Goal: Task Accomplishment & Management: Manage account settings

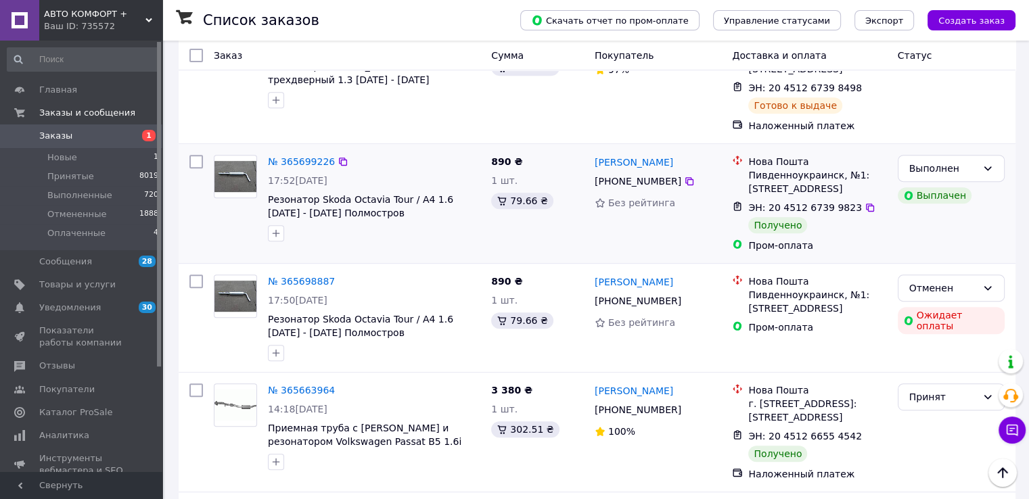
scroll to position [541, 0]
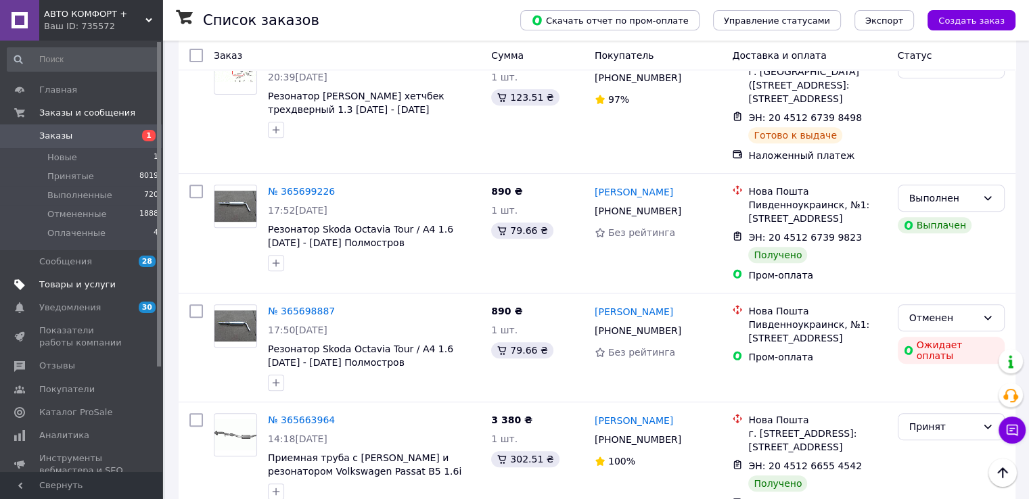
click at [108, 283] on span "Товары и услуги" at bounding box center [82, 285] width 86 height 12
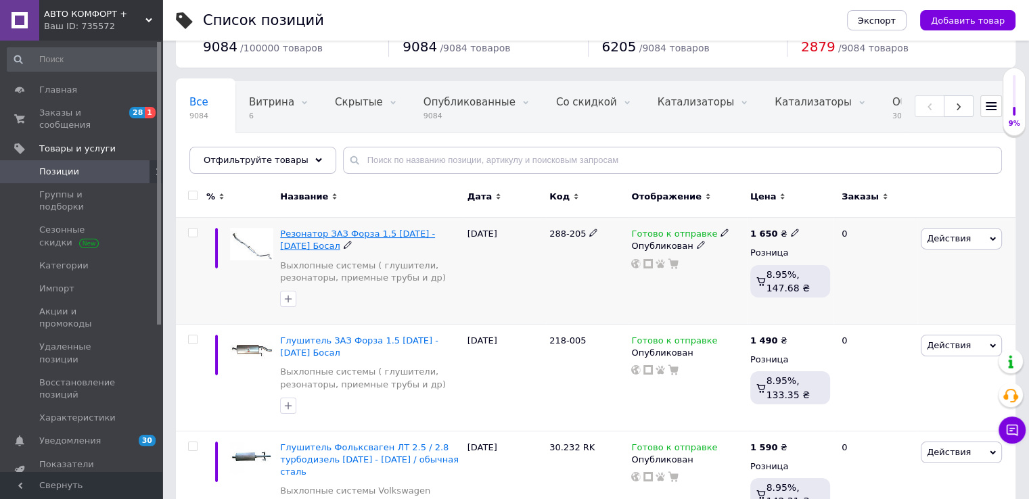
scroll to position [135, 0]
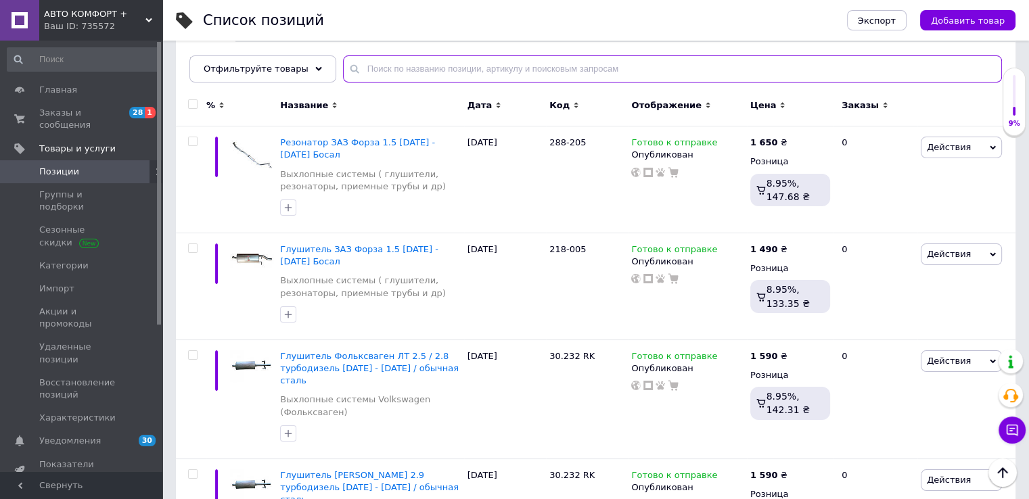
click at [405, 64] on input "text" at bounding box center [672, 68] width 659 height 27
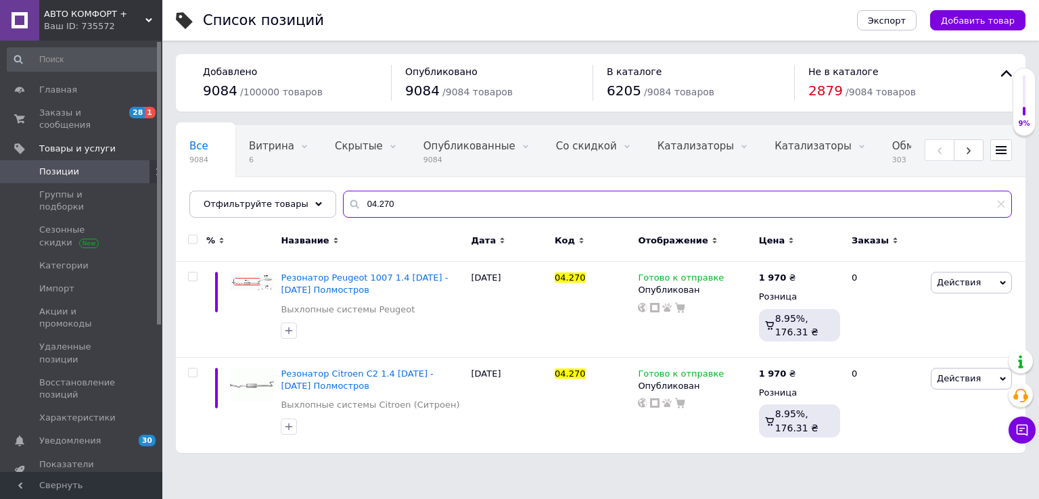
type input "04.270"
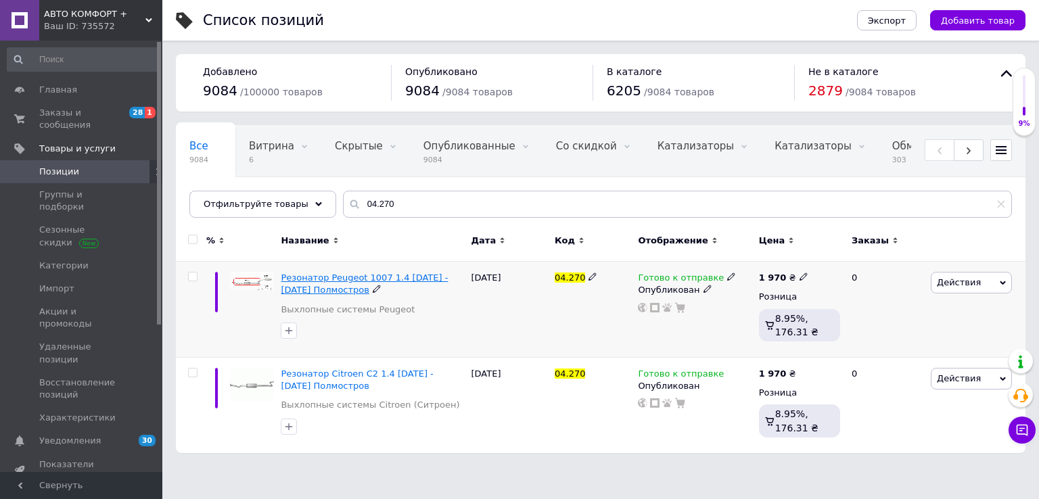
click at [360, 279] on span "Резонатор Peugeot 1007 1.4 [DATE] - [DATE] Полмостров" at bounding box center [364, 284] width 167 height 22
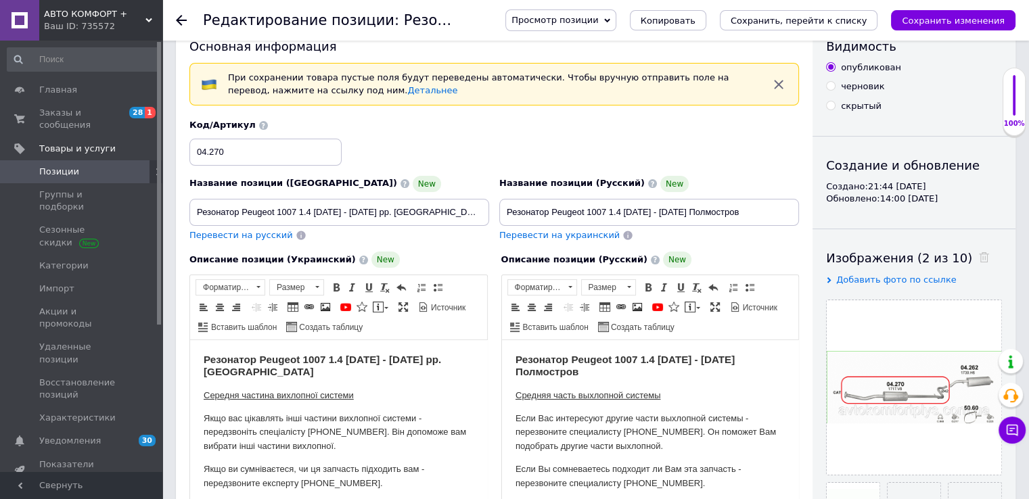
scroll to position [68, 0]
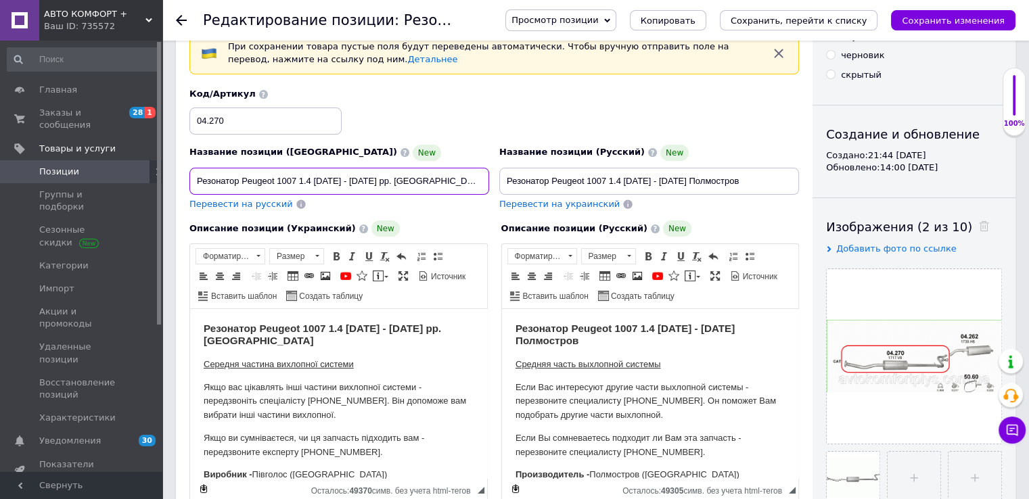
drag, startPoint x: 425, startPoint y: 185, endPoint x: 377, endPoint y: 176, distance: 48.8
click at [377, 176] on input "Резонатор Peugeot 1007 1.4 [DATE] - [DATE] рр. [GEOGRAPHIC_DATA]" at bounding box center [339, 181] width 300 height 27
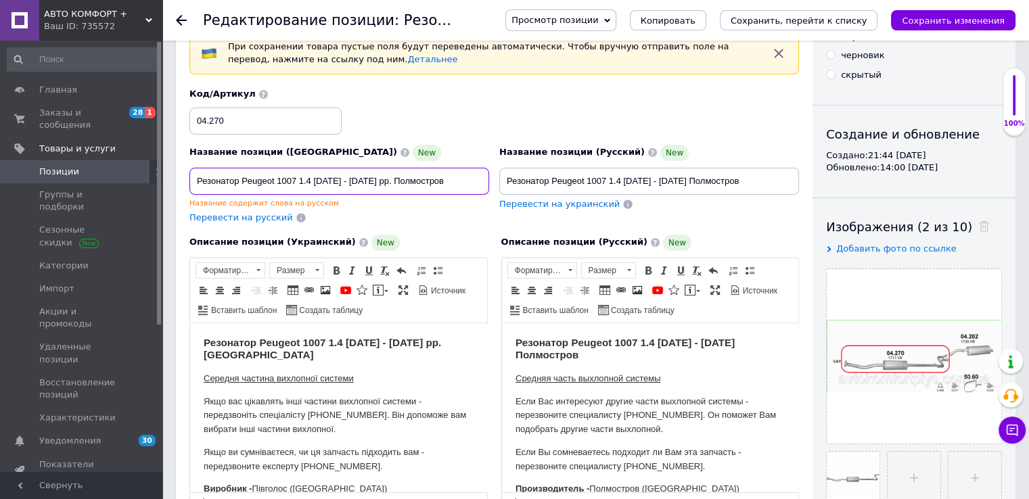
drag, startPoint x: 438, startPoint y: 177, endPoint x: 149, endPoint y: 166, distance: 289.0
type input "Резонатор Peugeot 1007 1.4 [DATE] - [DATE] рр. Полмостров"
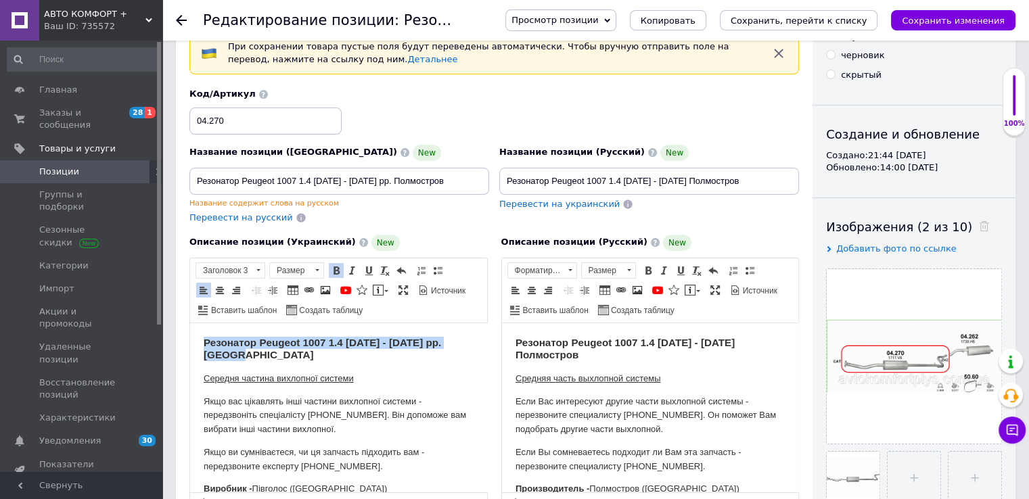
drag, startPoint x: 258, startPoint y: 351, endPoint x: 200, endPoint y: 348, distance: 57.5
click at [193, 341] on html "Резонатор Peugeot 1007 1.4 [DATE] - [DATE] рр. Півголосів Середня частина вихло…" at bounding box center [338, 490] width 297 height 335
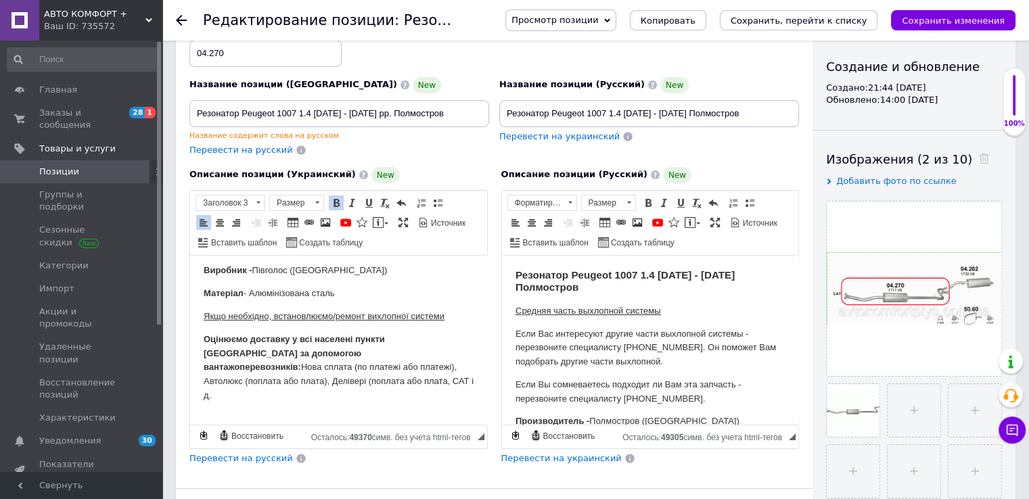
scroll to position [0, 0]
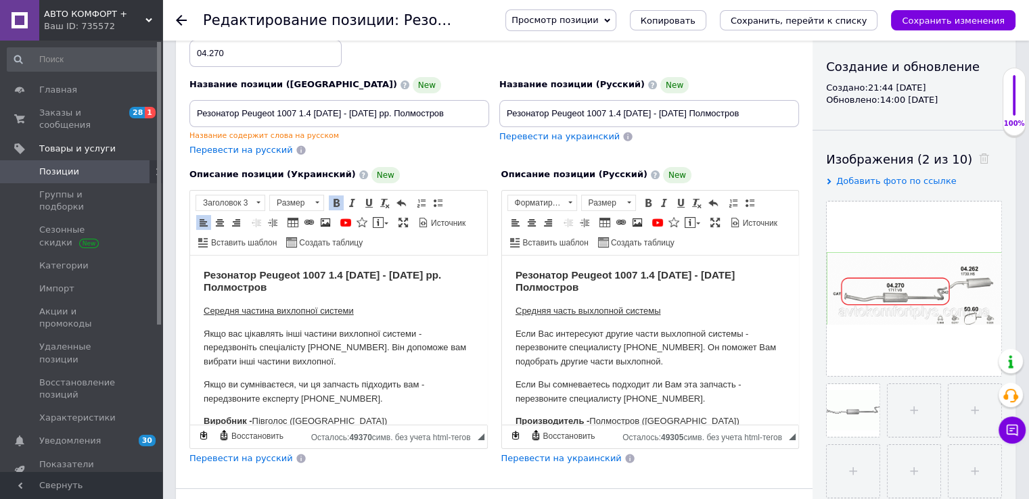
drag, startPoint x: 292, startPoint y: 381, endPoint x: 192, endPoint y: 307, distance: 124.7
click at [192, 307] on html "Резонатор Peugeot 1007 1.4 [DATE] - [DATE] рр. Полмостров Середня частина вихло…" at bounding box center [338, 422] width 297 height 335
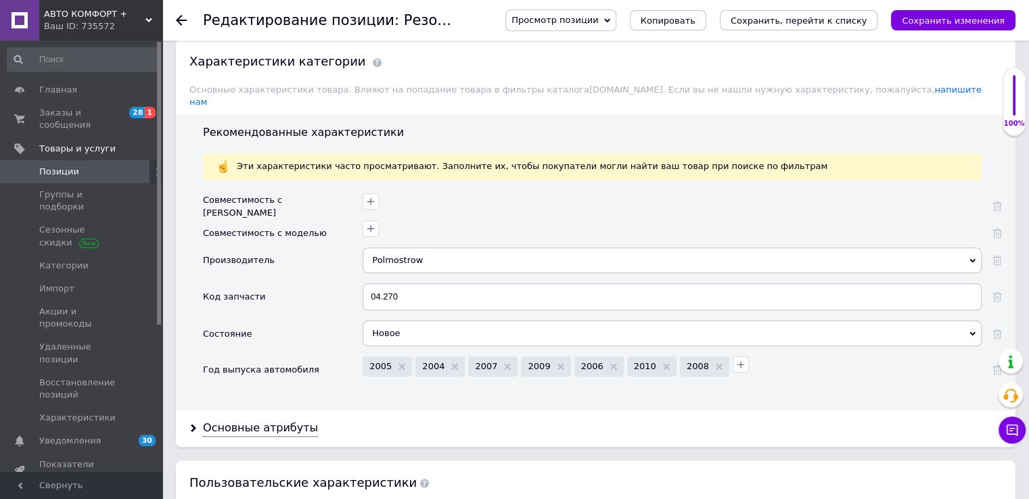
scroll to position [1150, 0]
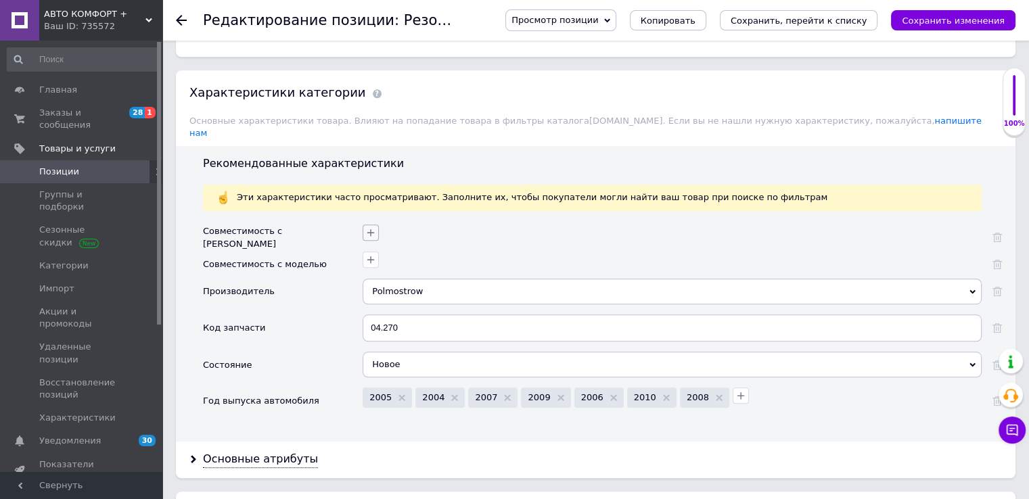
click at [373, 227] on icon "button" at bounding box center [370, 232] width 11 height 11
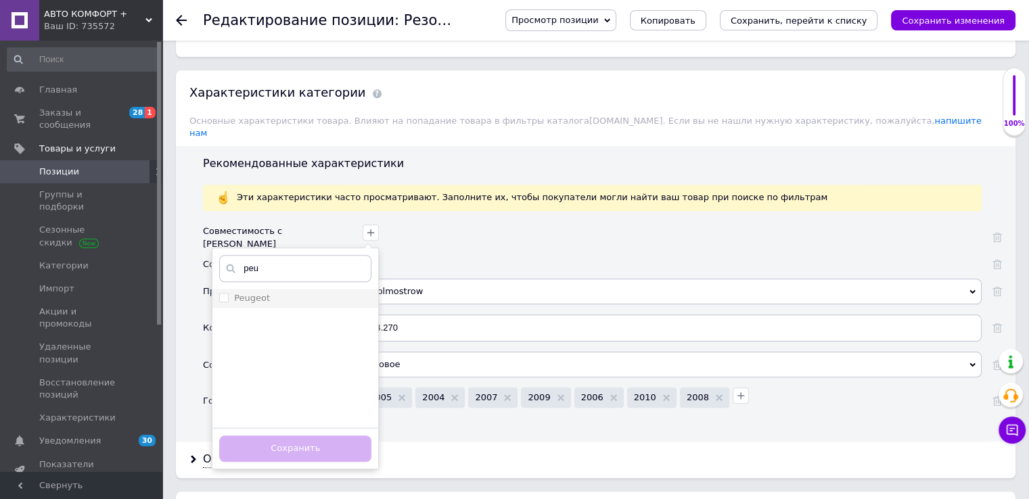
type input "peu"
click at [224, 293] on input "Peugeot" at bounding box center [223, 297] width 9 height 9
checkbox input "true"
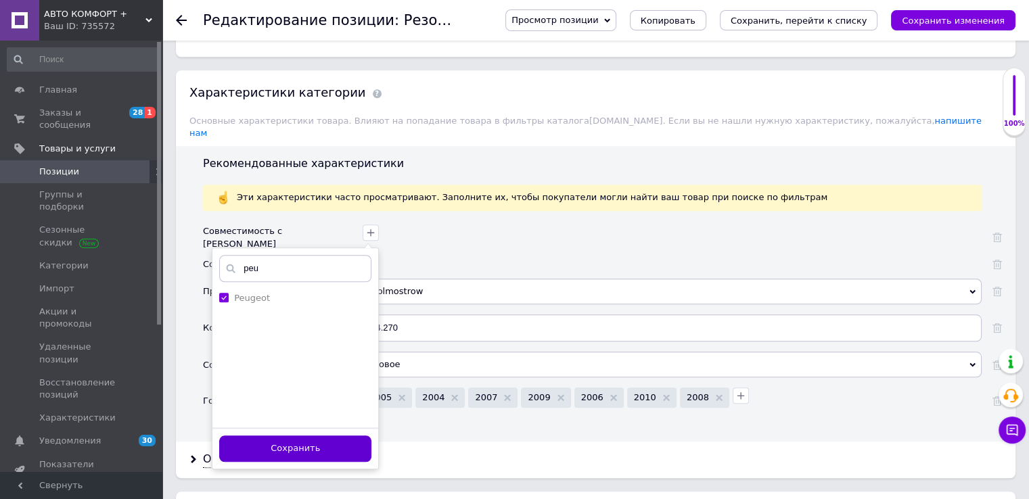
click at [304, 436] on button "Сохранить" at bounding box center [295, 449] width 152 height 26
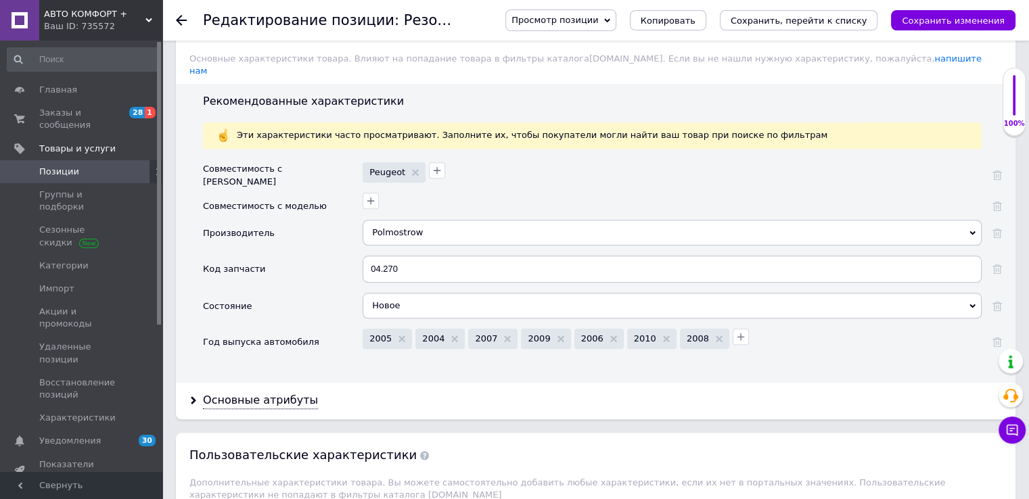
scroll to position [1285, 0]
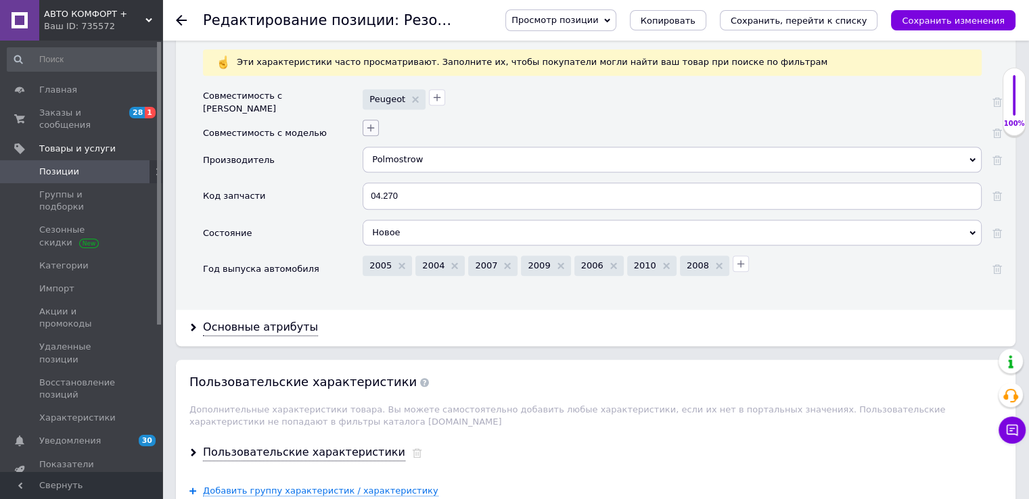
click at [365, 122] on icon "button" at bounding box center [370, 127] width 11 height 11
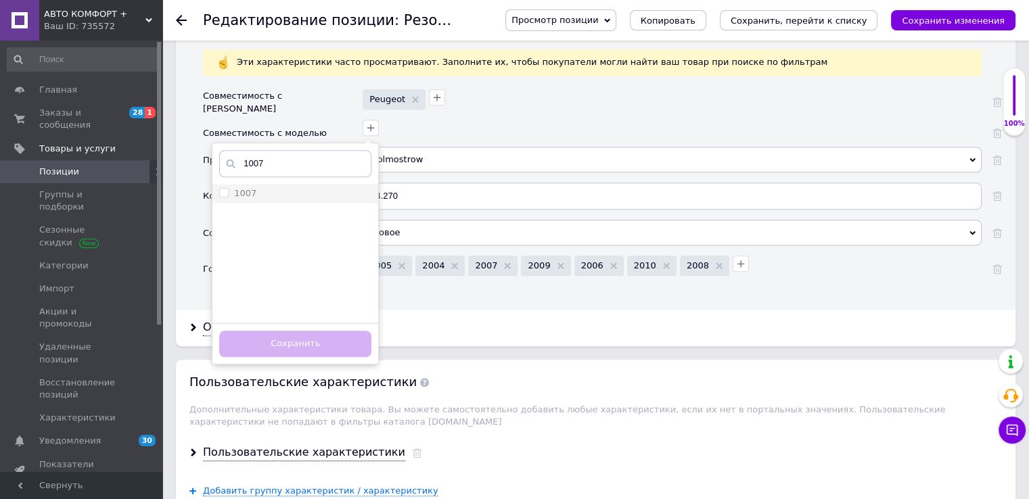
type input "1007"
click at [221, 188] on input "1007" at bounding box center [223, 192] width 9 height 9
checkbox input "true"
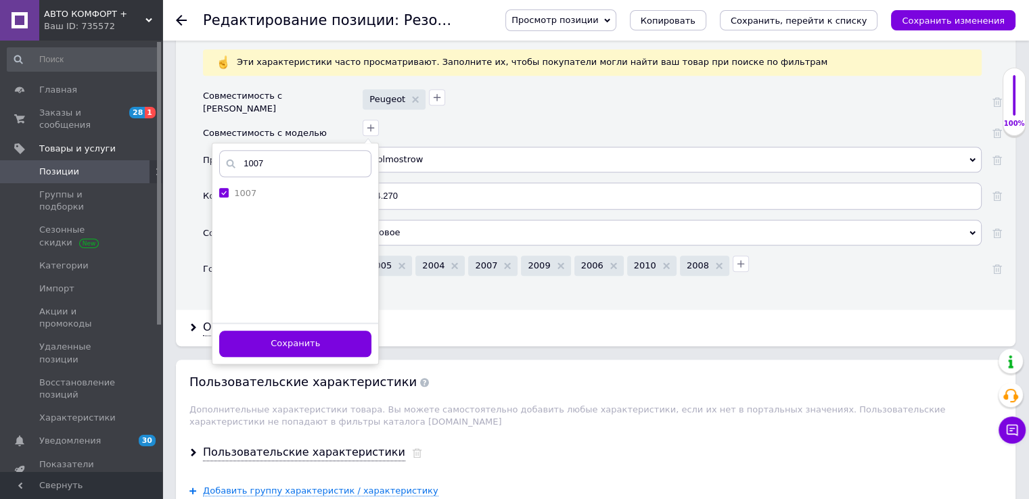
click at [333, 331] on button "Сохранить" at bounding box center [295, 344] width 152 height 26
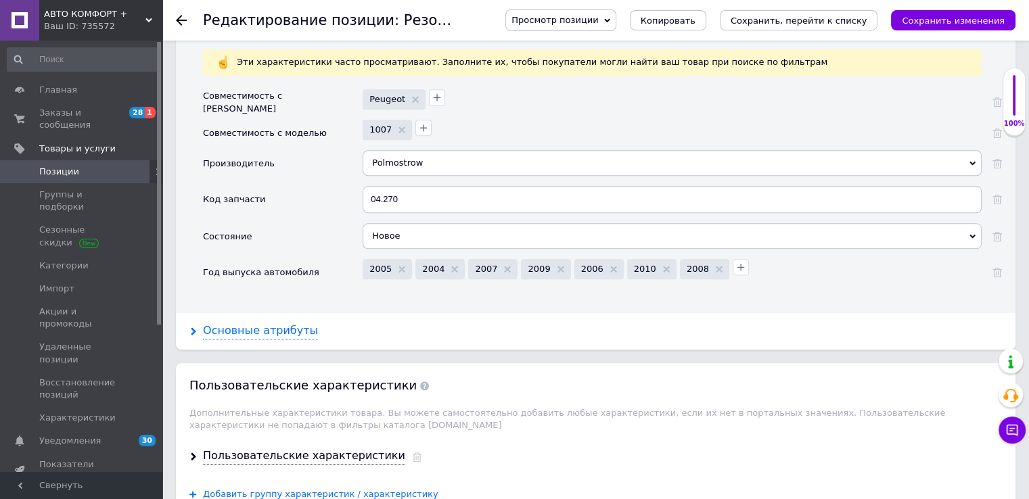
click at [272, 323] on div "Основные атрибуты" at bounding box center [260, 331] width 115 height 16
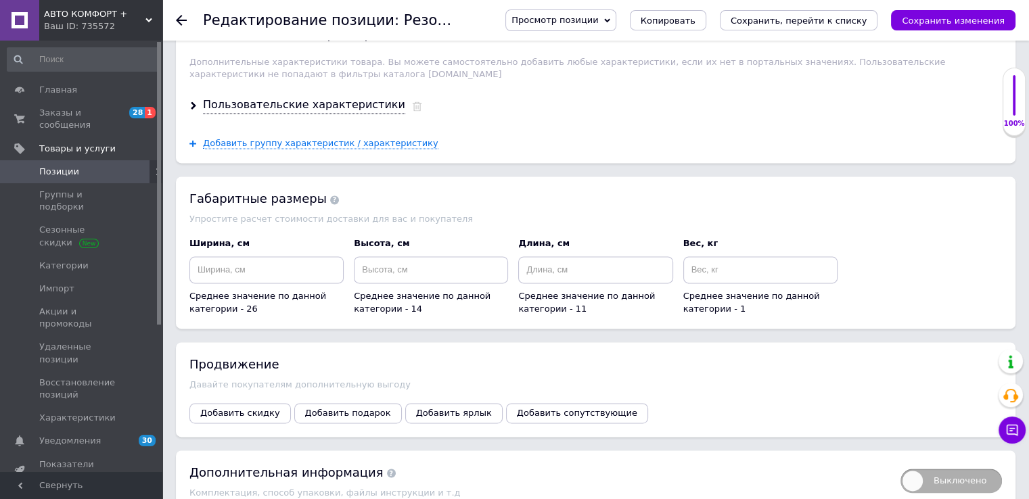
scroll to position [2120, 0]
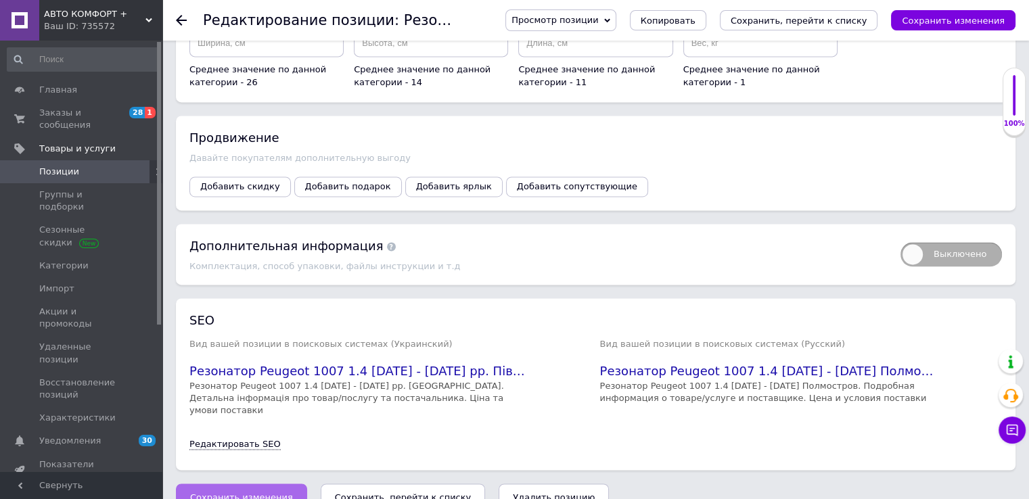
click at [275, 492] on span "Сохранить изменения" at bounding box center [241, 497] width 103 height 10
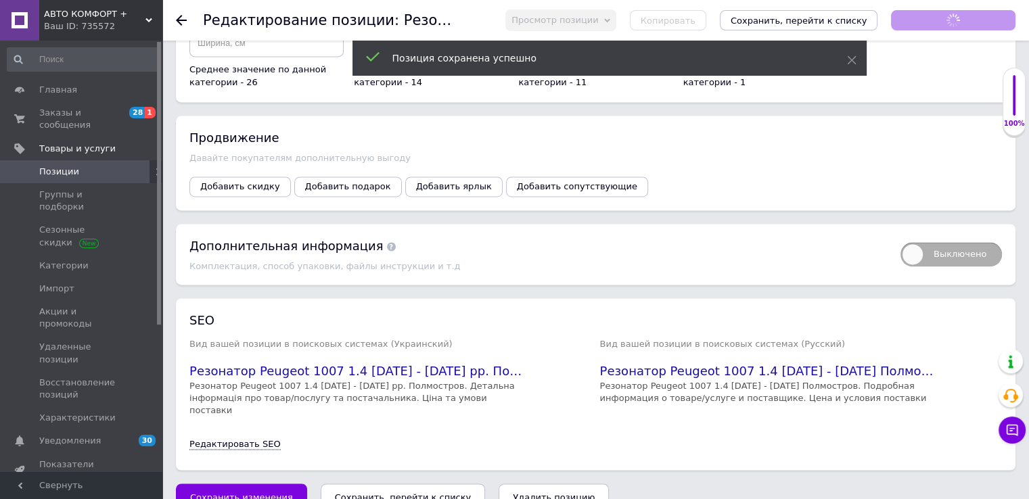
scroll to position [73, 0]
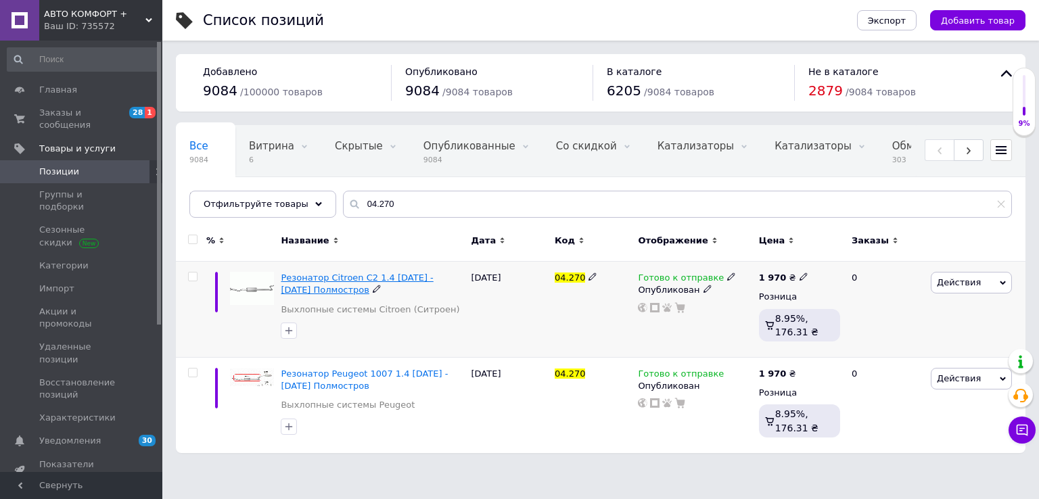
click at [383, 281] on span "Резонатор Citroen C2 1.4 [DATE] - [DATE] Полмостров" at bounding box center [357, 284] width 152 height 22
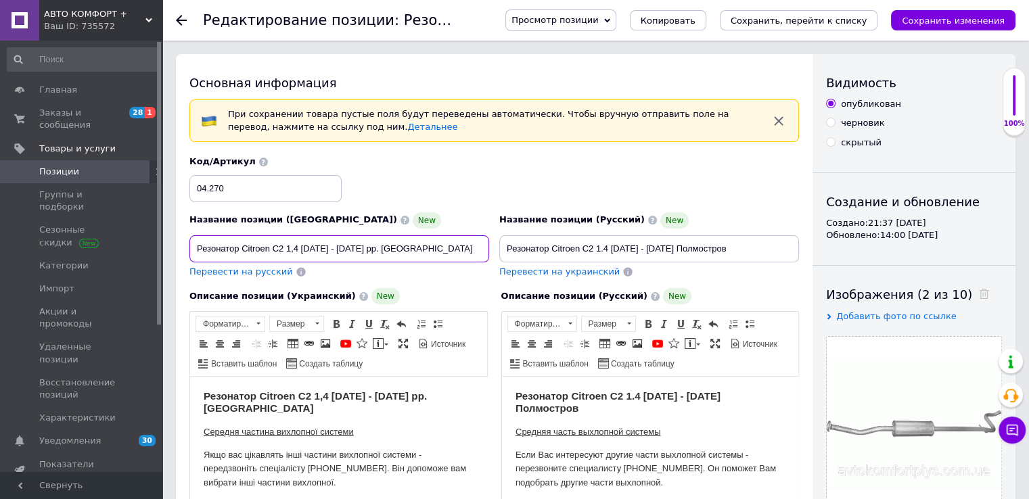
drag, startPoint x: 436, startPoint y: 252, endPoint x: 367, endPoint y: 247, distance: 68.5
click at [367, 247] on input "Резонатор Citroen C2 1,4 [DATE] - [DATE] рр. [GEOGRAPHIC_DATA]" at bounding box center [339, 248] width 300 height 27
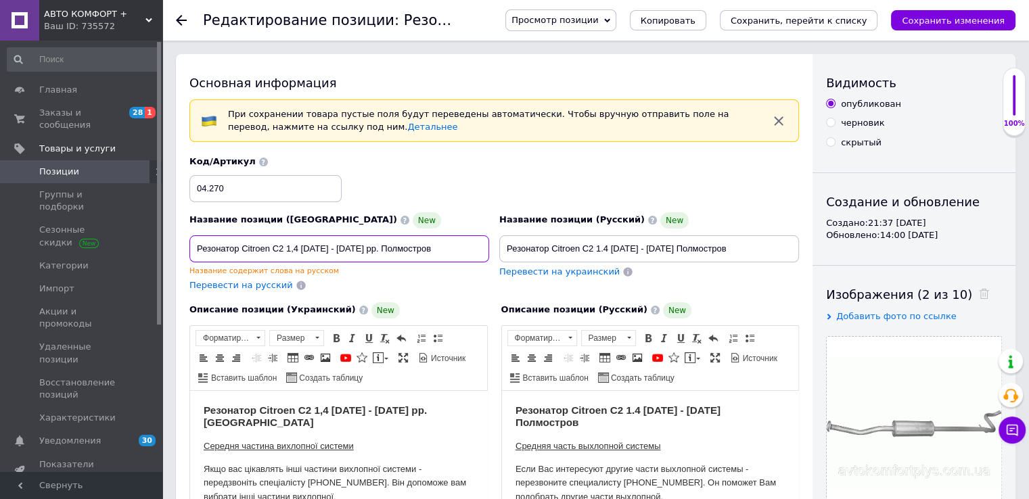
drag, startPoint x: 431, startPoint y: 243, endPoint x: 175, endPoint y: 239, distance: 256.3
type input "Резонатор Citroen C2 1,4 [DATE] - [DATE] рр. Полмостров"
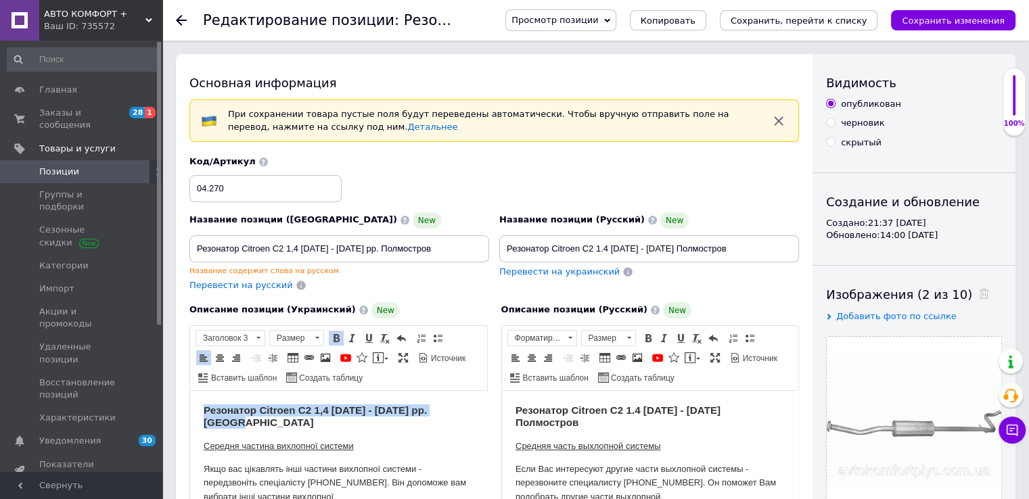
drag, startPoint x: 462, startPoint y: 406, endPoint x: 236, endPoint y: 417, distance: 226.1
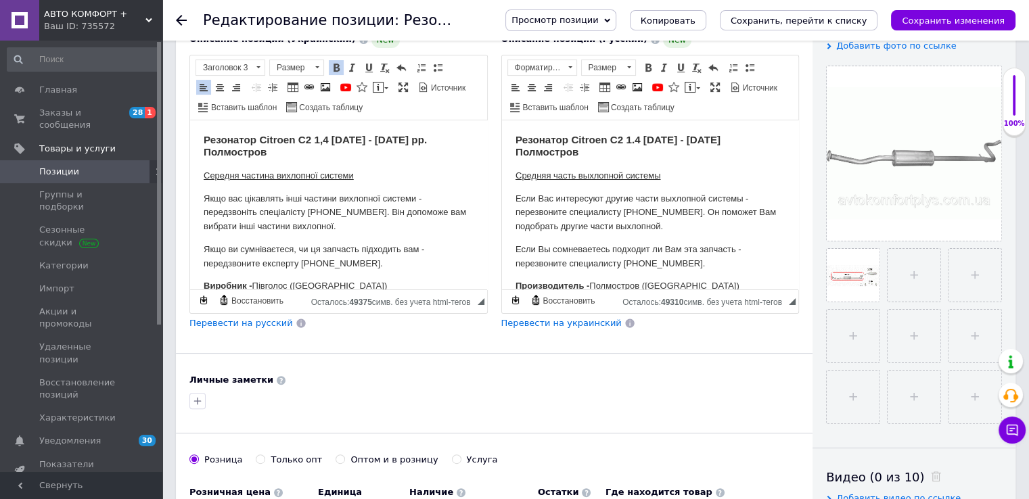
drag, startPoint x: 296, startPoint y: 271, endPoint x: 179, endPoint y: 177, distance: 150.0
click at [190, 177] on html "Резонатор Citroen C2 1,4 [DATE] - [DATE] рр. Полмостров Середня частина вихлопн…" at bounding box center [338, 276] width 297 height 312
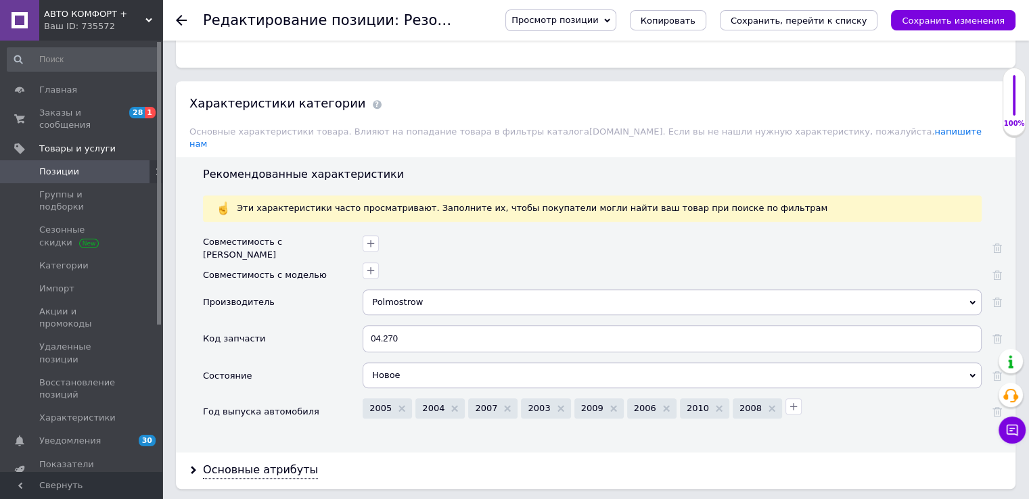
scroll to position [1150, 0]
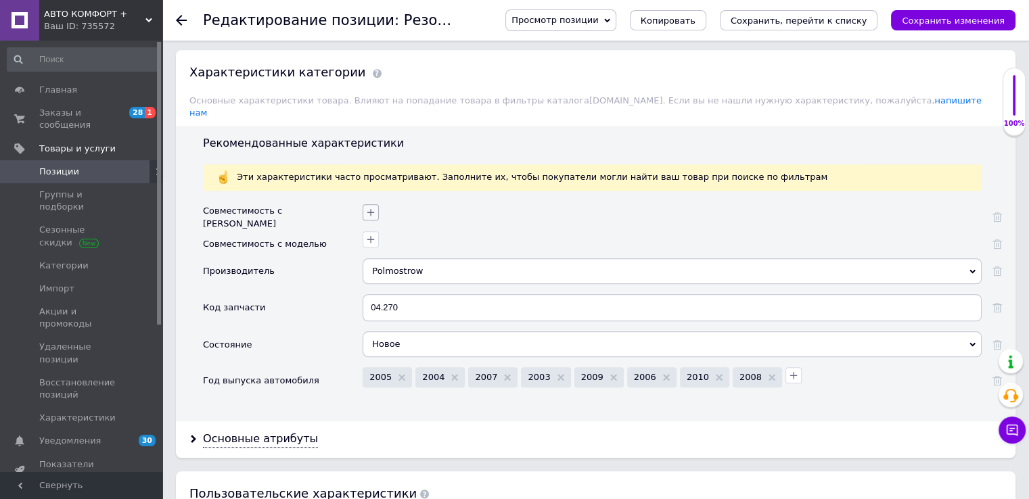
click at [366, 207] on icon "button" at bounding box center [370, 212] width 11 height 11
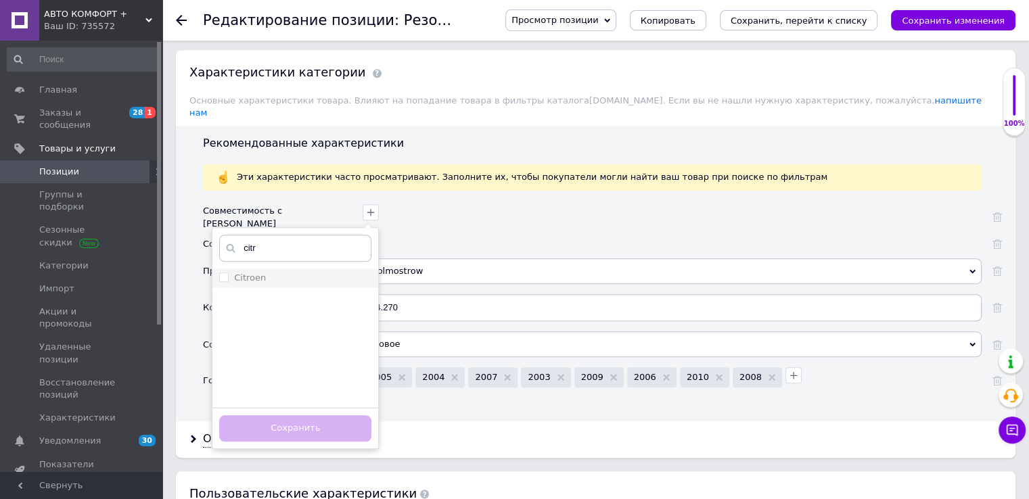
type input "citr"
click at [220, 273] on input "Citroen" at bounding box center [223, 277] width 9 height 9
checkbox input "true"
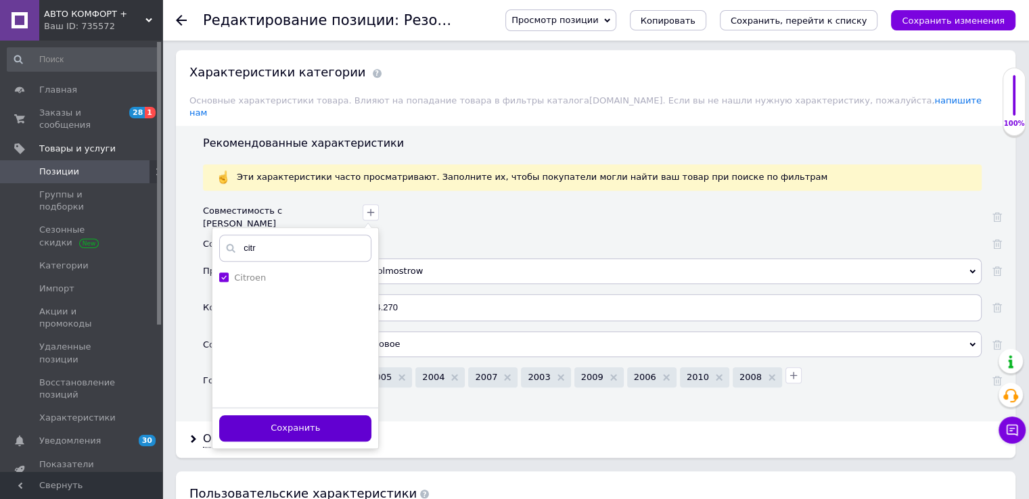
click at [316, 418] on button "Сохранить" at bounding box center [295, 428] width 152 height 26
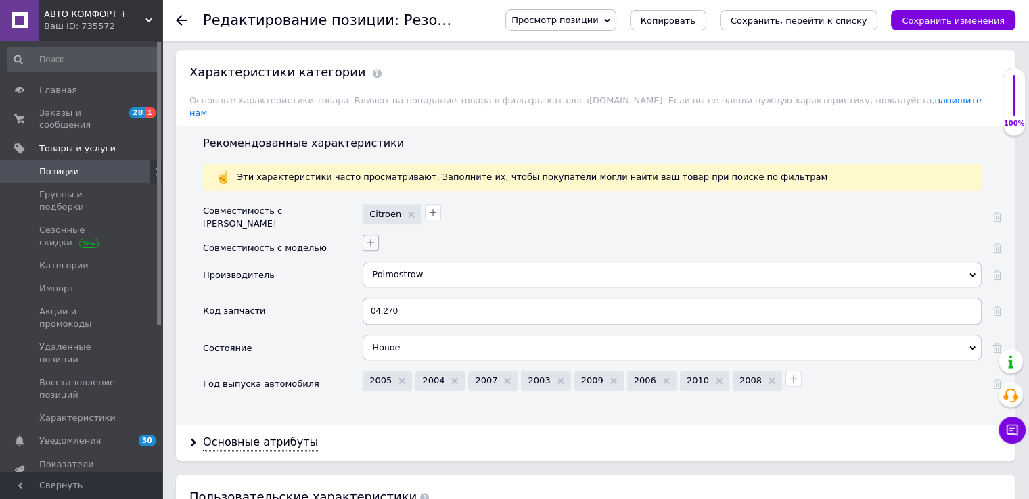
click at [371, 239] on icon "button" at bounding box center [370, 242] width 7 height 7
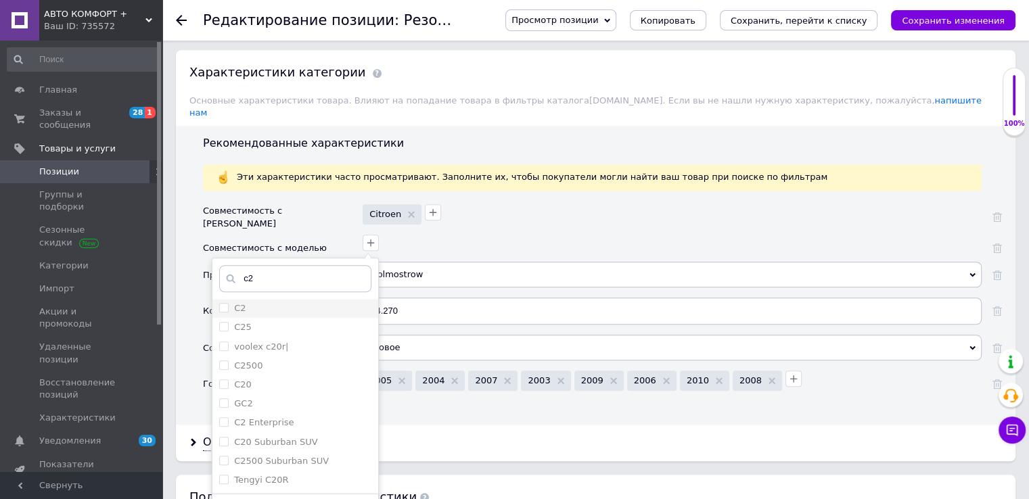
type input "c2"
click at [218, 299] on li "C2" at bounding box center [295, 308] width 166 height 19
checkbox input "true"
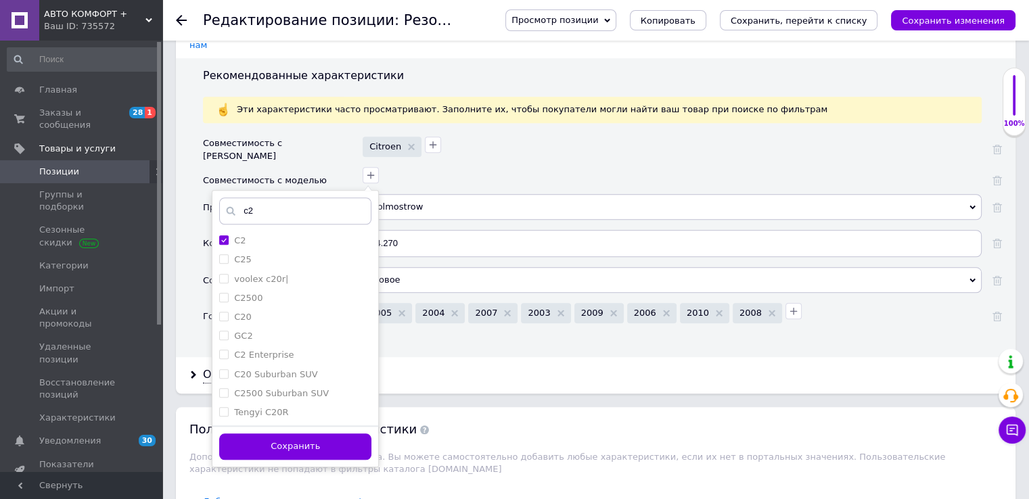
click at [321, 433] on button "Сохранить" at bounding box center [295, 446] width 152 height 26
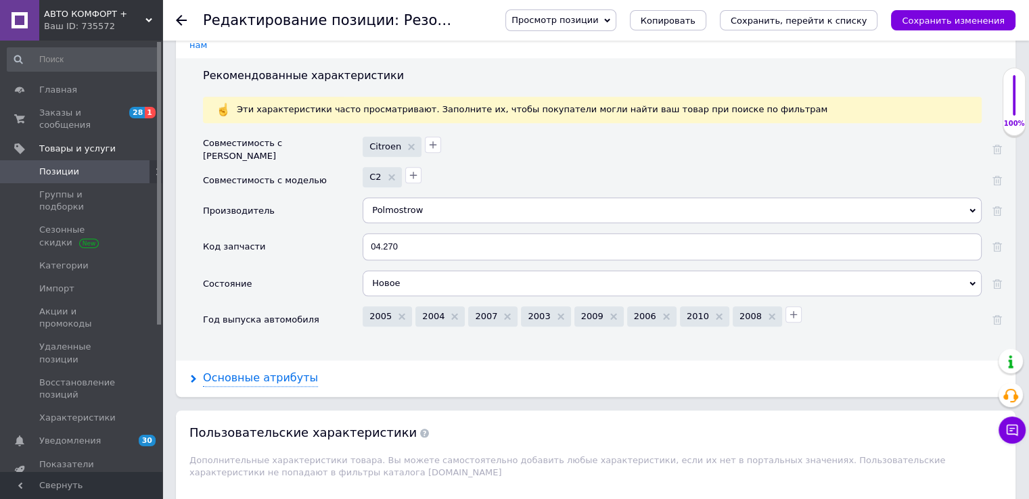
click at [268, 371] on div "Основные атрибуты" at bounding box center [260, 379] width 115 height 16
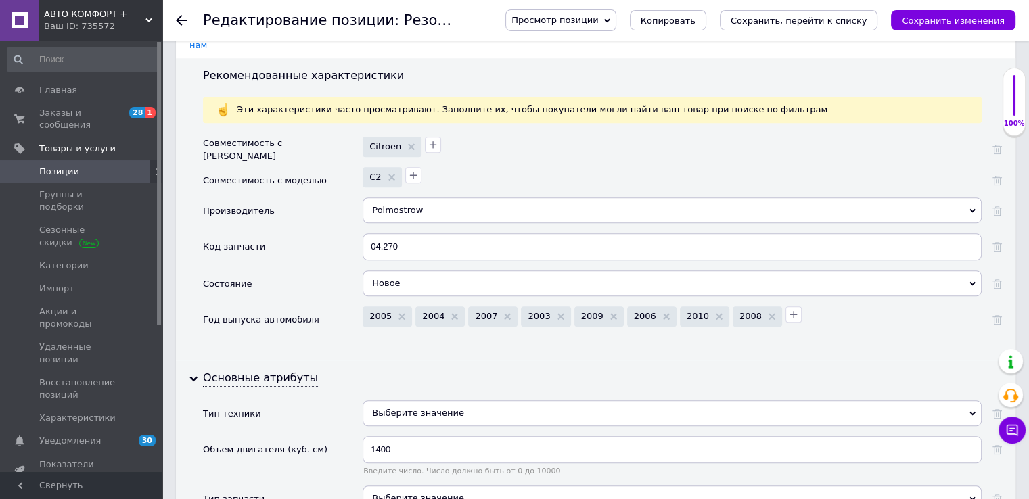
scroll to position [1353, 0]
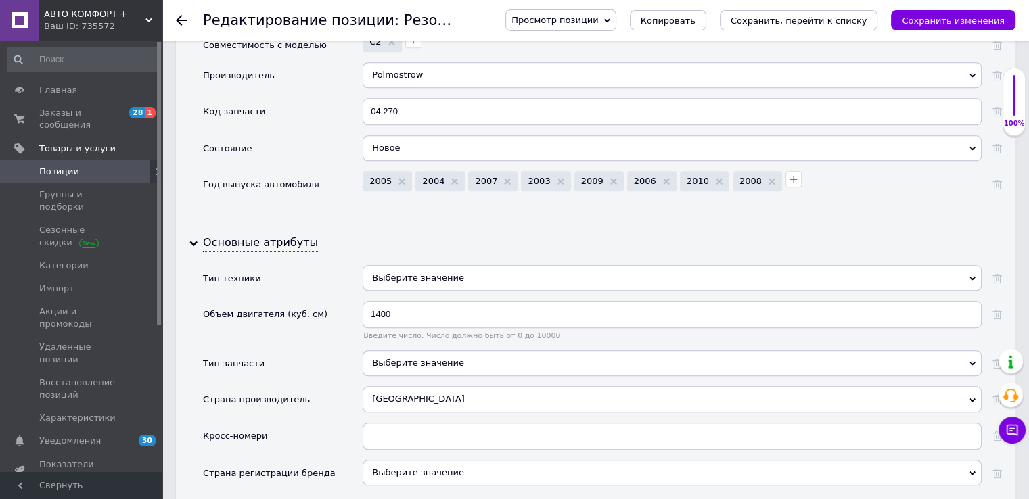
click at [420, 265] on div "Выберите значение" at bounding box center [671, 278] width 619 height 26
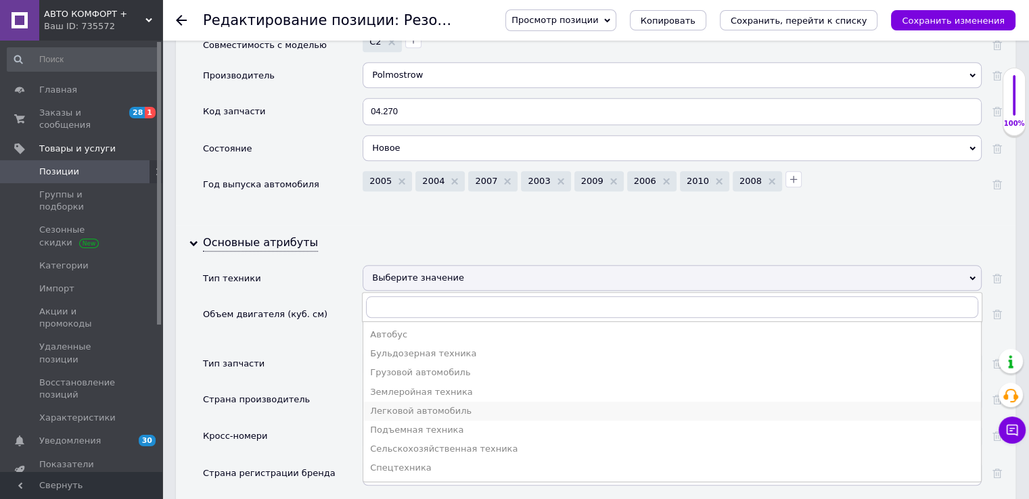
click at [438, 405] on div "Легковой автомобиль" at bounding box center [672, 411] width 604 height 12
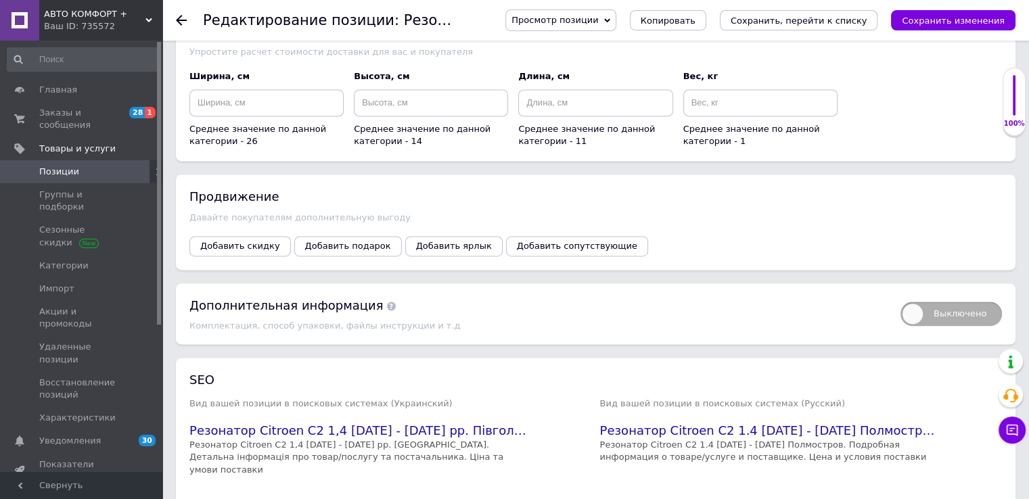
scroll to position [2064, 0]
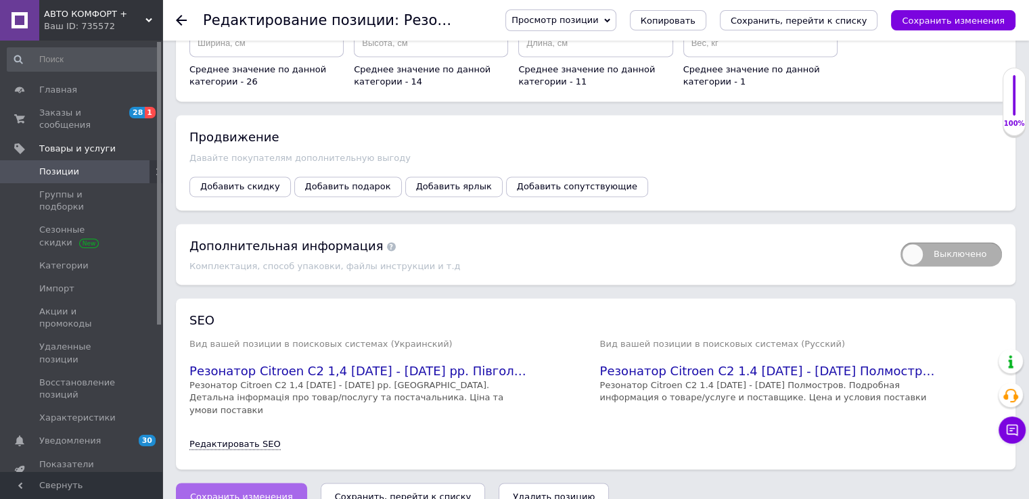
click at [236, 492] on span "Сохранить изменения" at bounding box center [241, 497] width 103 height 10
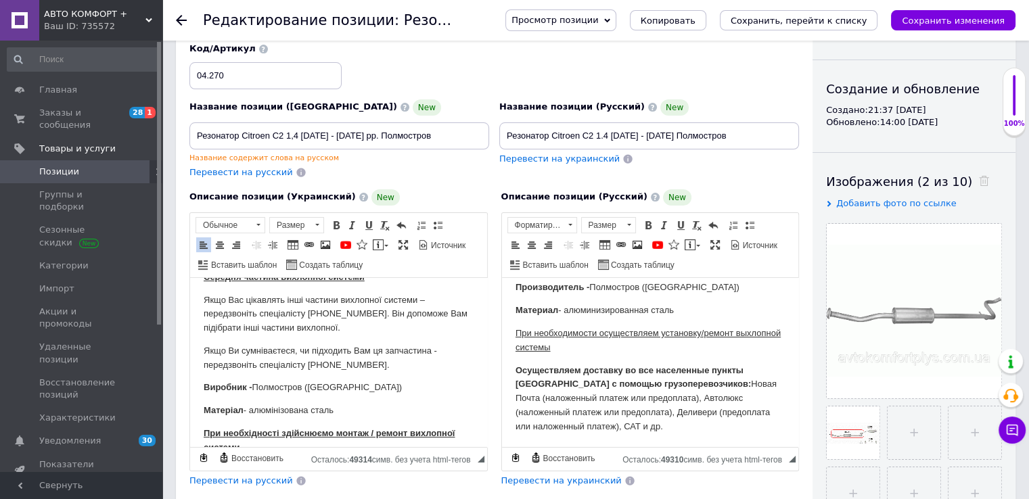
scroll to position [35, 0]
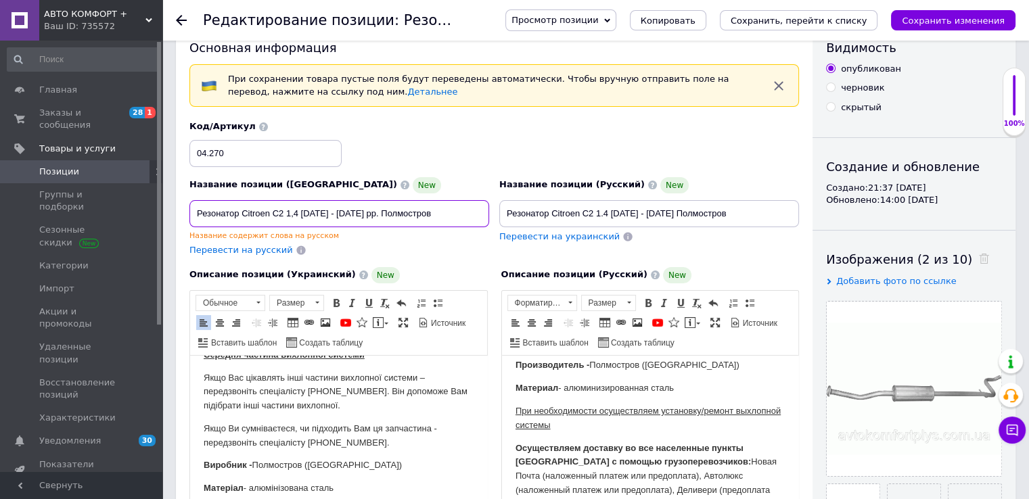
click at [292, 209] on input "Резонатор Citroen C2 1,4 [DATE] - [DATE] рр. Полмостров" at bounding box center [339, 213] width 300 height 27
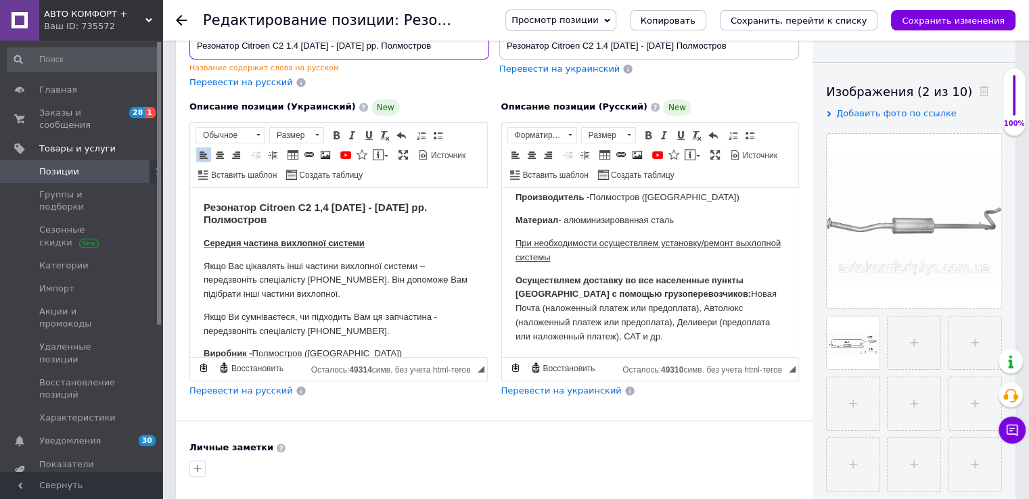
scroll to position [0, 0]
type input "Резонатор Citroen C2 1.4 [DATE] - [DATE] рр. Полмостров"
click at [320, 208] on strong "Резонатор Citroen C2 1,4 [DATE] - [DATE] рр. Полмостров" at bounding box center [315, 213] width 223 height 24
drag, startPoint x: 413, startPoint y: 208, endPoint x: 417, endPoint y: 216, distance: 8.8
click at [412, 208] on h3 "Резонатор Citroen C2 1.4 [DATE] - [DATE] рр. Полмостров" at bounding box center [339, 213] width 270 height 25
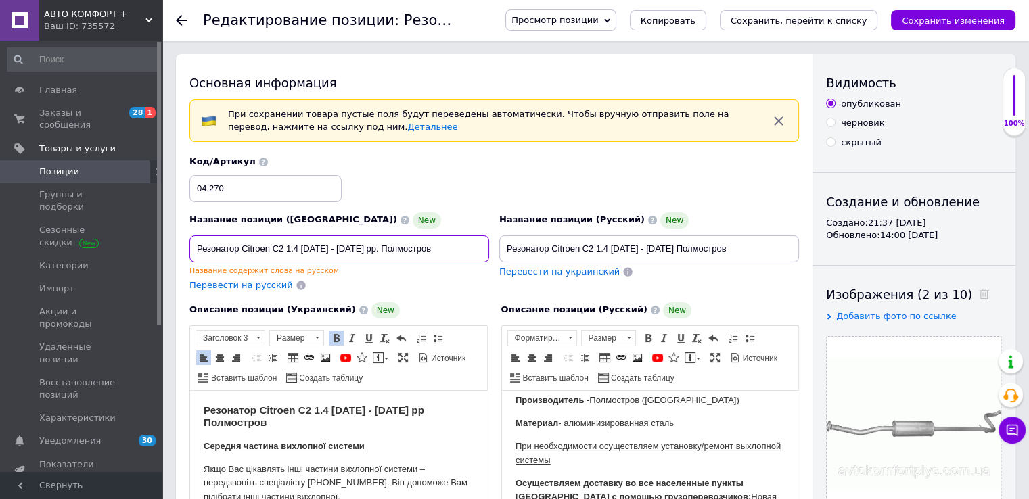
click at [360, 250] on input "Резонатор Citroen C2 1.4 [DATE] - [DATE] рр. Полмостров" at bounding box center [339, 248] width 300 height 27
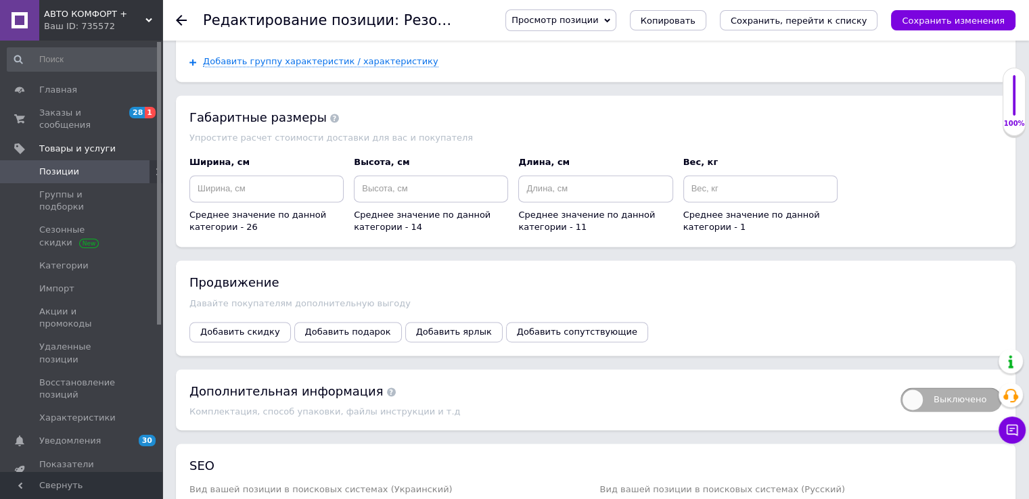
scroll to position [2064, 0]
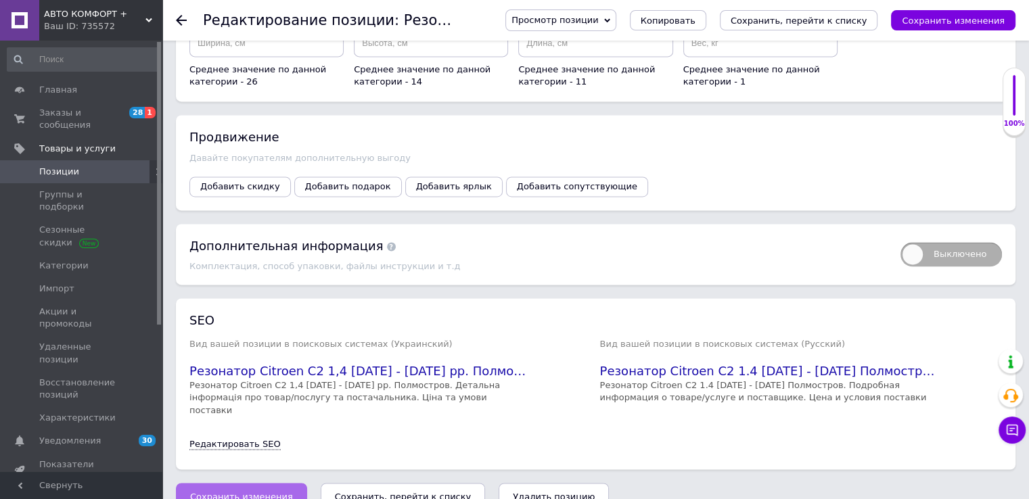
type input "Резонатор Citroen C2 1.4 [DATE] - [DATE] рр Полмостров"
click at [265, 492] on span "Сохранить изменения" at bounding box center [241, 497] width 103 height 10
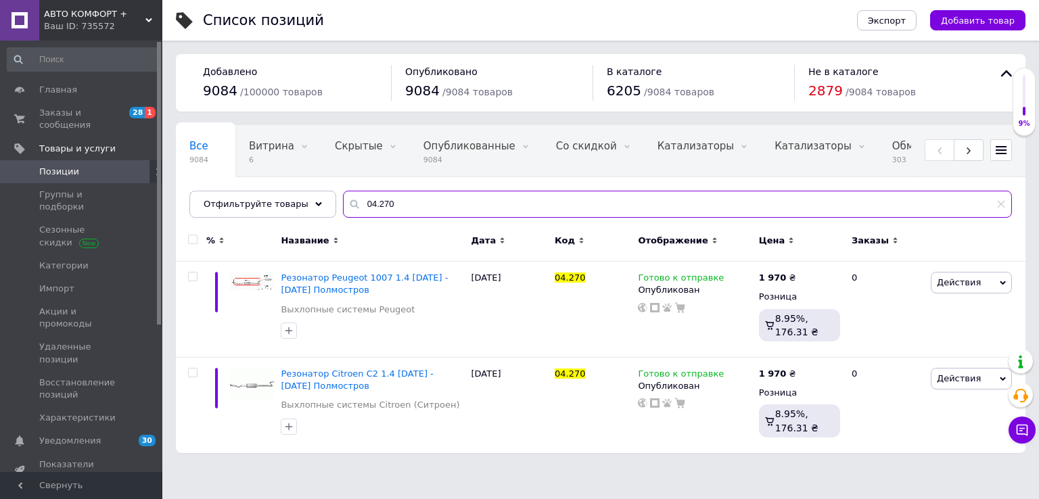
drag, startPoint x: 383, startPoint y: 204, endPoint x: 367, endPoint y: 204, distance: 16.2
click at [367, 204] on input "04.270" at bounding box center [677, 204] width 669 height 27
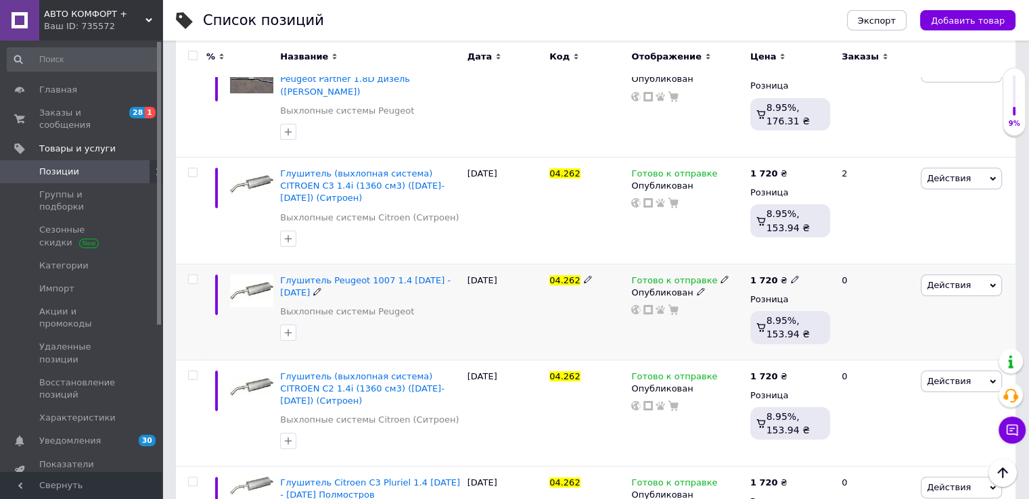
scroll to position [203, 0]
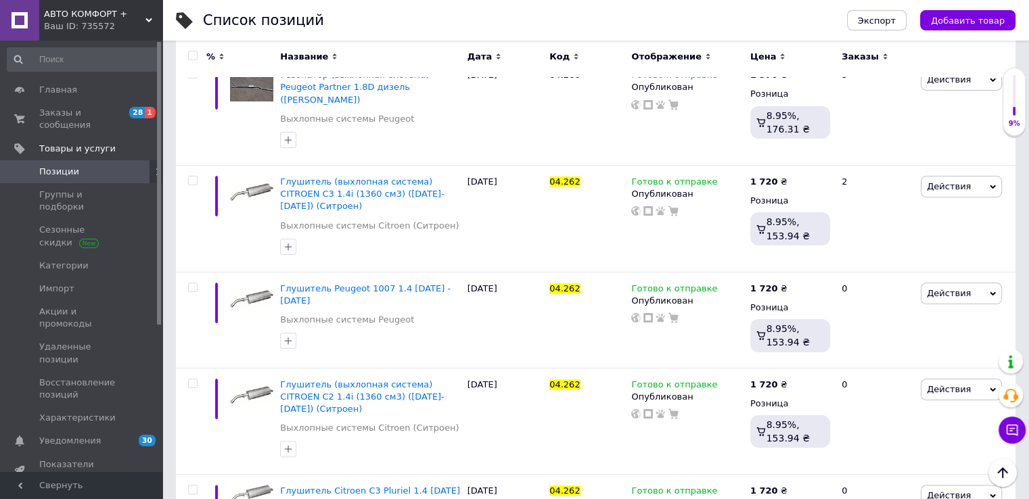
type input "04.262"
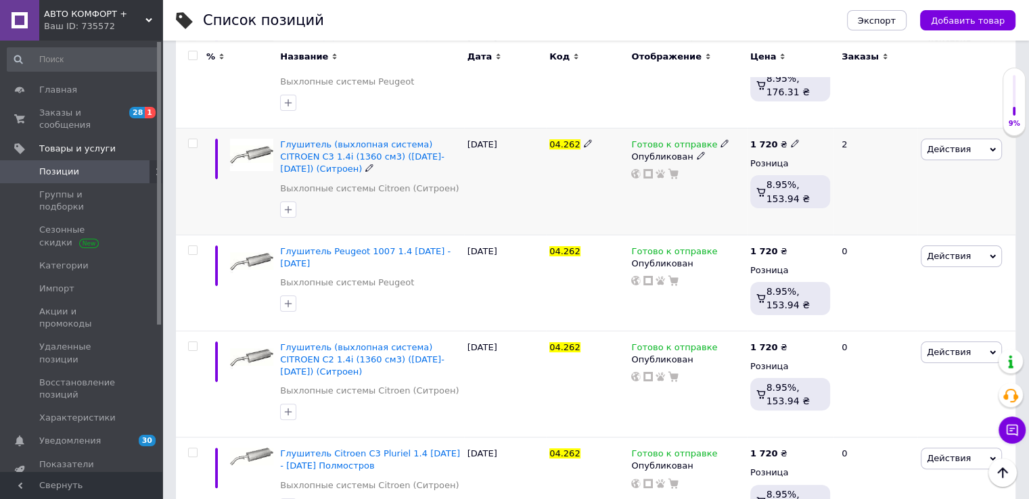
scroll to position [271, 0]
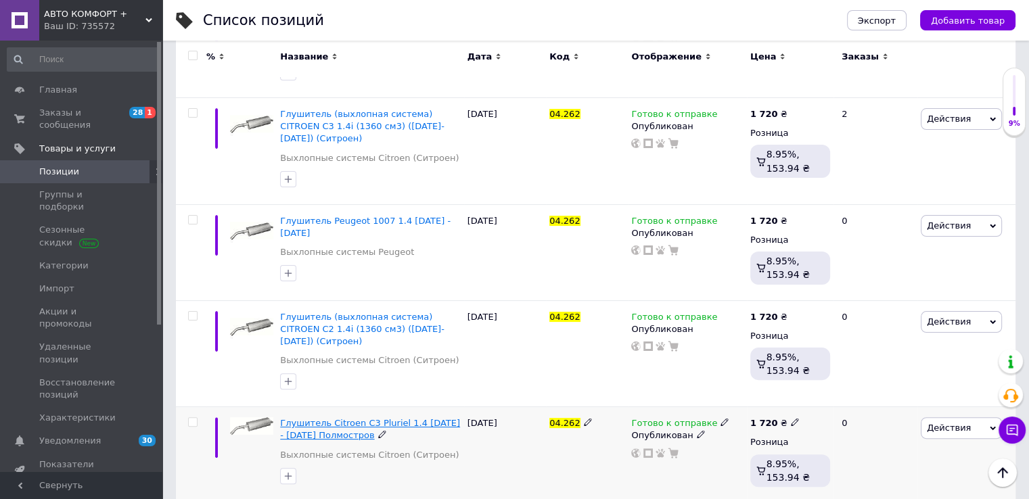
click at [417, 418] on span "Глушитель Citroen C3 Pluriel 1.4 [DATE] - [DATE] Полмостров" at bounding box center [370, 429] width 180 height 22
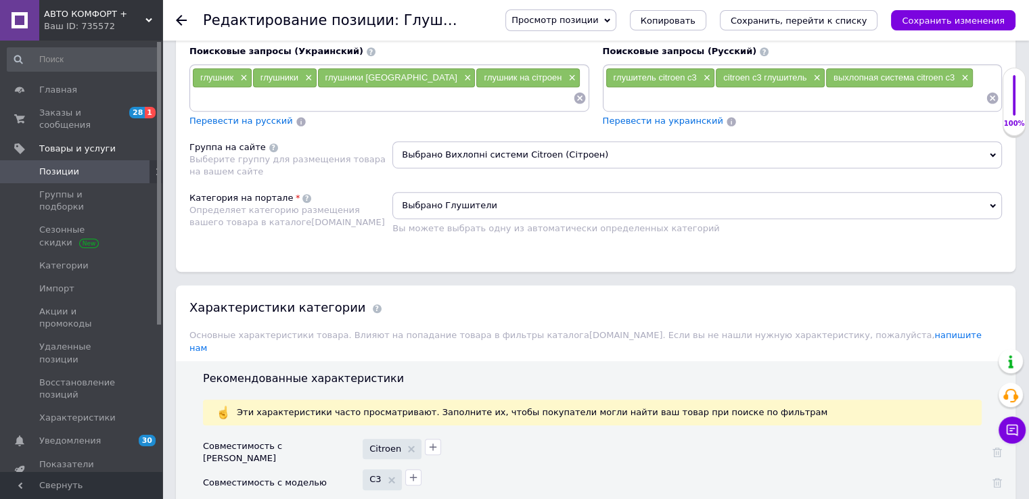
scroll to position [1082, 0]
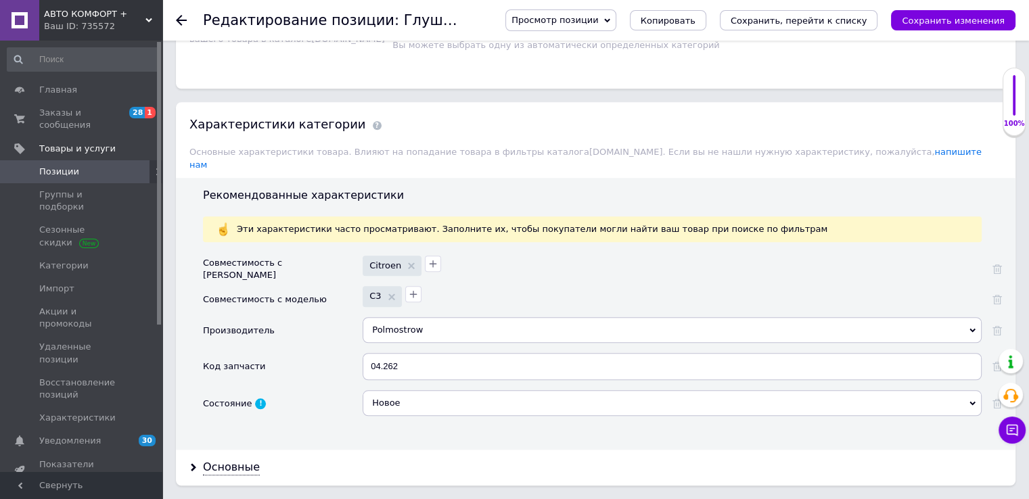
click at [414, 291] on icon "button" at bounding box center [412, 294] width 7 height 7
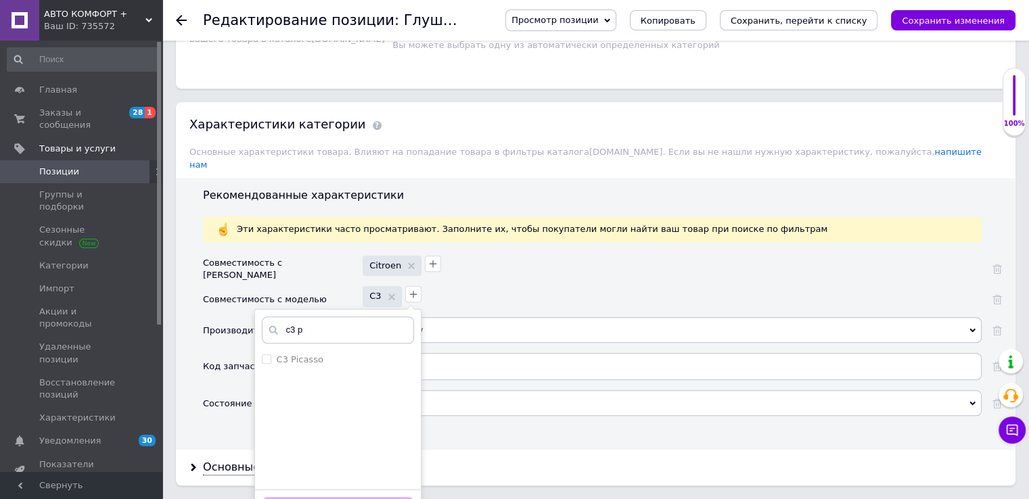
drag, startPoint x: 333, startPoint y: 317, endPoint x: 277, endPoint y: 314, distance: 55.6
click at [277, 316] on div "c3 p" at bounding box center [338, 329] width 152 height 27
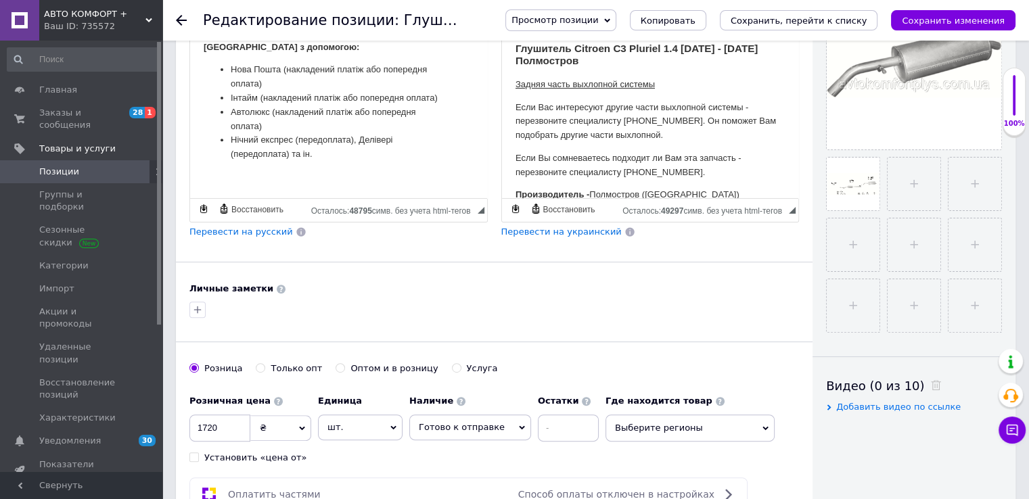
scroll to position [135, 0]
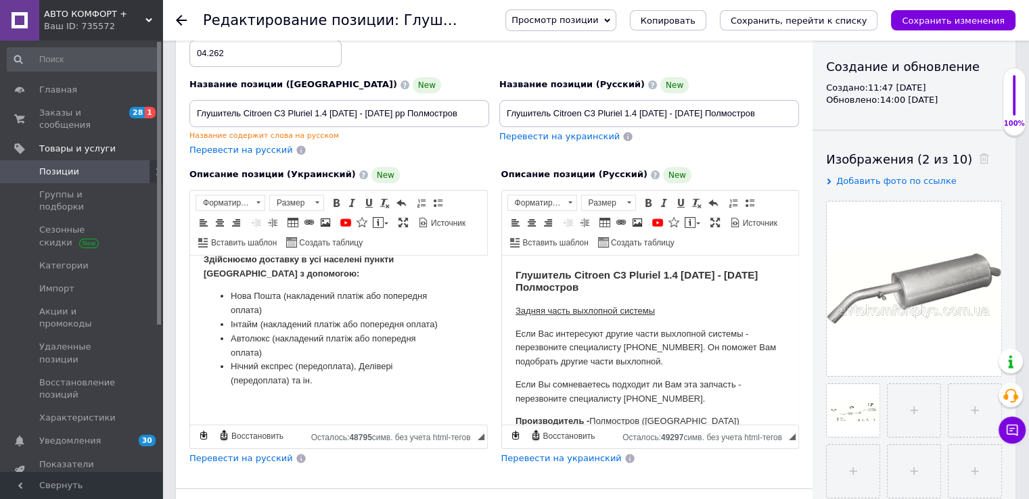
type input "plur"
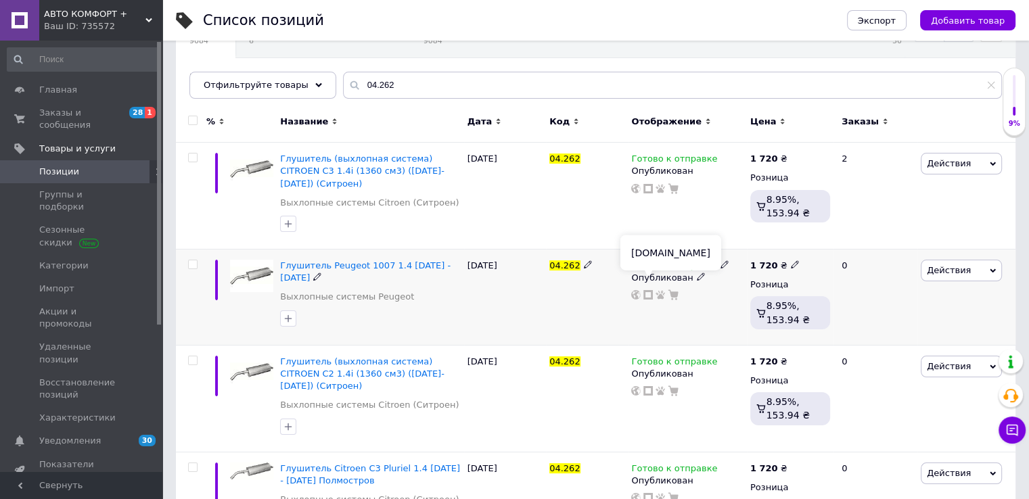
scroll to position [135, 0]
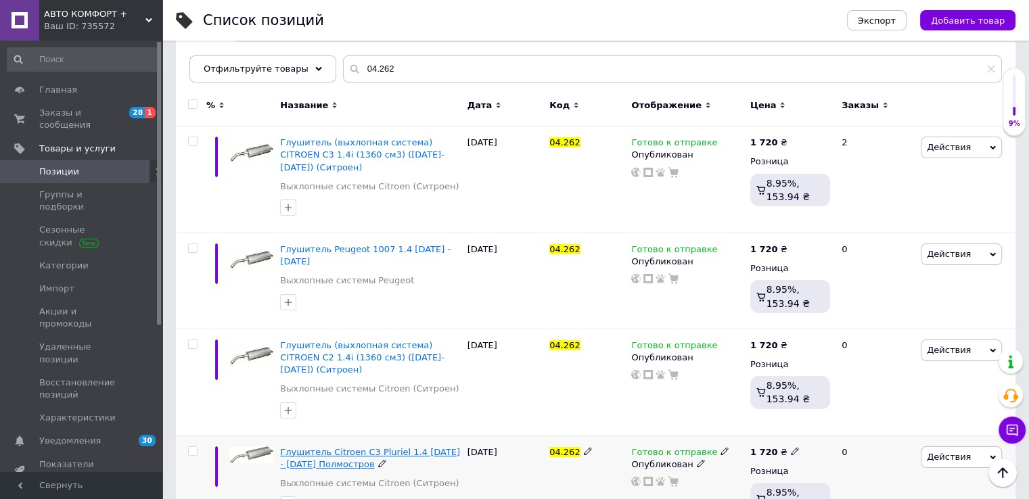
click at [419, 447] on span "Глушитель Citroen C3 Pluriel 1.4 [DATE] - [DATE] Полмостров" at bounding box center [370, 458] width 180 height 22
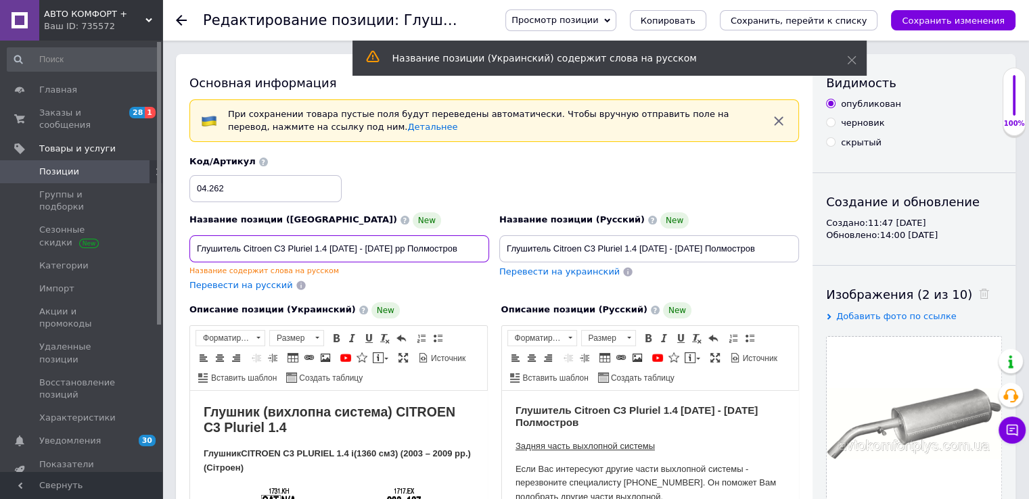
drag, startPoint x: 313, startPoint y: 248, endPoint x: 274, endPoint y: 249, distance: 39.2
click at [274, 249] on input "Глушитель Citroen C3 Pluriel 1.4 [DATE] - [DATE] рр Полмостров" at bounding box center [339, 248] width 300 height 27
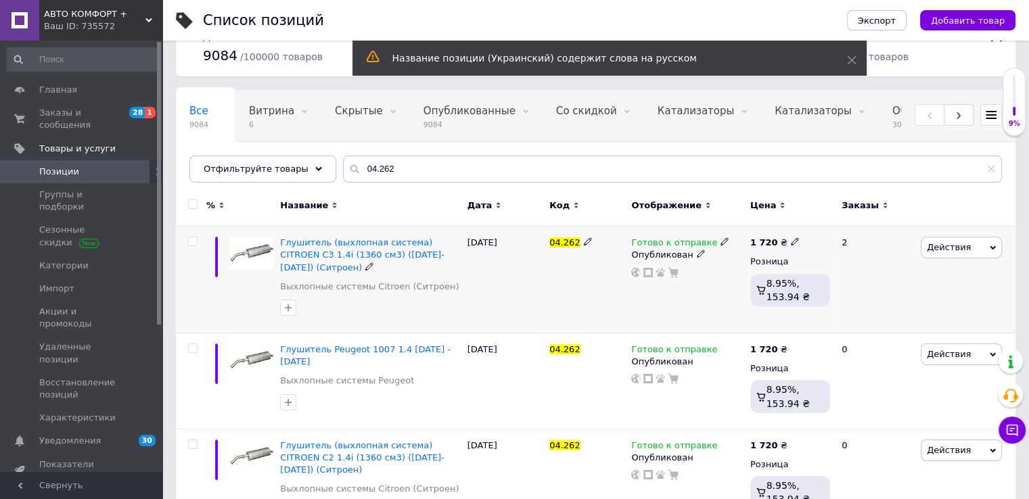
scroll to position [68, 0]
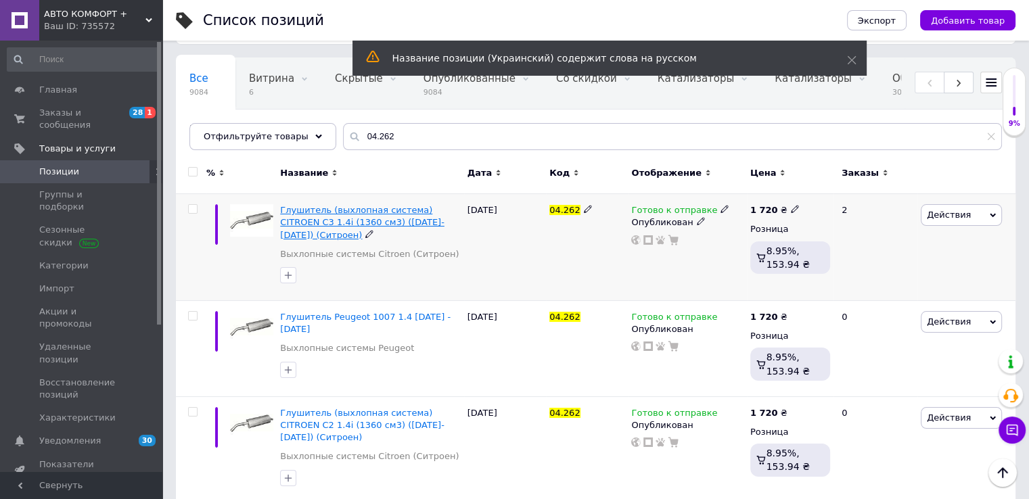
click at [394, 218] on span "Глушитель (выхлопная система) CITROEN C3 1.4i (1360 см3) ([DATE]-[DATE]) (Ситро…" at bounding box center [362, 222] width 164 height 34
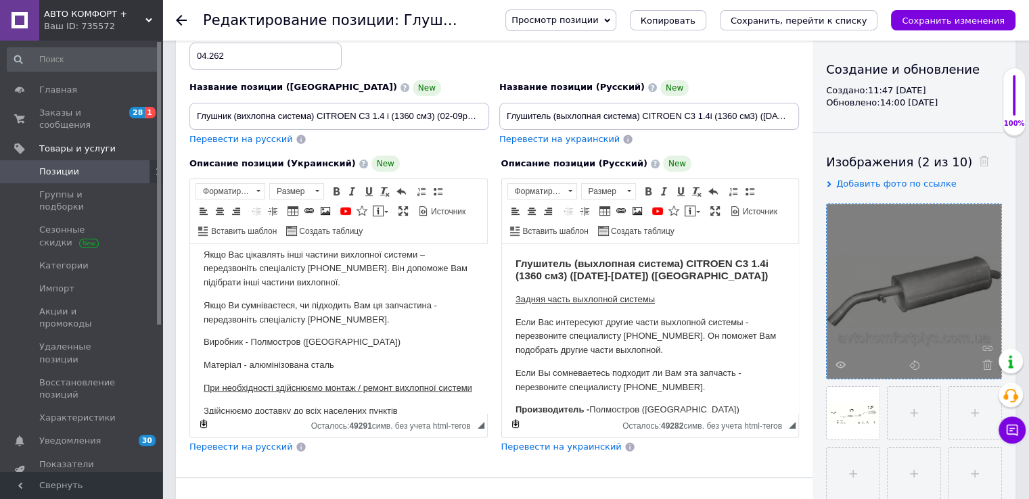
scroll to position [135, 0]
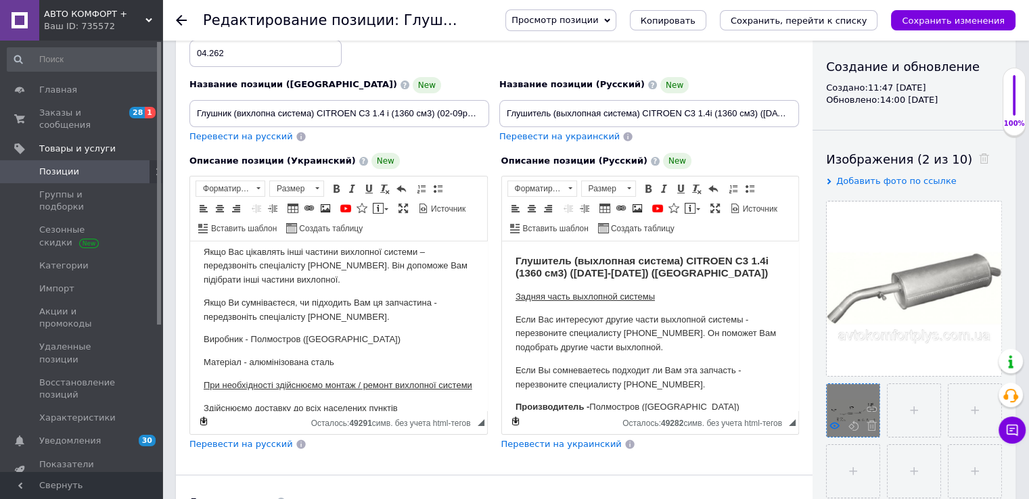
click at [830, 426] on use at bounding box center [834, 425] width 10 height 7
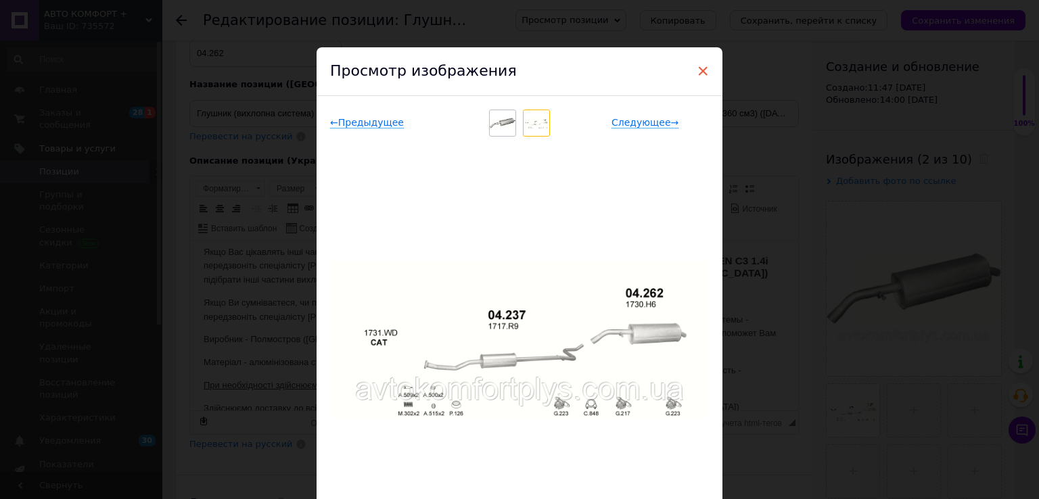
click at [697, 72] on span "×" at bounding box center [703, 71] width 12 height 23
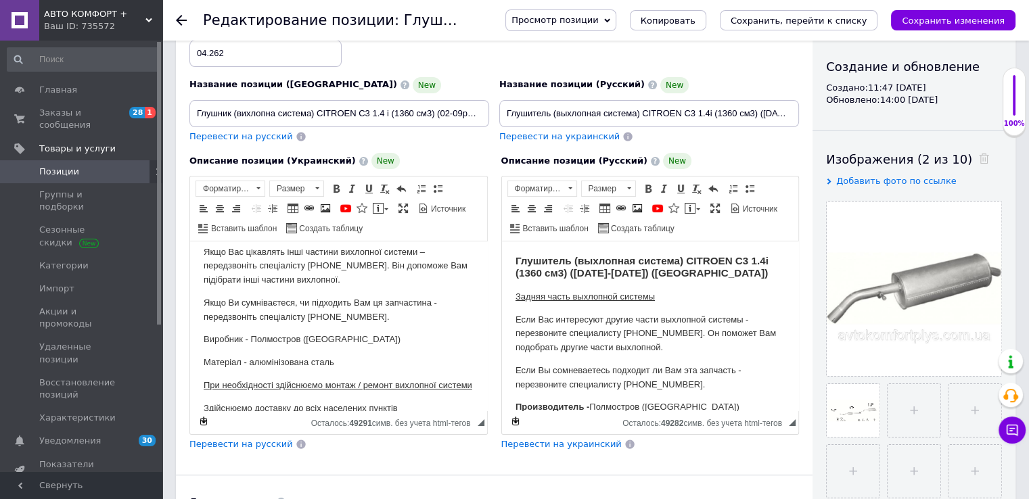
scroll to position [68, 0]
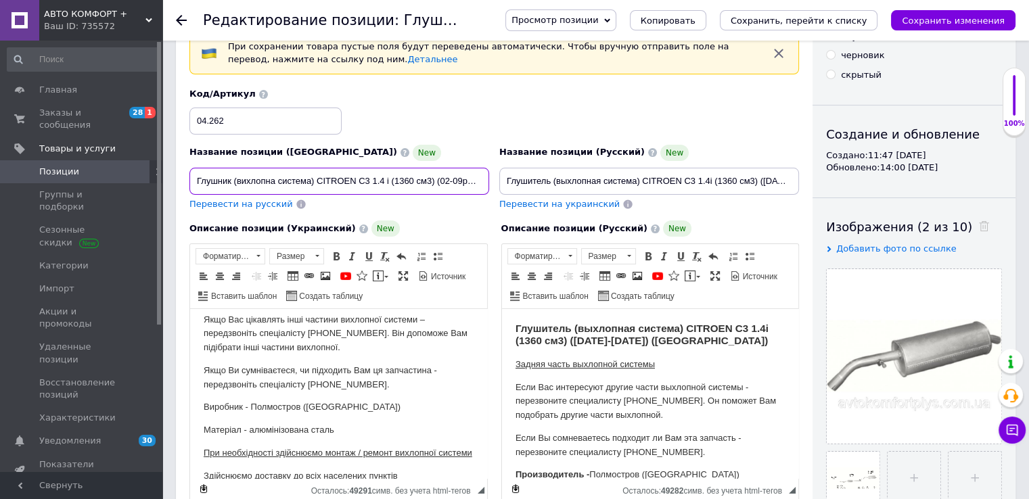
drag, startPoint x: 316, startPoint y: 179, endPoint x: 279, endPoint y: 202, distance: 44.0
click at [235, 181] on input "Глушник (вихлопна система) CITROEN C3 1.4 i (1360 см3) (02-09рр) (Сітроен)" at bounding box center [339, 181] width 300 height 27
drag, startPoint x: 273, startPoint y: 176, endPoint x: 312, endPoint y: 210, distance: 51.7
click at [239, 181] on input "Глушник CITROEN C3 1.4 i (1360 см3) (02-09рр) (Сітроен)" at bounding box center [339, 181] width 300 height 27
click at [276, 183] on input "Глушник Citroen C3 1.4 i (1360 см3) (02-09рр) (Сітроен)" at bounding box center [339, 181] width 300 height 27
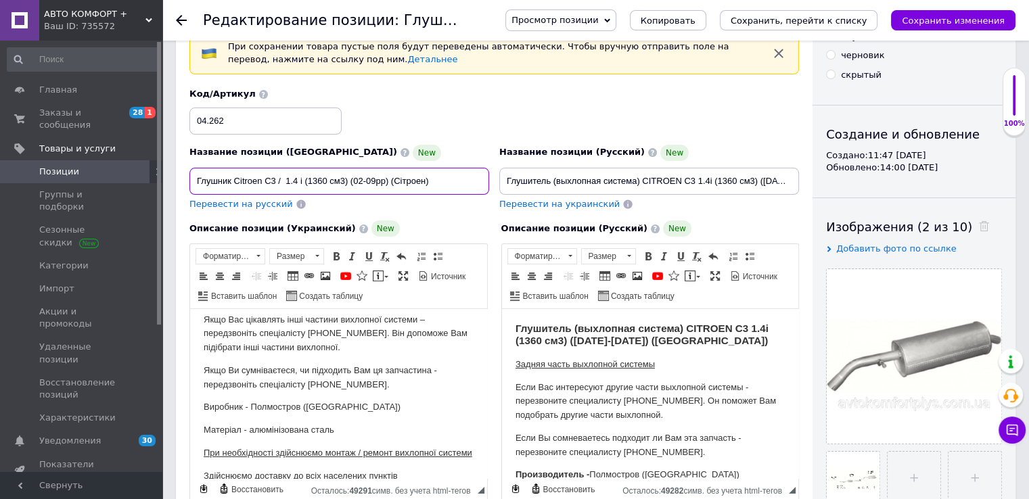
paste input "C3 Pluriel"
click at [329, 179] on input "Глушник Citroen C3 / C3 Pluriel 1.4 i (1360 см3) (02-09рр) (Сітроен)" at bounding box center [339, 181] width 300 height 27
click at [328, 181] on input "Глушник Citroen C3 / C3 Pluriel 1.4 i (1360 см3) (02-09рр) (Сітроен)" at bounding box center [339, 181] width 300 height 27
click at [329, 180] on input "Глушник Citroen C3 / C3 Pluriel 1.4 i (1360 см3) (02-09рр) (Сітроен)" at bounding box center [339, 181] width 300 height 27
drag, startPoint x: 326, startPoint y: 180, endPoint x: 352, endPoint y: 198, distance: 31.5
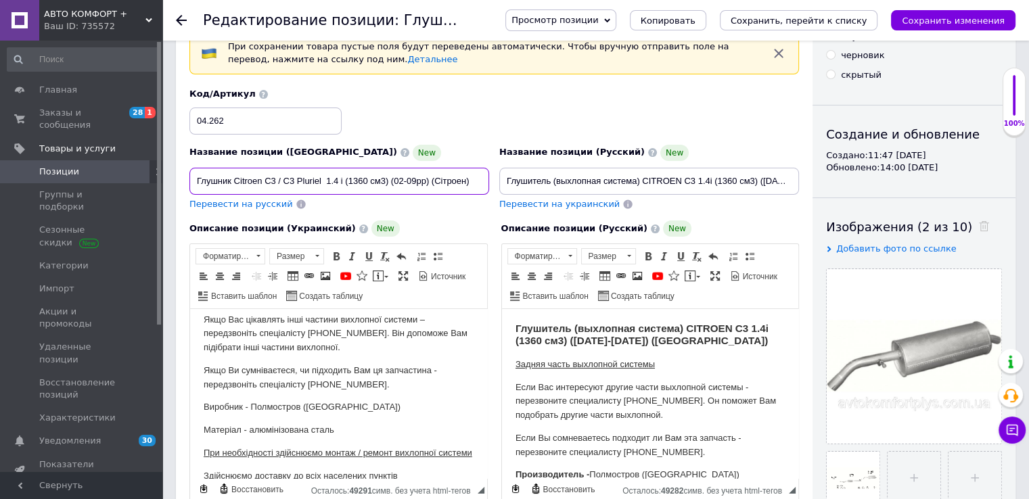
click at [327, 180] on input "Глушник Citroen C3 / C3 Pluriel 1.4 i (1360 см3) (02-09рр) (Сітроен)" at bounding box center [339, 181] width 300 height 27
drag, startPoint x: 392, startPoint y: 179, endPoint x: 338, endPoint y: 184, distance: 54.3
click at [338, 184] on input "Глушник Citroen C3 / C3 Pluriel 1.4 i (1360 см3) (02-09рр) (Сітроен)" at bounding box center [339, 181] width 300 height 27
click at [357, 182] on input "Глушник Citroen C3 / C3 Pluriel 1.4 2002-09рр) (Сітроен)" at bounding box center [339, 181] width 300 height 27
click at [363, 179] on input "Глушник Citroen C3 / C3 Pluriel 1.4 2002 -09рр) (Сітроен)" at bounding box center [339, 181] width 300 height 27
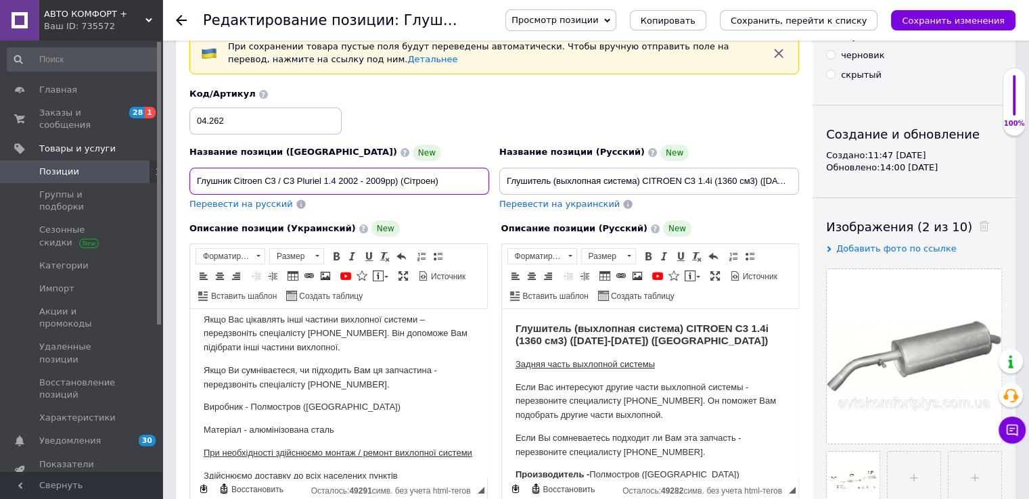
click at [385, 179] on input "Глушник Citroen C3 / C3 Pluriel 1.4 2002 - 2009рр) (Сітроен)" at bounding box center [339, 181] width 300 height 27
drag, startPoint x: 448, startPoint y: 185, endPoint x: 397, endPoint y: 181, distance: 50.8
click at [397, 181] on input "Глушник Citroen C3 / C3 Pluriel 1.4 [DATE] - [DATE] рр) (Сітроен)" at bounding box center [339, 181] width 300 height 27
drag, startPoint x: 233, startPoint y: 181, endPoint x: 442, endPoint y: 160, distance: 210.1
click at [442, 160] on div "Название позиции (Украинский) New Глушник Citroen C3 / C3 Pluriel 1.4 [DATE] - …" at bounding box center [339, 170] width 300 height 50
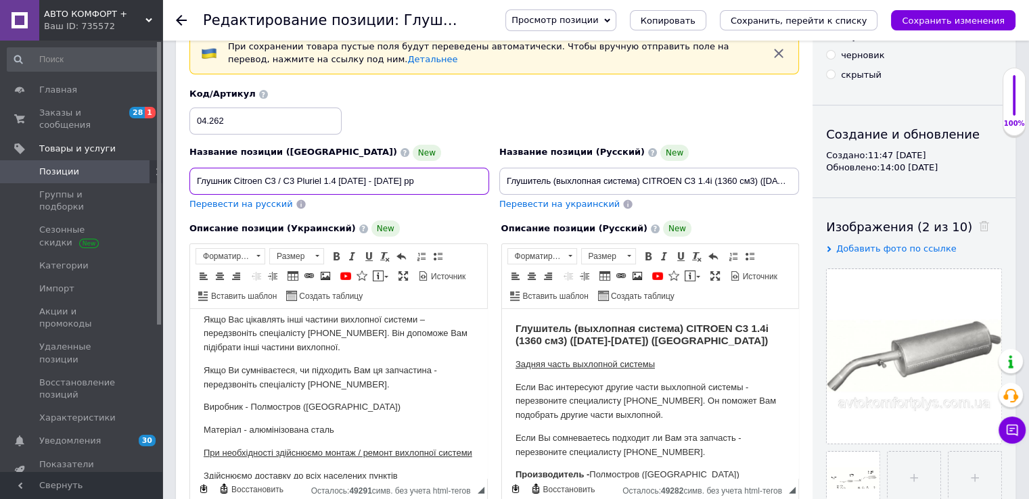
type input "Глушник Citroen C3 / C3 Pluriel 1.4 [DATE] - [DATE] рр"
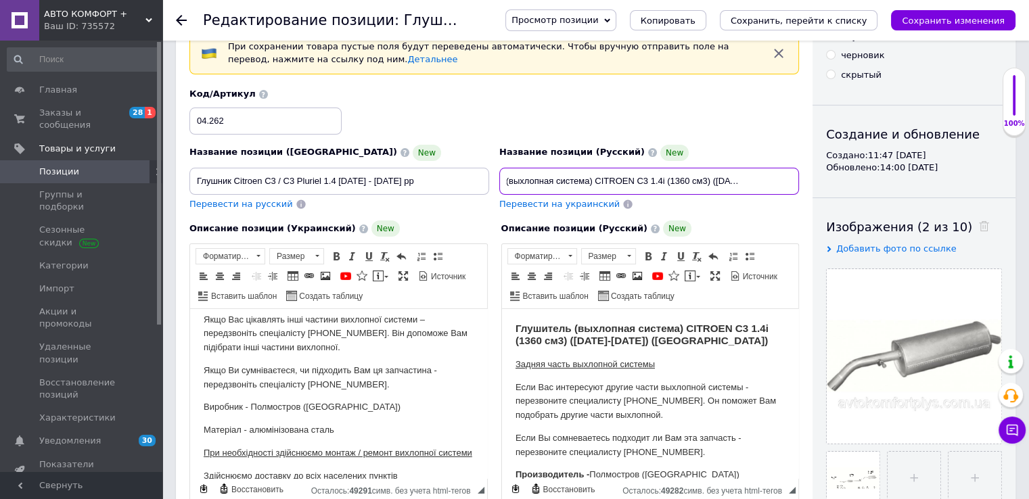
drag, startPoint x: 552, startPoint y: 181, endPoint x: 871, endPoint y: 182, distance: 319.2
click at [871, 182] on div "Основная информация При сохранении товара пустые поля будут переведены автомати…" at bounding box center [595, 398] width 839 height 825
paste input "Citroen C3 / C3 Pluriel 1.4 [DATE] - [DATE] рр"
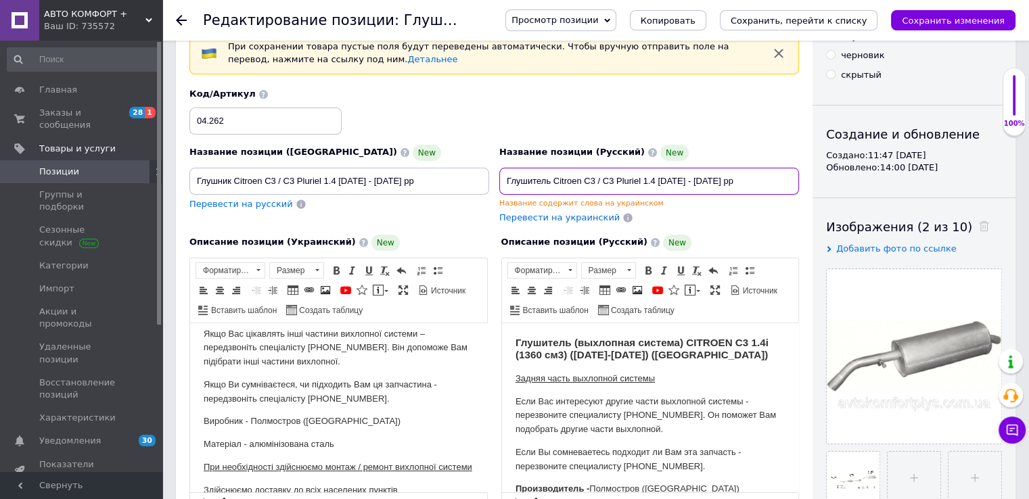
drag, startPoint x: 724, startPoint y: 187, endPoint x: 708, endPoint y: 185, distance: 15.7
click at [708, 185] on input "Глушитель Citroen C3 / C3 Pluriel 1.4 [DATE] - [DATE] рр" at bounding box center [649, 181] width 300 height 27
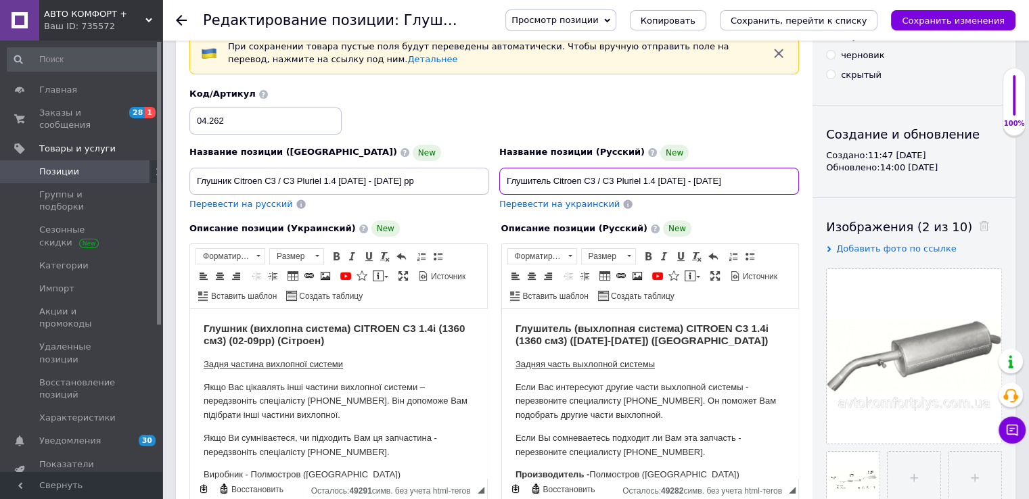
type input "Глушитель Citroen C3 / C3 Pluriel 1.4 [DATE] - [DATE]"
drag, startPoint x: 404, startPoint y: 178, endPoint x: 124, endPoint y: 168, distance: 280.8
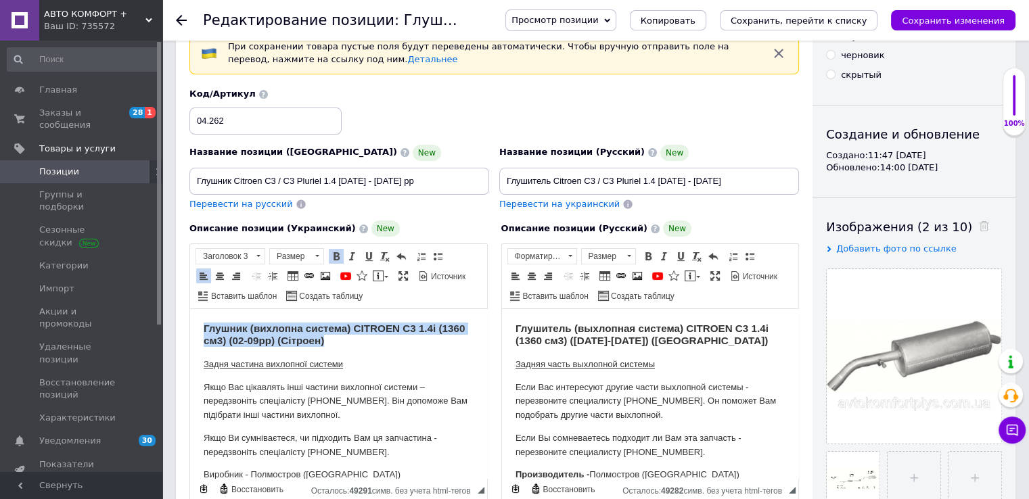
drag, startPoint x: 301, startPoint y: 330, endPoint x: 214, endPoint y: 323, distance: 86.9
click at [190, 309] on html "Глушник (вихлопна система) CITROEN C3 1.4 i (1360 см3) (02-09рр) (Сітроен) Задн…" at bounding box center [338, 476] width 297 height 335
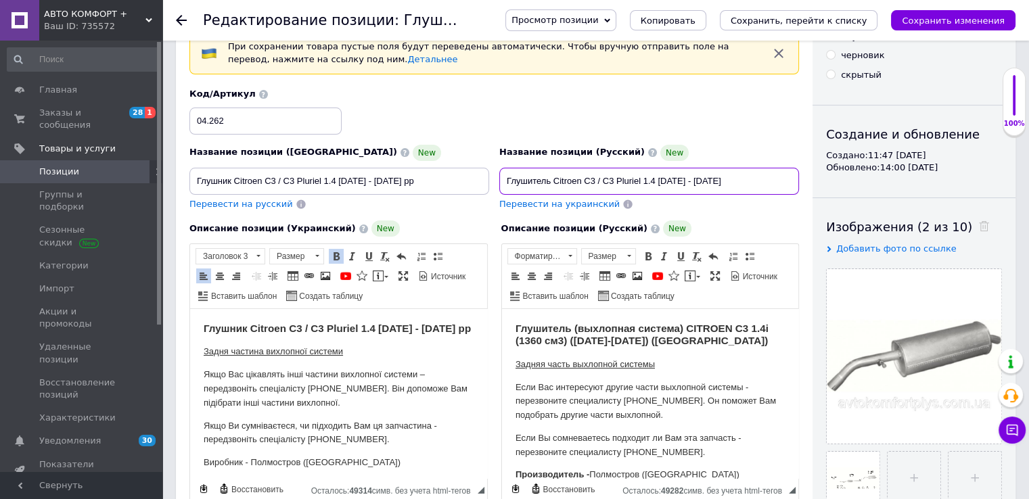
drag, startPoint x: 725, startPoint y: 177, endPoint x: 477, endPoint y: 182, distance: 248.2
click at [472, 181] on div "Название позиции (Украинский) New Глушник Citroen C3 / C3 Pluriel 1.4 [DATE] - …" at bounding box center [494, 149] width 619 height 133
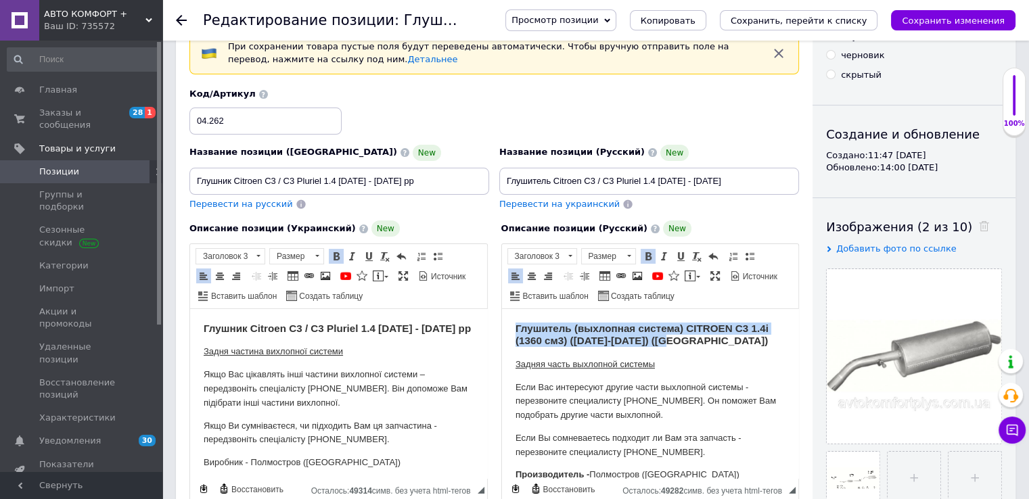
drag, startPoint x: 680, startPoint y: 346, endPoint x: 535, endPoint y: 334, distance: 145.9
click at [501, 317] on html "Глушитель (выхлопная система) CITROEN C3 1.4 i (1360 см3) ([DATE]-[DATE]) (Ситр…" at bounding box center [649, 483] width 297 height 348
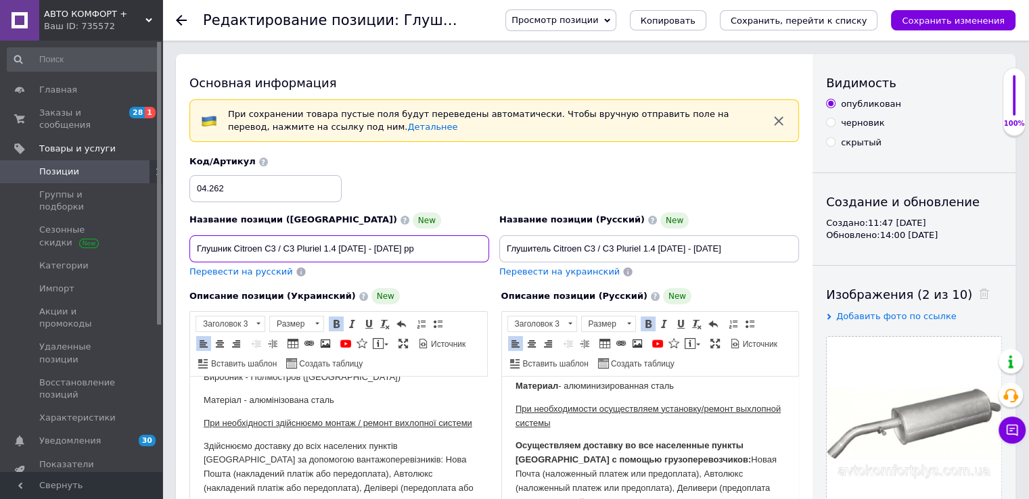
drag, startPoint x: 275, startPoint y: 243, endPoint x: 168, endPoint y: 245, distance: 106.9
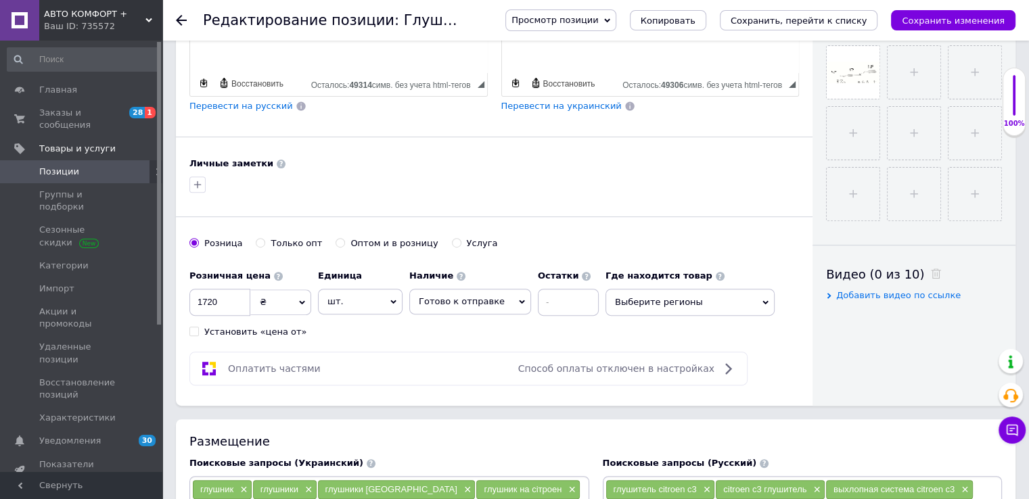
scroll to position [676, 0]
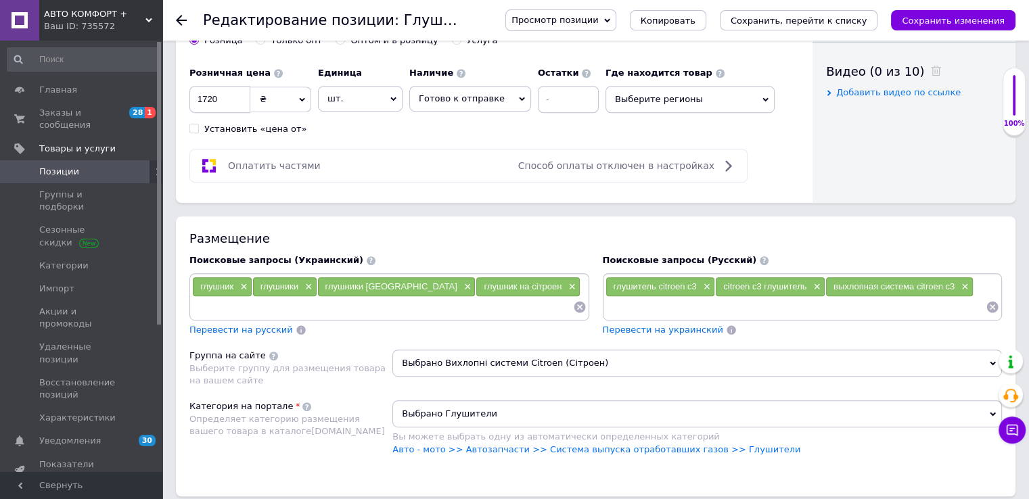
click at [565, 286] on span "×" at bounding box center [570, 286] width 11 height 11
click at [461, 285] on span "×" at bounding box center [466, 286] width 11 height 11
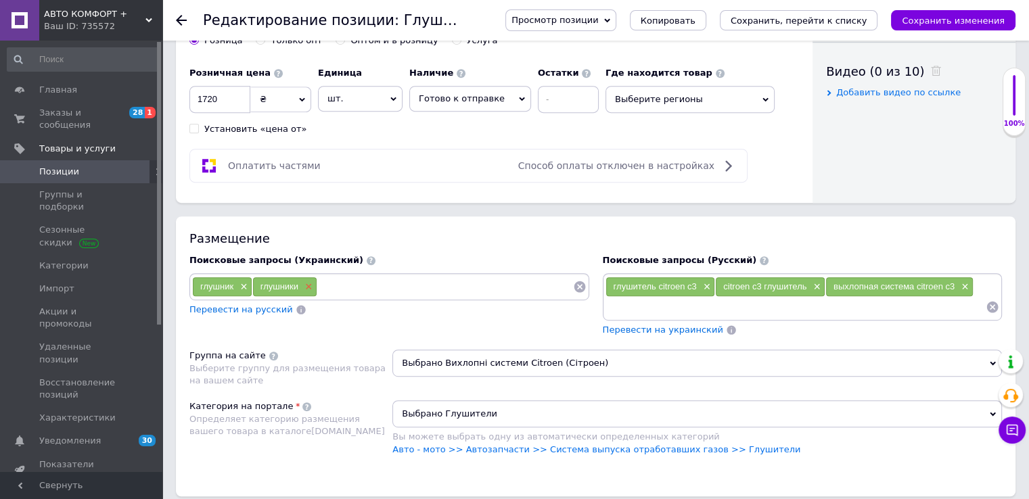
click at [310, 284] on span "×" at bounding box center [307, 286] width 11 height 11
click at [248, 284] on div "глушник ×" at bounding box center [222, 286] width 59 height 19
click at [243, 283] on span "×" at bounding box center [242, 286] width 11 height 11
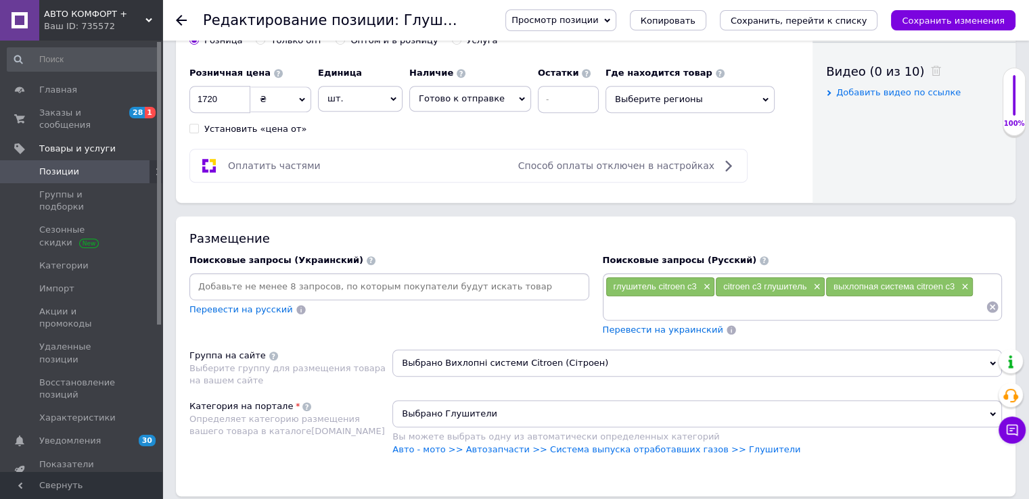
click at [231, 283] on input at bounding box center [389, 287] width 394 height 20
paste input "Глушник Citroen C3"
drag, startPoint x: 199, startPoint y: 281, endPoint x: 179, endPoint y: 287, distance: 22.0
click at [179, 287] on div "Размещение Поисковые запросы (Украинский) Глушник Citroen C3 Перевести на русск…" at bounding box center [595, 355] width 839 height 279
drag, startPoint x: 201, startPoint y: 285, endPoint x: 191, endPoint y: 295, distance: 14.3
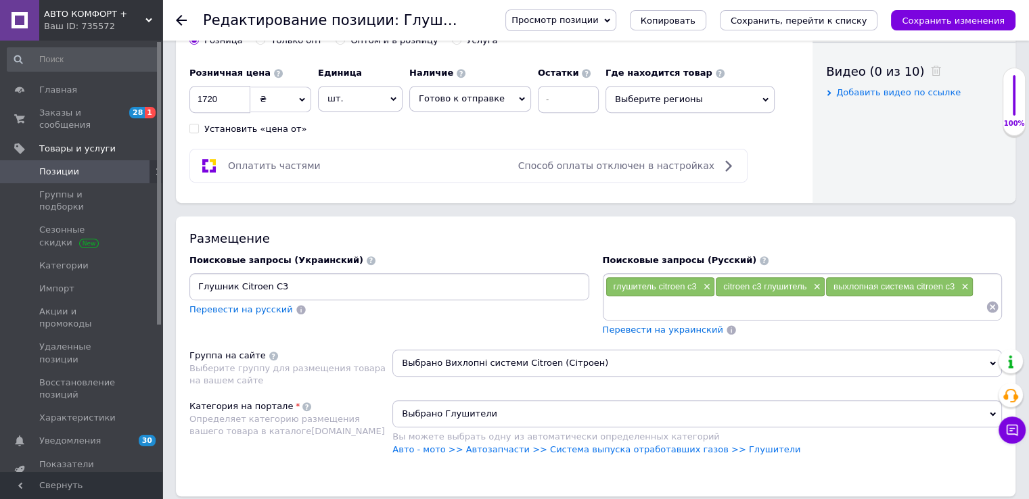
click at [192, 291] on input "Глушник Citroen C3" at bounding box center [389, 287] width 394 height 20
type input "глушник Citroen C3"
click at [290, 281] on input "глушник Citroen C3" at bounding box center [389, 287] width 394 height 20
paste input "Глушник Citroen C3"
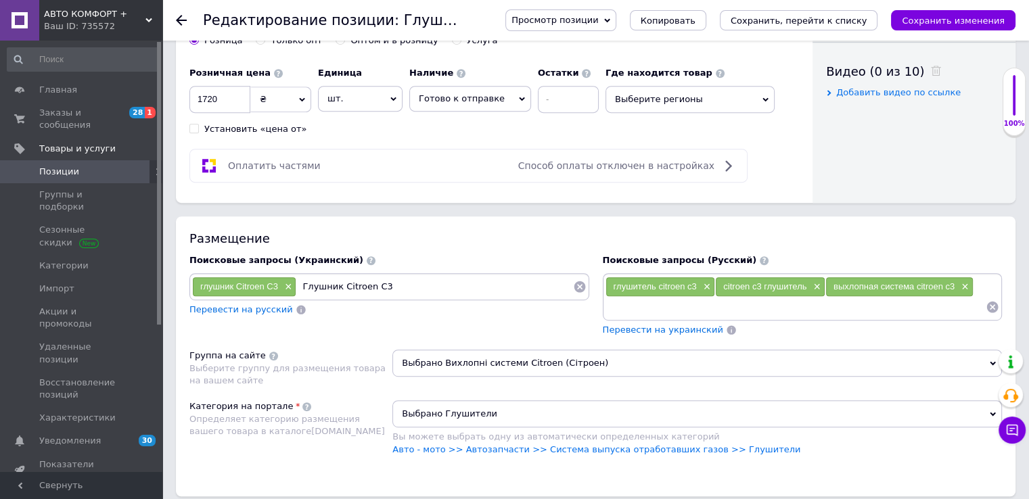
drag, startPoint x: 335, startPoint y: 284, endPoint x: 300, endPoint y: 282, distance: 35.2
click at [300, 282] on input "Глушник Citroen C3" at bounding box center [434, 287] width 276 height 20
type input "вихлопна Citroen C3"
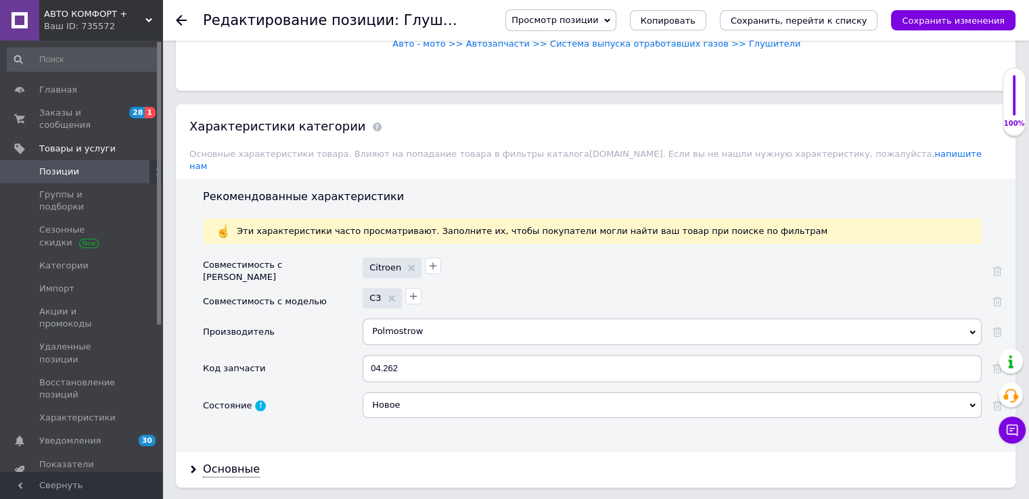
scroll to position [1150, 0]
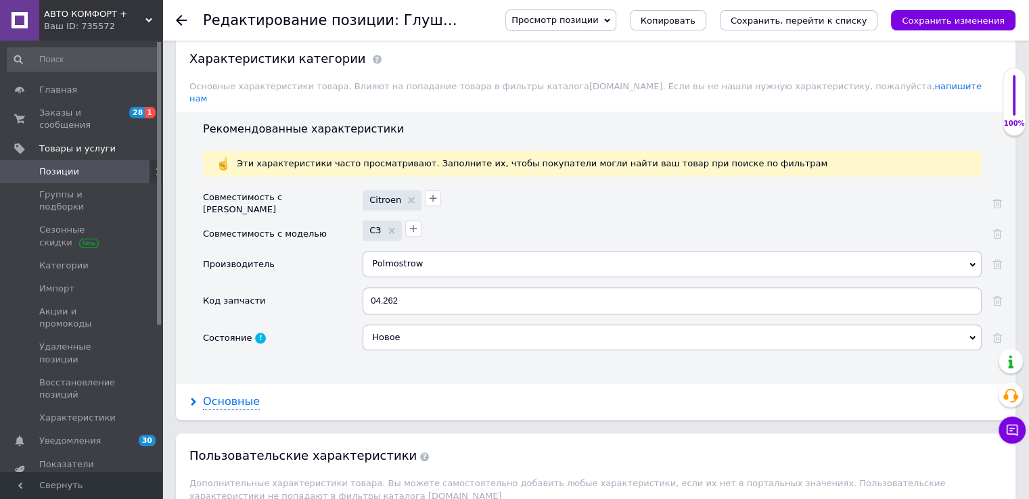
click at [215, 394] on div "Основные" at bounding box center [231, 402] width 57 height 16
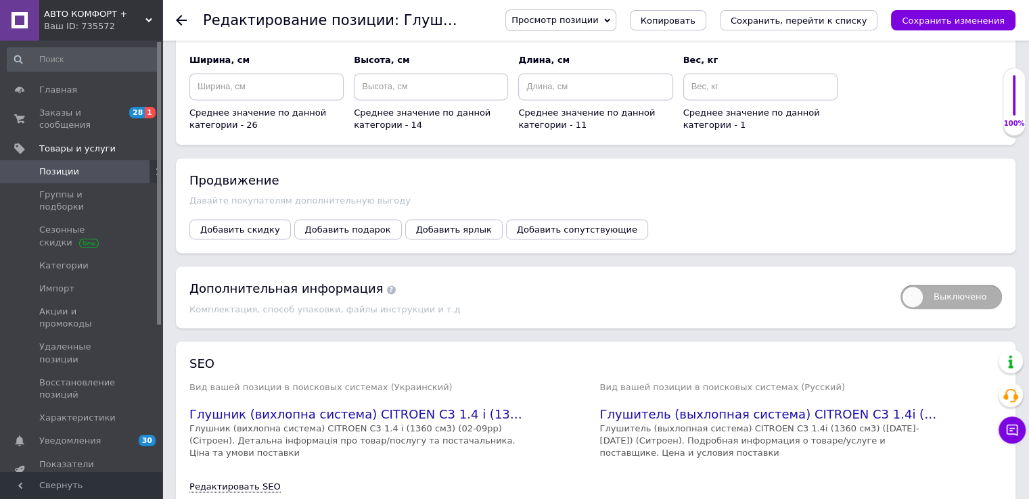
scroll to position [2062, 0]
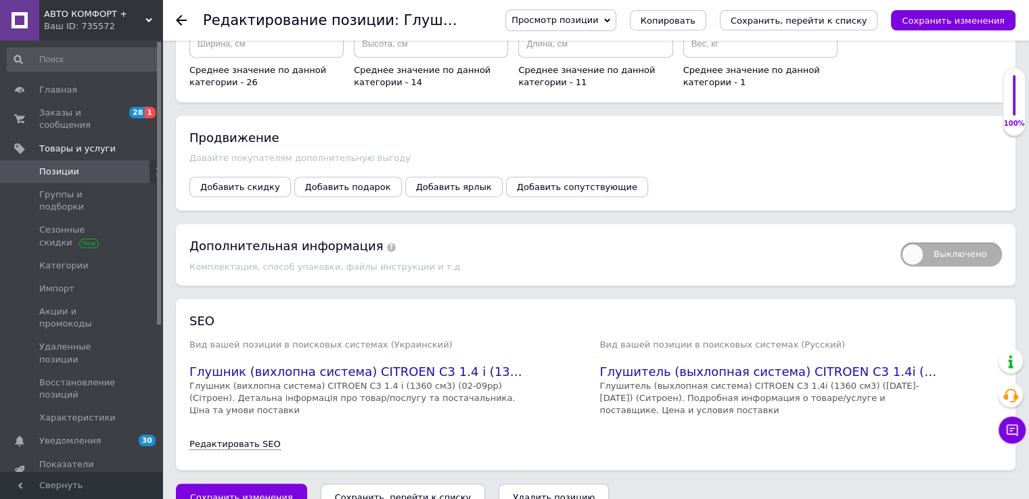
click at [256, 439] on link "Редактировать SEO" at bounding box center [234, 444] width 91 height 11
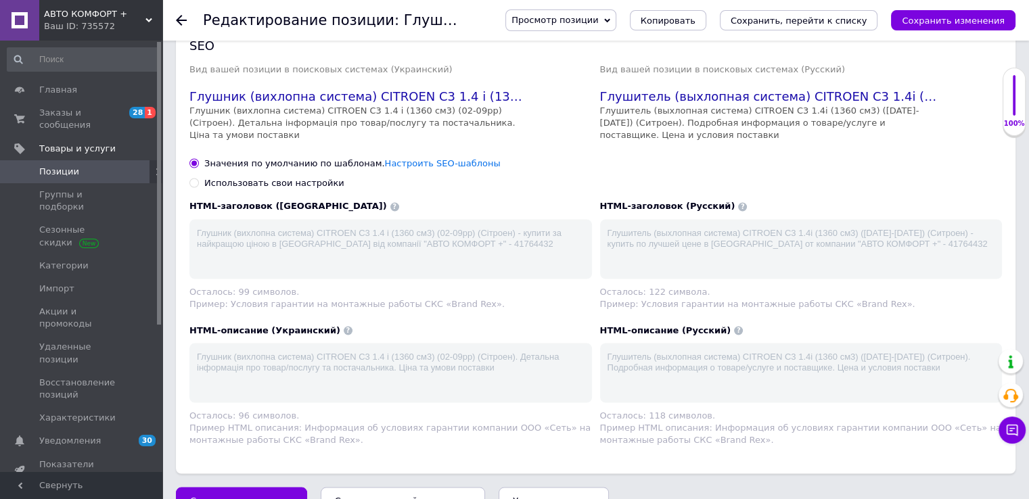
scroll to position [2339, 0]
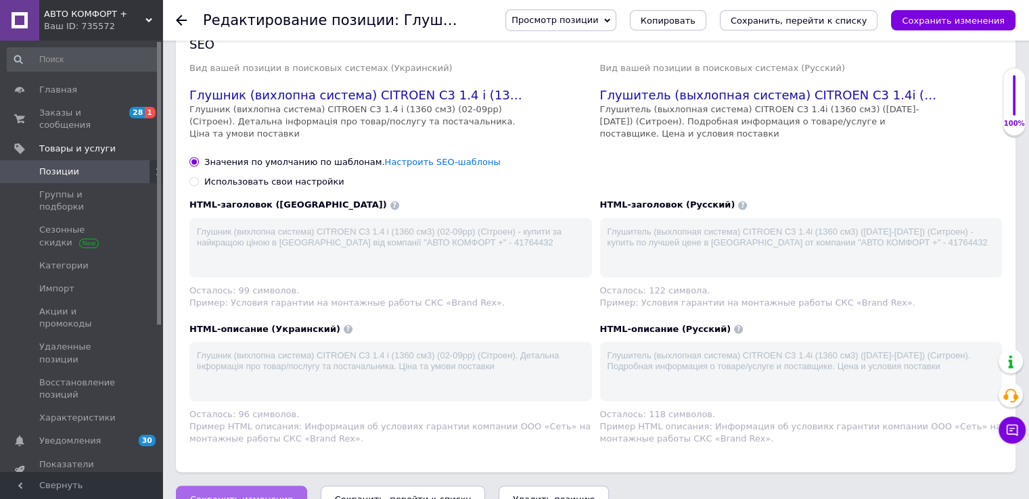
click at [268, 494] on span "Сохранить изменения" at bounding box center [241, 499] width 103 height 10
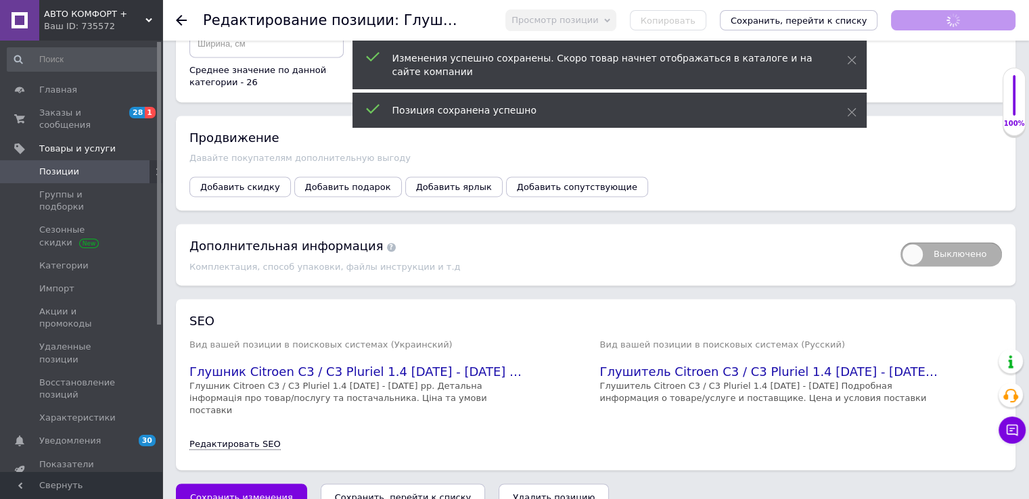
scroll to position [73, 0]
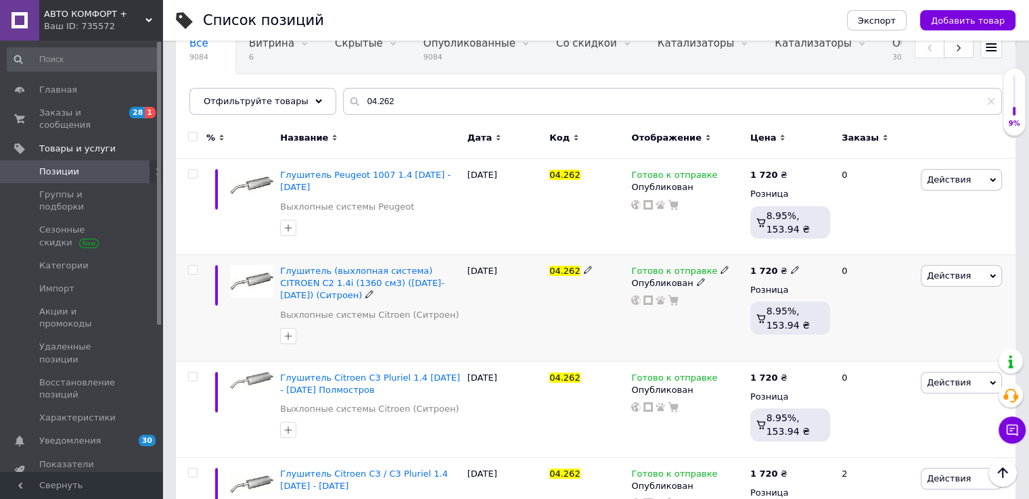
scroll to position [135, 0]
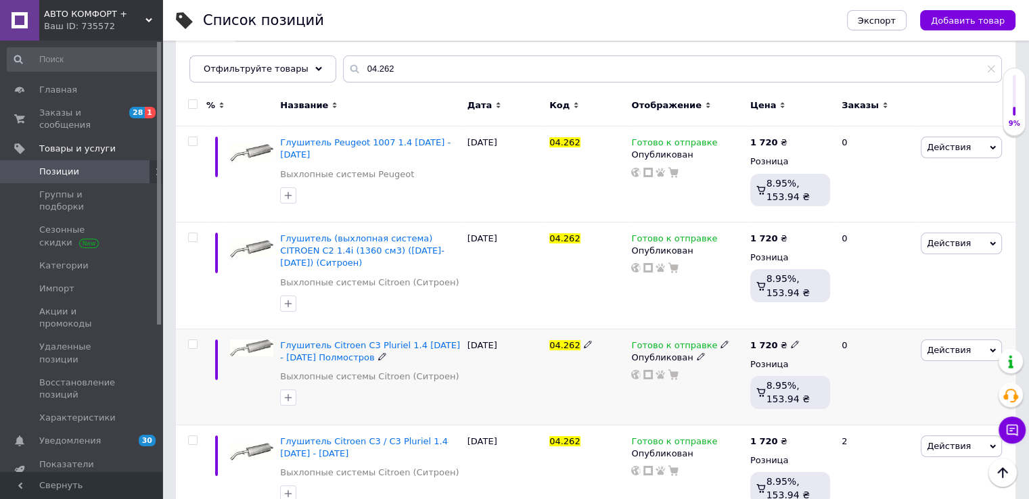
click at [195, 340] on input "checkbox" at bounding box center [192, 344] width 9 height 9
checkbox input "true"
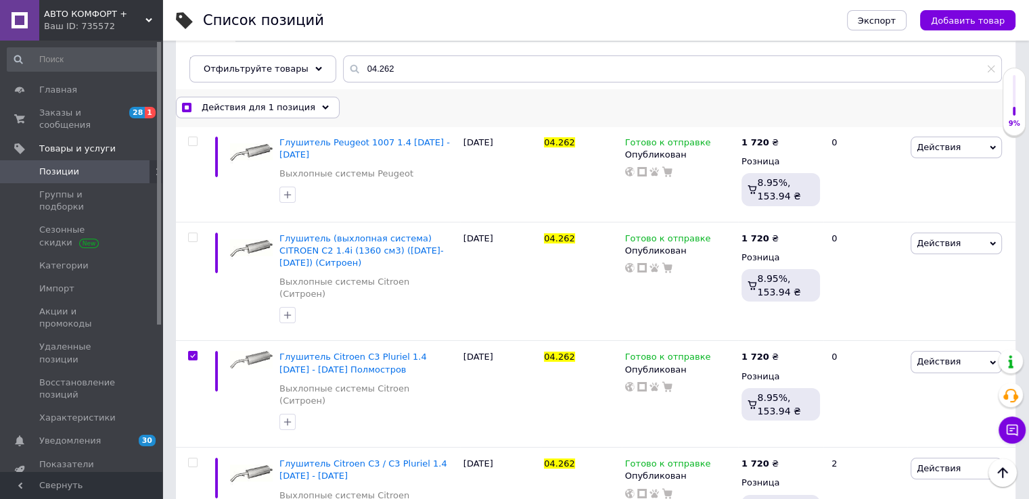
click at [322, 104] on icon at bounding box center [325, 107] width 7 height 7
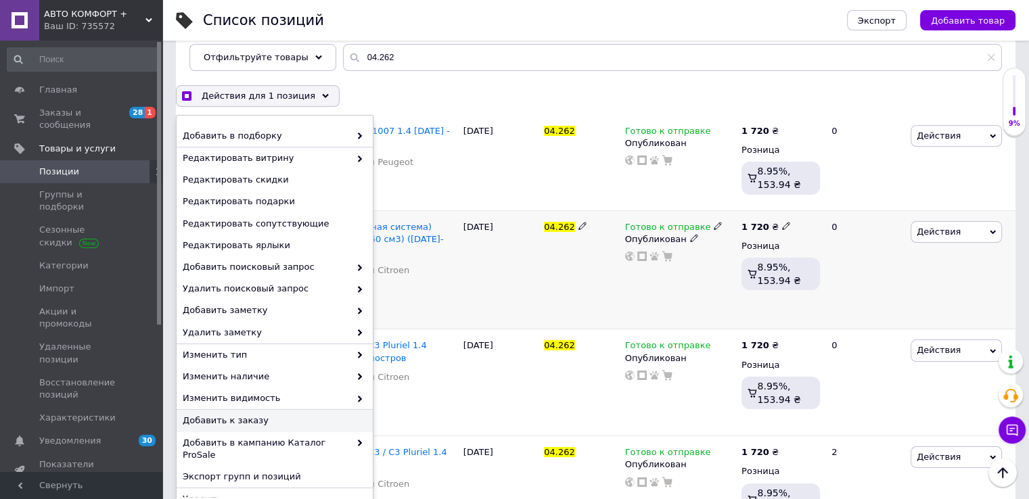
scroll to position [157, 0]
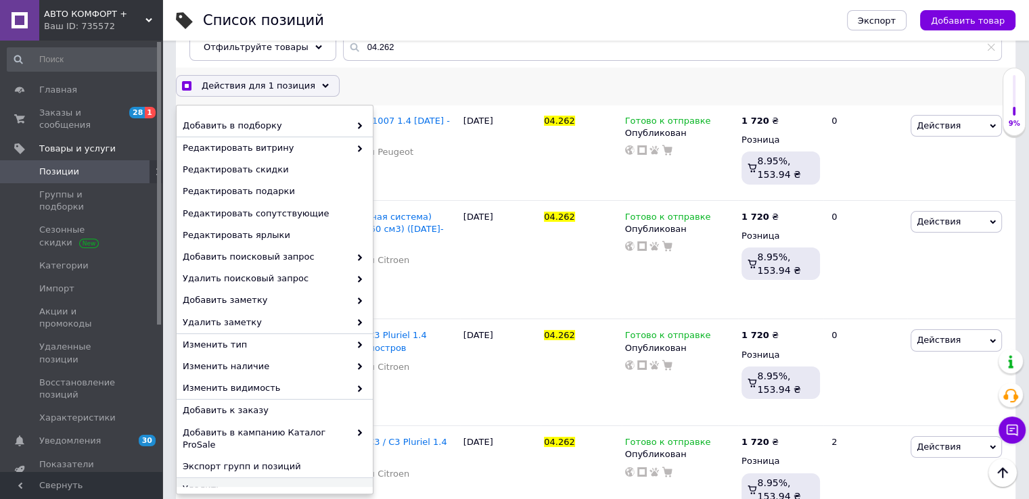
click at [287, 478] on div "Удалить" at bounding box center [275, 489] width 196 height 22
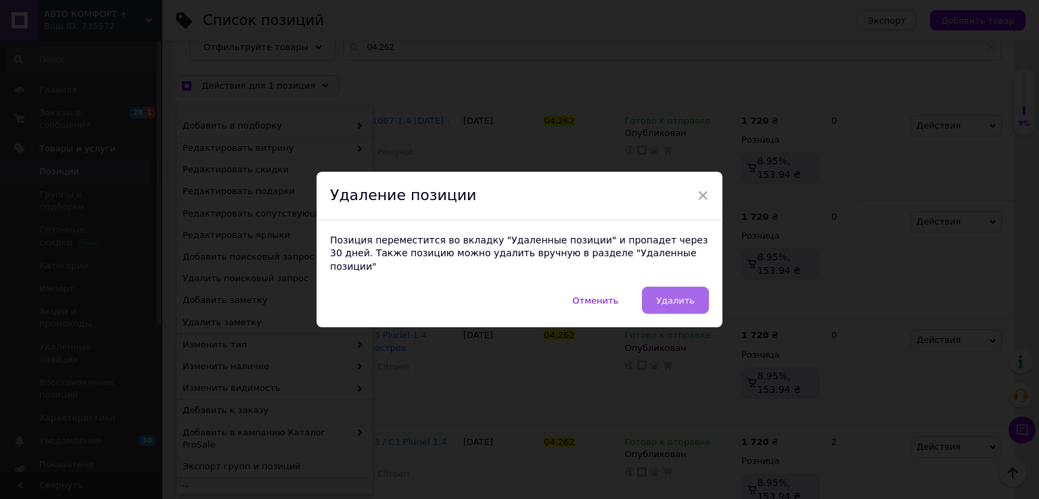
click at [701, 299] on button "Удалить" at bounding box center [675, 300] width 67 height 27
checkbox input "true"
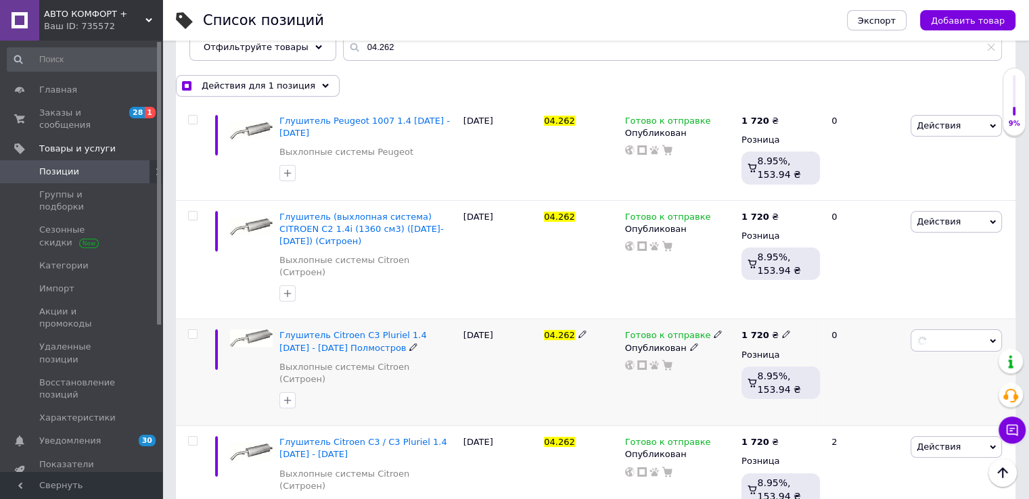
checkbox input "false"
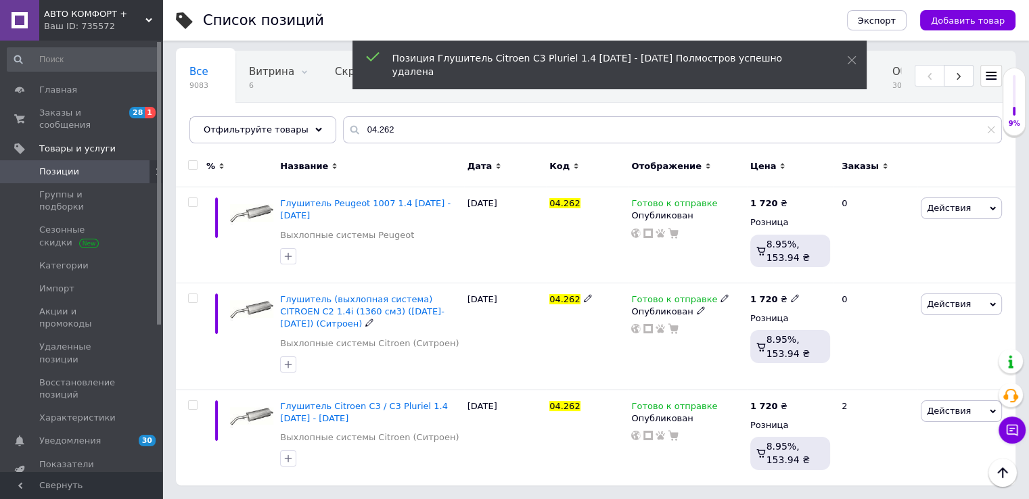
scroll to position [62, 0]
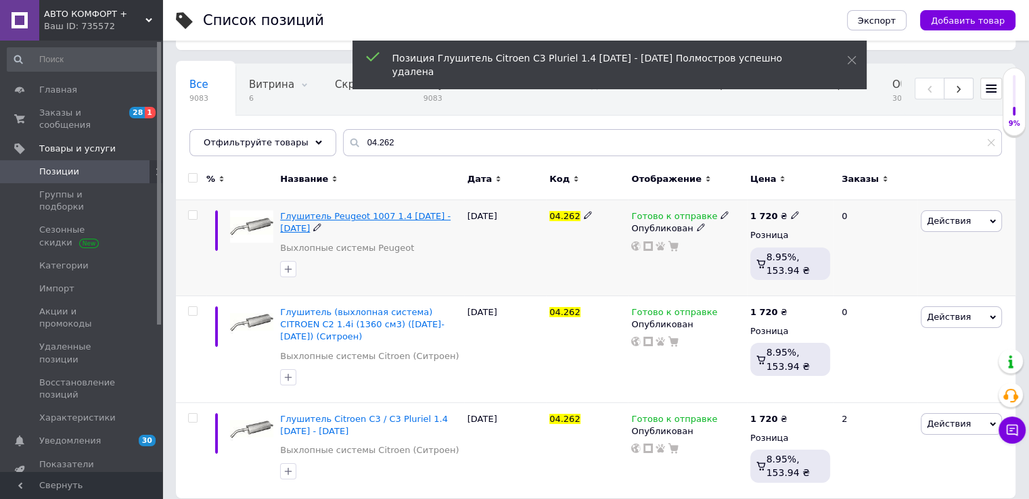
click at [373, 217] on span "Глушитель Peugeot 1007 1.4 [DATE] - [DATE]" at bounding box center [365, 222] width 170 height 22
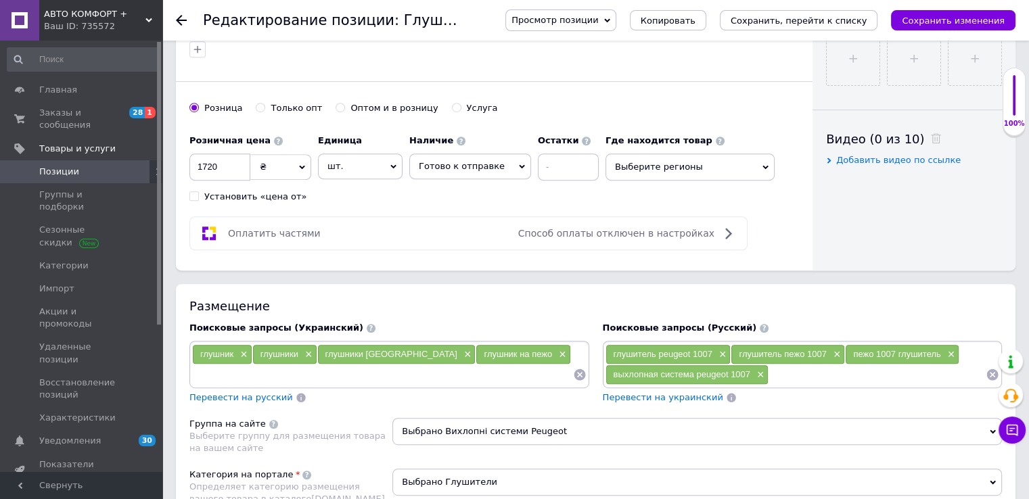
scroll to position [676, 0]
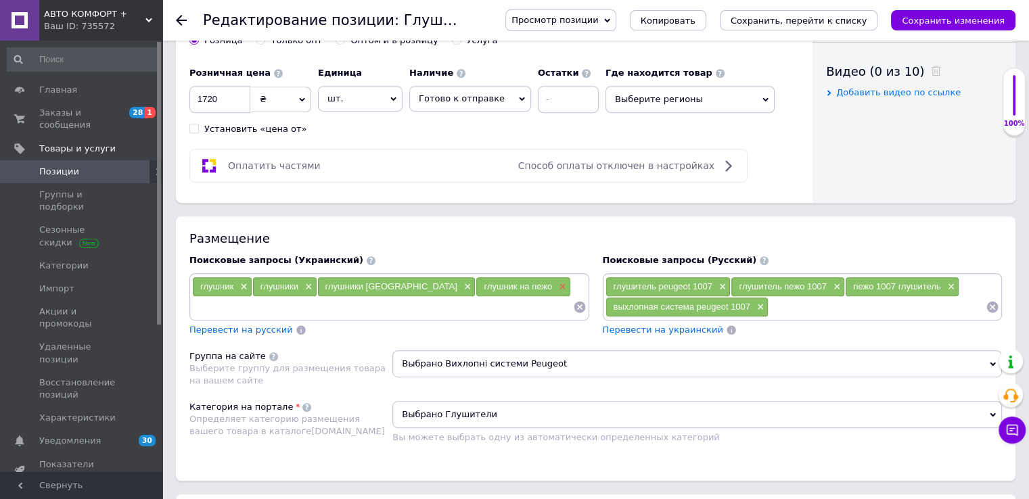
click at [555, 285] on span "×" at bounding box center [560, 286] width 11 height 11
drag, startPoint x: 390, startPoint y: 283, endPoint x: 305, endPoint y: 284, distance: 85.2
click at [461, 283] on span "×" at bounding box center [466, 286] width 11 height 11
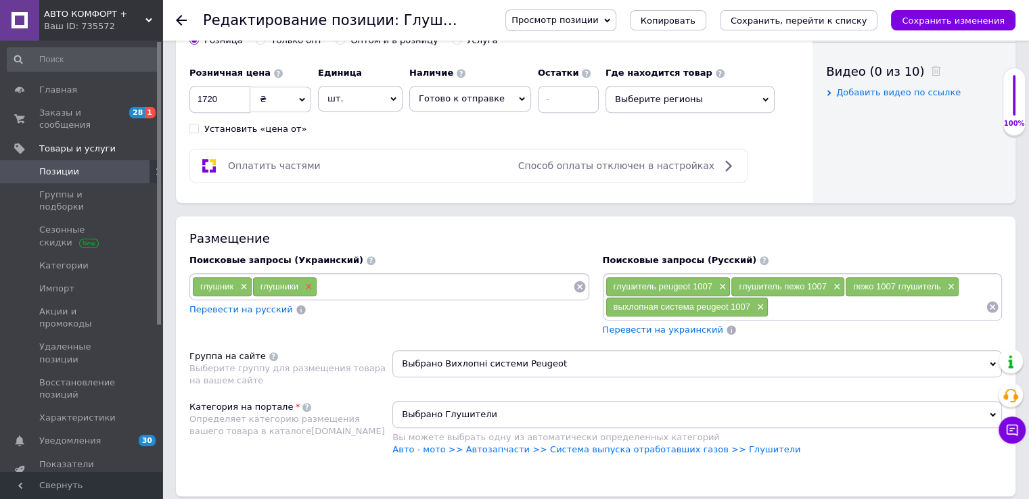
click at [310, 284] on span "×" at bounding box center [307, 286] width 11 height 11
click at [285, 287] on input at bounding box center [412, 287] width 321 height 20
type input "глушник Пежо 1007"
drag, startPoint x: 279, startPoint y: 279, endPoint x: 148, endPoint y: 281, distance: 130.5
click at [125, 275] on div "АВТО КОМФОРТ + Ваш ID: 735572 Сайт АВТО КОМФОРТ + Кабинет покупателя Проверить …" at bounding box center [514, 461] width 1029 height 2274
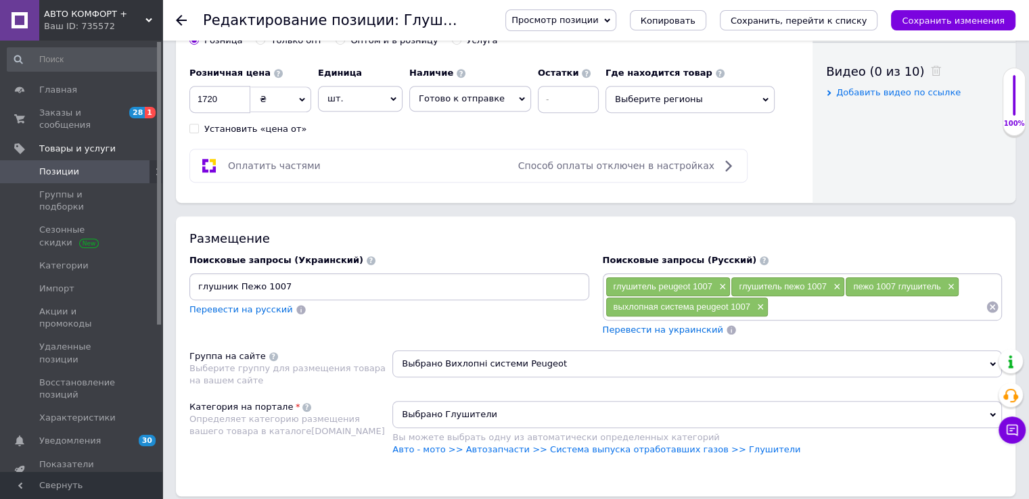
click at [316, 287] on input "глушник Пежо 1007" at bounding box center [389, 287] width 394 height 20
paste input "глушник Пежо 1007"
drag, startPoint x: 337, startPoint y: 283, endPoint x: 279, endPoint y: 283, distance: 58.2
click at [279, 283] on div "глушник Пежо 1007 × глушник Пежо 1007" at bounding box center [389, 287] width 394 height 20
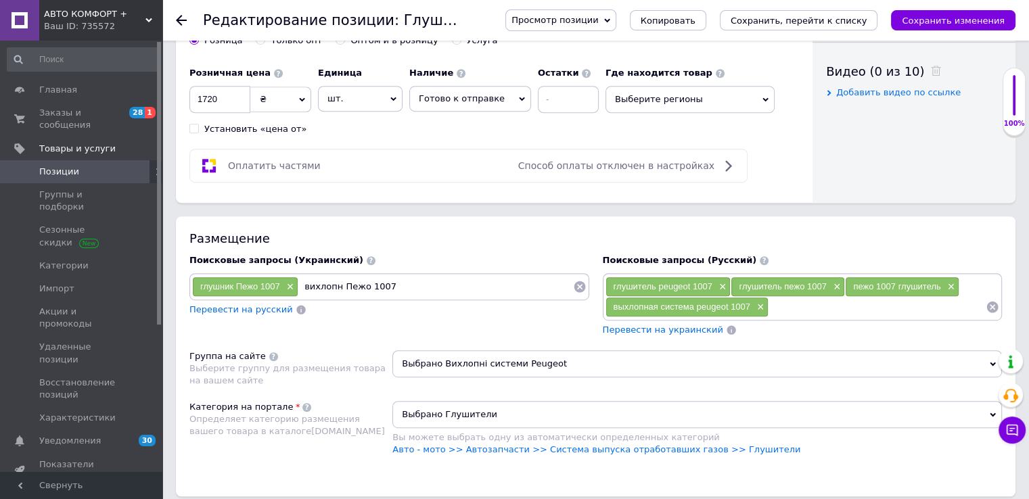
type input "вихлопна Пежо 1007"
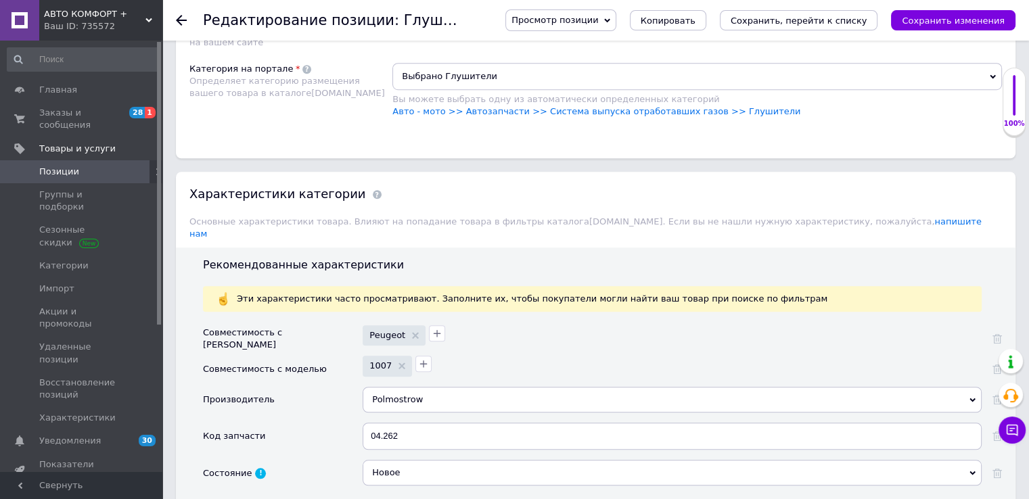
scroll to position [1150, 0]
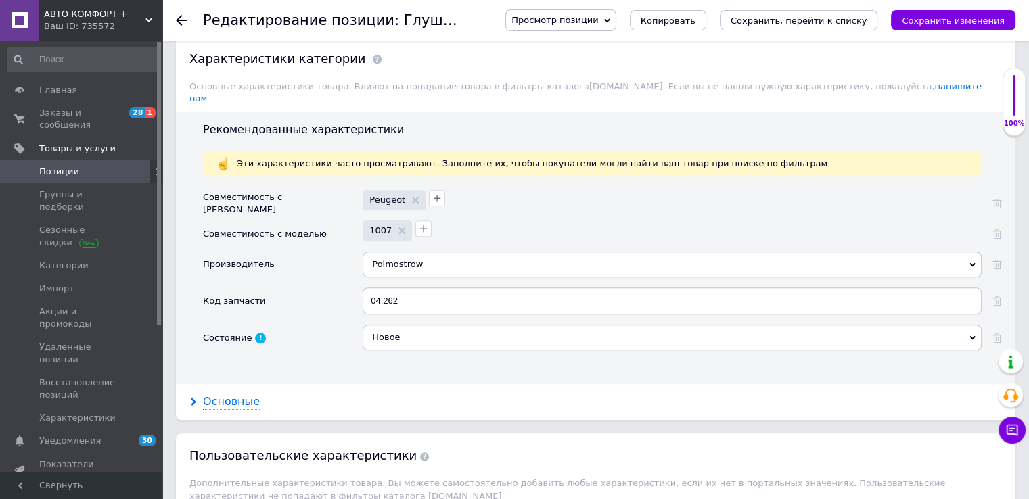
click at [240, 394] on div "Основные" at bounding box center [231, 402] width 57 height 16
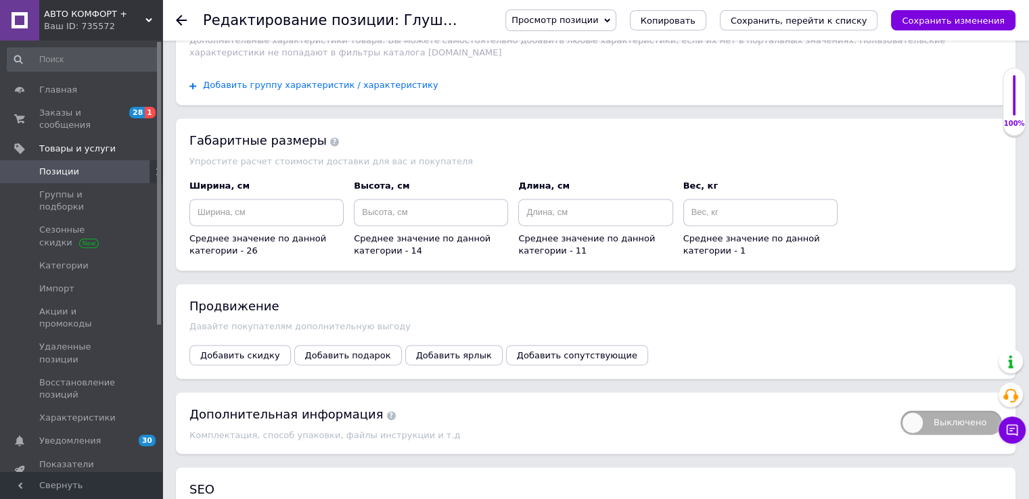
scroll to position [2062, 0]
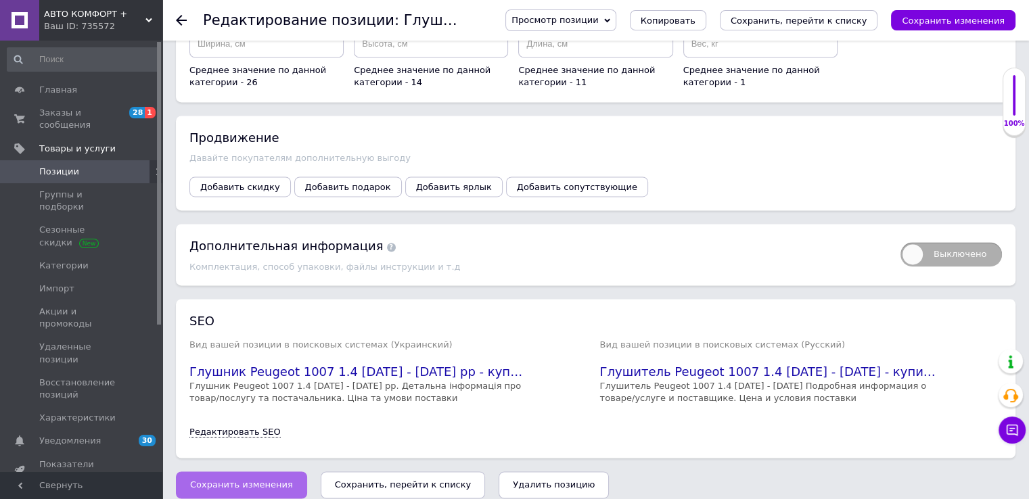
click at [267, 479] on span "Сохранить изменения" at bounding box center [241, 484] width 103 height 10
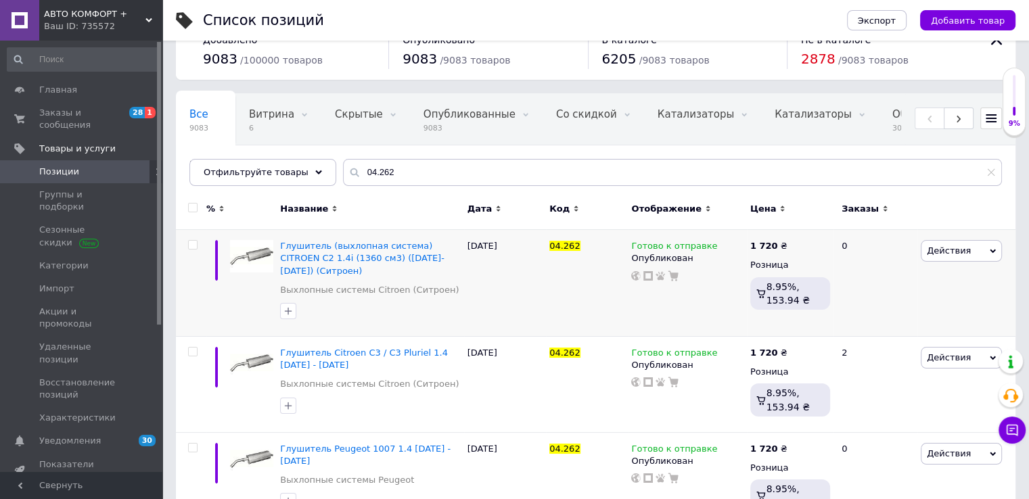
scroll to position [62, 0]
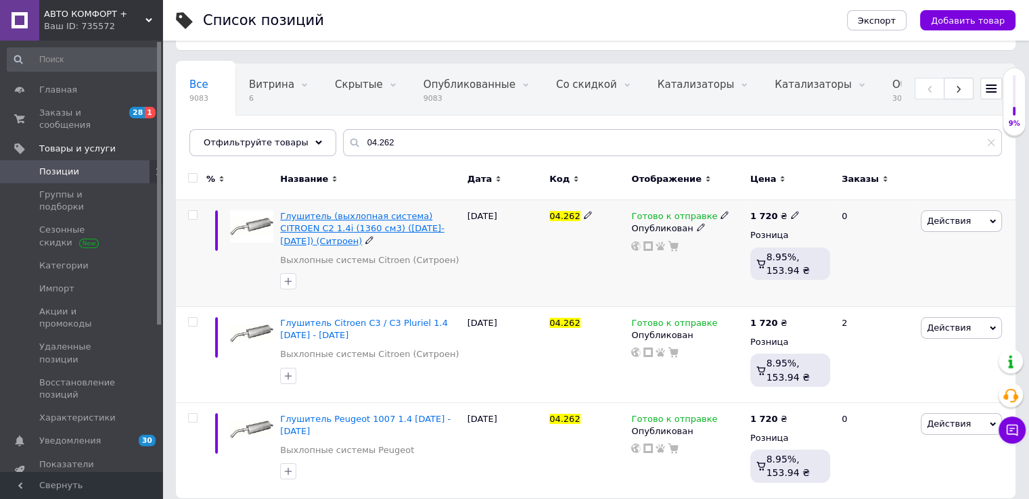
click at [392, 227] on span "Глушитель (выхлопная система) CITROEN C2 1.4i (1360 см3) ([DATE]-[DATE]) (Ситро…" at bounding box center [362, 228] width 164 height 34
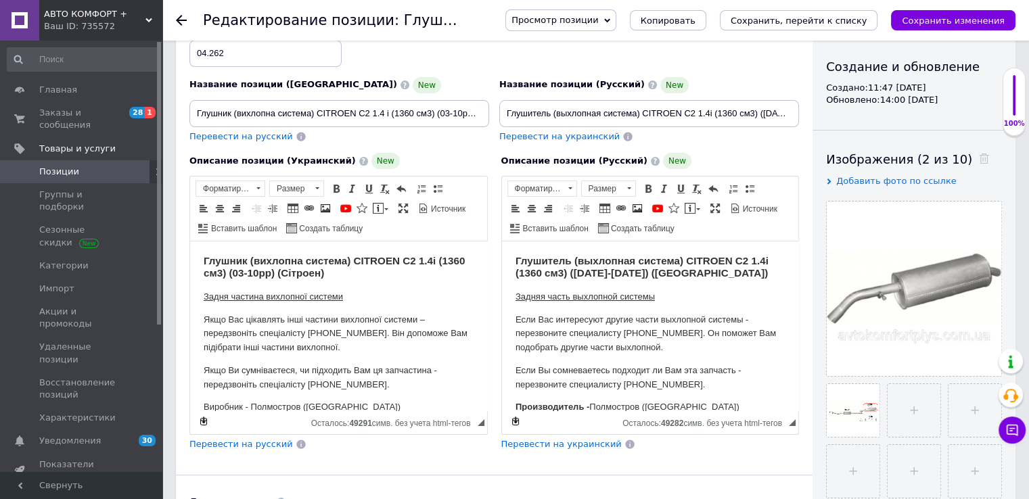
scroll to position [68, 0]
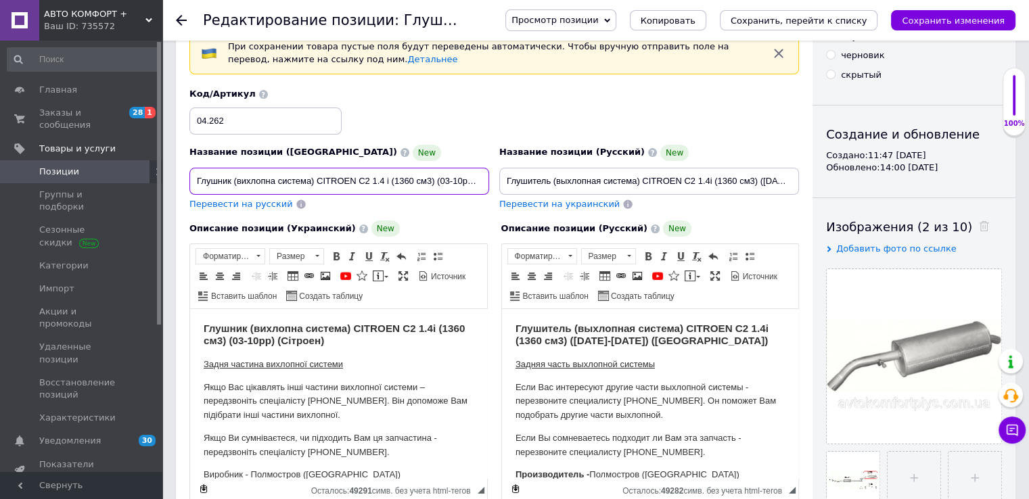
drag, startPoint x: 316, startPoint y: 179, endPoint x: 243, endPoint y: 187, distance: 72.7
click at [234, 183] on input "Глушник (вихлопна система) CITROEN C2 1.4 i (1360 см3) (03-10рр) (Сітроен)" at bounding box center [339, 181] width 300 height 27
drag, startPoint x: 271, startPoint y: 183, endPoint x: 239, endPoint y: 183, distance: 31.8
click at [239, 183] on input "Глушник CITROEN C2 1.4 i (1360 см3) (03-10рр) (Сітроен)" at bounding box center [339, 181] width 300 height 27
drag, startPoint x: 346, startPoint y: 179, endPoint x: 307, endPoint y: 191, distance: 40.9
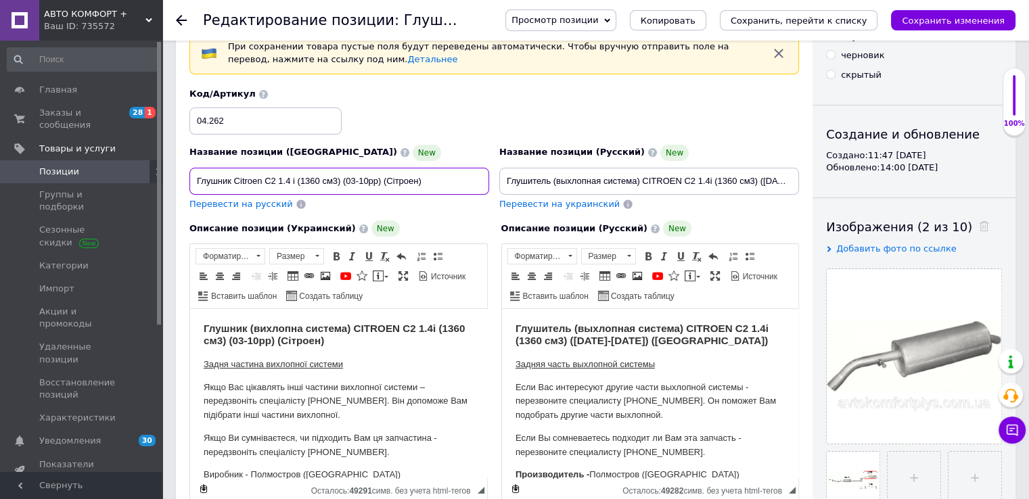
click at [292, 179] on input "Глушник Citroen C2 1.4 i (1360 см3) (03-10рр) (Сітроен)" at bounding box center [339, 181] width 300 height 27
click at [312, 179] on input "Глушник Citroen C2 1.4 2003-10рр) (Сітроен)" at bounding box center [339, 181] width 300 height 27
click at [319, 183] on input "Глушник Citroen C2 1.4 2003 -10рр) (Сітроен)" at bounding box center [339, 181] width 300 height 27
click at [340, 181] on input "Глушник Citroen C2 1.4 2003 - 2010рр) (Сітроен)" at bounding box center [339, 181] width 300 height 27
drag, startPoint x: 416, startPoint y: 182, endPoint x: 350, endPoint y: 182, distance: 66.3
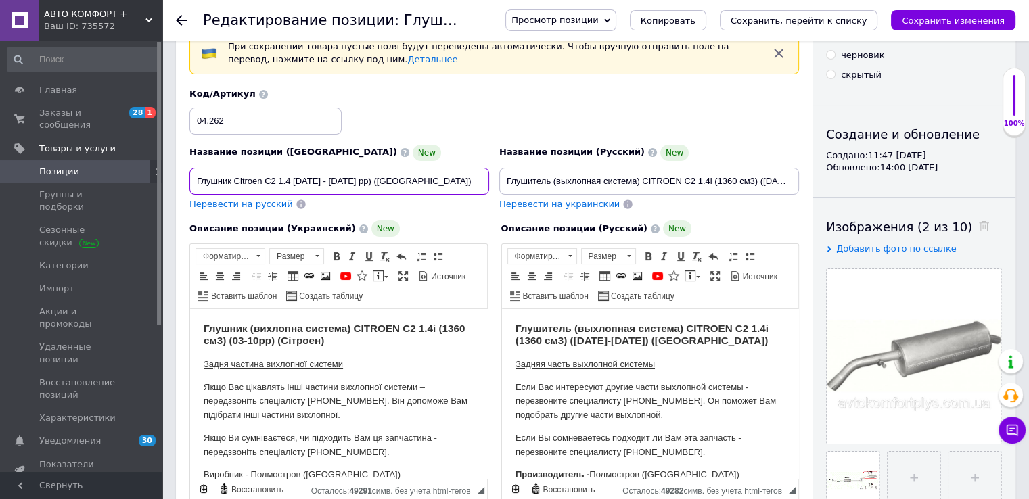
click at [350, 182] on input "Глушник Citroen C2 1.4 [DATE] - [DATE] рр) ([GEOGRAPHIC_DATA])" at bounding box center [339, 181] width 300 height 27
drag, startPoint x: 360, startPoint y: 183, endPoint x: 235, endPoint y: 185, distance: 125.1
click at [235, 185] on input "Глушник Citroen C2 1.4 [DATE] - [DATE] рр" at bounding box center [339, 181] width 300 height 27
type input "Глушник Citroen C2 1.4 [DATE] - [DATE] рр"
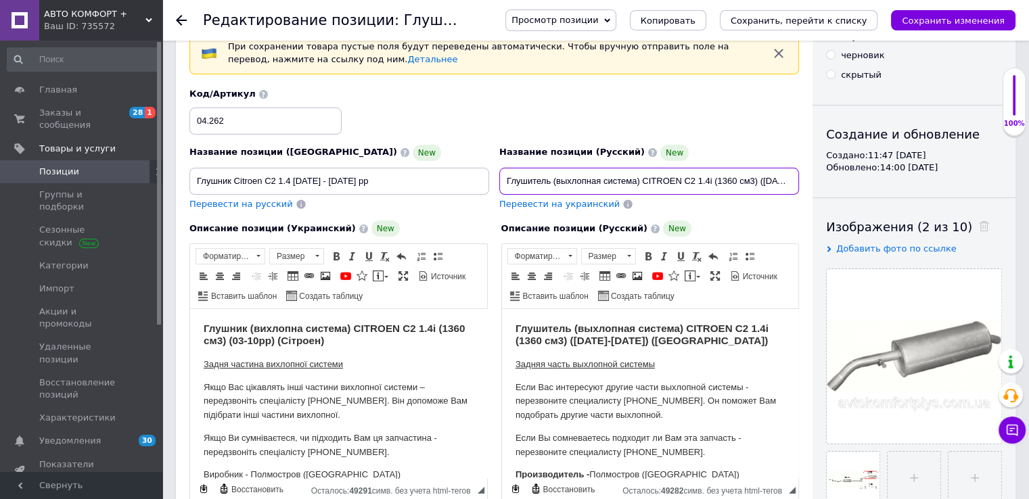
scroll to position [0, 47]
drag, startPoint x: 554, startPoint y: 180, endPoint x: 897, endPoint y: 182, distance: 342.9
click at [897, 182] on div "Основная информация При сохранении товара пустые поля будут переведены автомати…" at bounding box center [595, 398] width 839 height 825
paste input "Citroen C2 1.4 [DATE] - [DATE] рр"
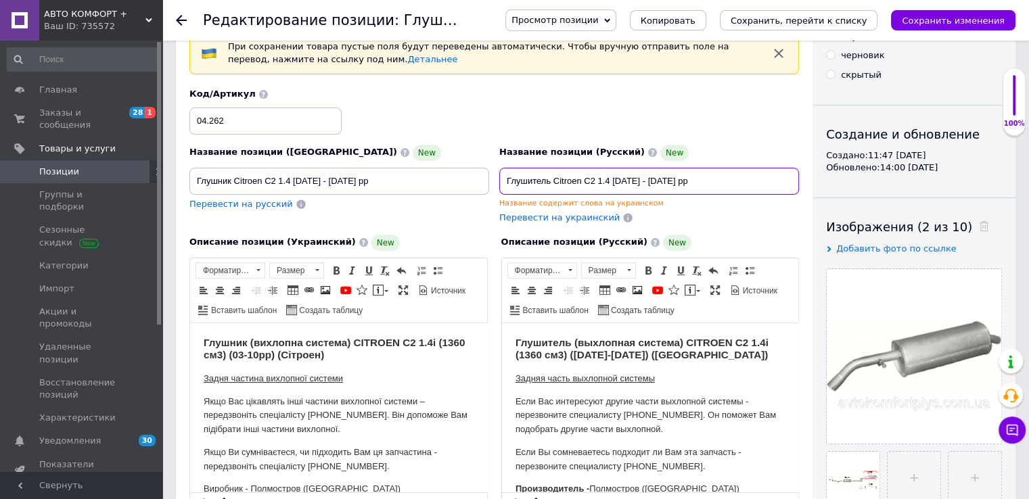
drag, startPoint x: 681, startPoint y: 183, endPoint x: 662, endPoint y: 181, distance: 19.0
click at [662, 181] on input "Глушитель Citroen C2 1.4 [DATE] - [DATE] рр" at bounding box center [649, 181] width 300 height 27
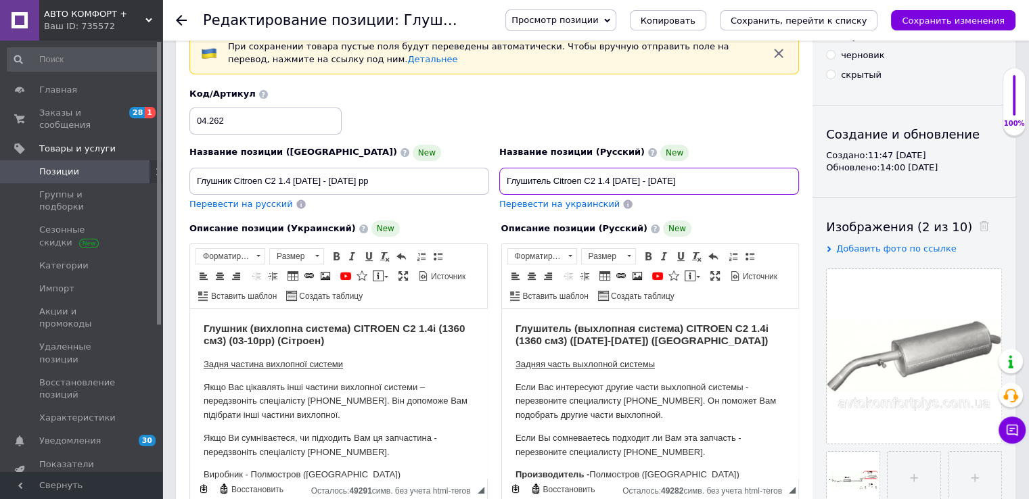
drag, startPoint x: 679, startPoint y: 182, endPoint x: 449, endPoint y: 174, distance: 230.1
click at [436, 170] on div "Название позиции (Украинский) New Глушник Citroen C2 1.4 [DATE] - [DATE] рр Пер…" at bounding box center [494, 149] width 619 height 133
type input "Глушитель Citroen C2 1.4 [DATE] - [DATE]"
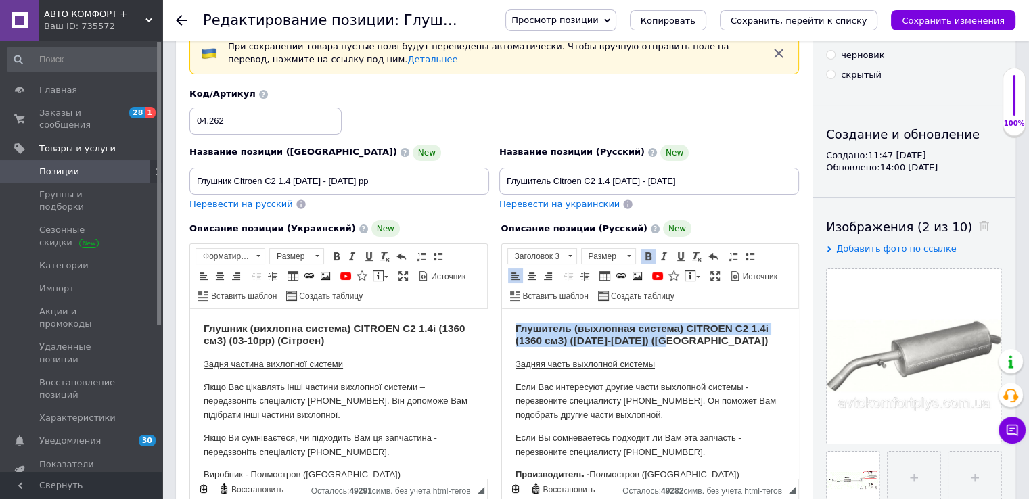
drag, startPoint x: 638, startPoint y: 335, endPoint x: 515, endPoint y: 320, distance: 124.0
click at [515, 320] on html "Глушитель (выхлопная система) CITROEN C2 1.4 i (1360 см3) ([DATE]-[DATE]) (Ситр…" at bounding box center [649, 483] width 297 height 348
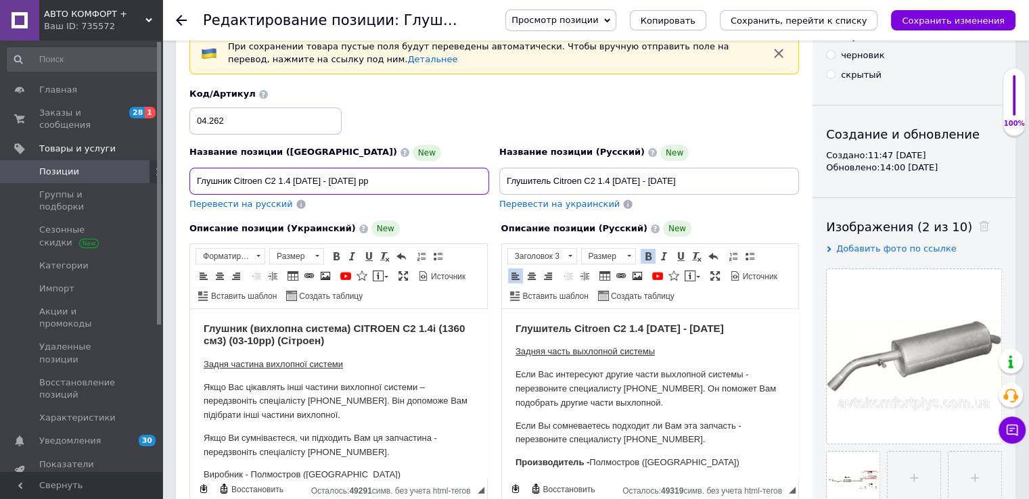
drag, startPoint x: 370, startPoint y: 183, endPoint x: 91, endPoint y: 165, distance: 279.9
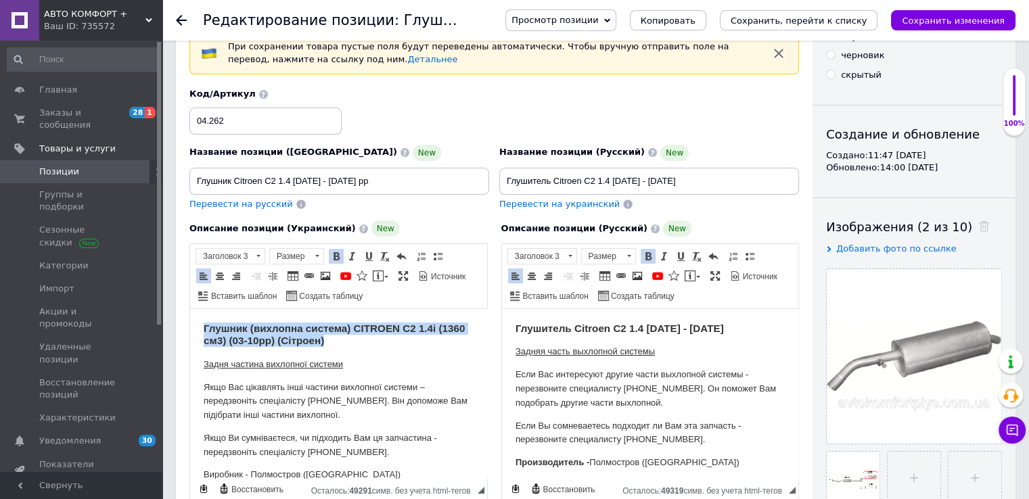
drag, startPoint x: 348, startPoint y: 339, endPoint x: 380, endPoint y: 615, distance: 277.1
click at [190, 309] on html "Глушник (вихлопна система) CITROEN C2 1.4 i (1360 см3) (03-10рр) (Сітроен) Задн…" at bounding box center [338, 476] width 297 height 335
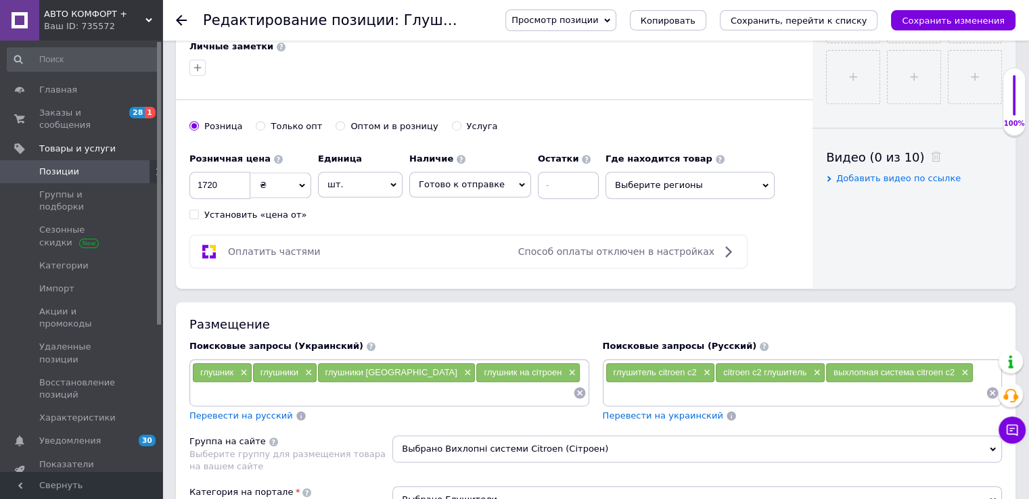
scroll to position [676, 0]
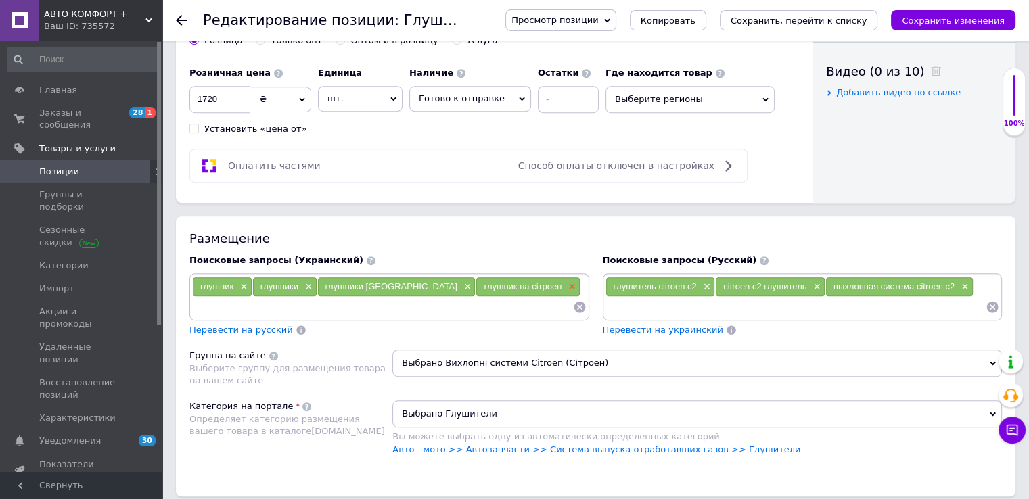
click at [565, 282] on span "×" at bounding box center [570, 286] width 11 height 11
click at [461, 281] on span "×" at bounding box center [466, 286] width 11 height 11
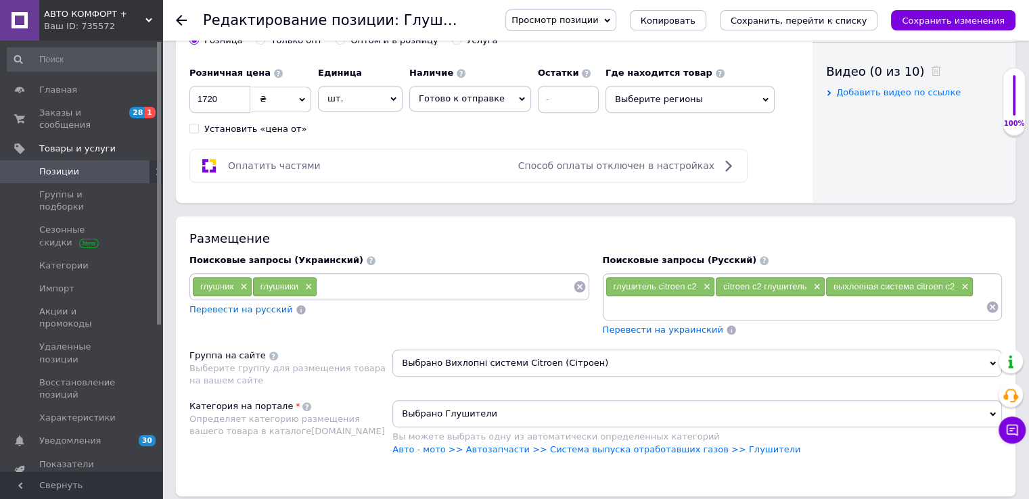
click at [308, 281] on span "×" at bounding box center [307, 286] width 11 height 11
click at [250, 283] on div "глушник ×" at bounding box center [222, 286] width 59 height 19
click at [245, 283] on span "×" at bounding box center [242, 286] width 11 height 11
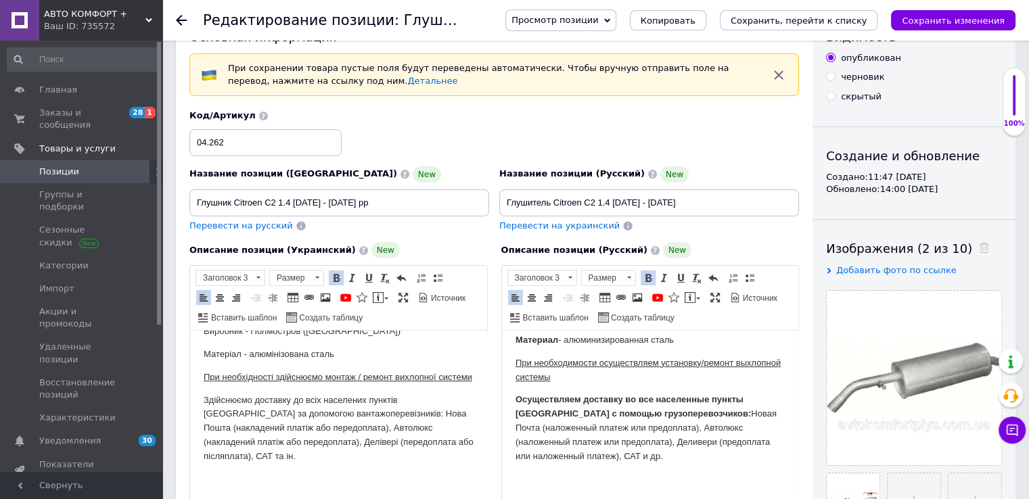
scroll to position [0, 0]
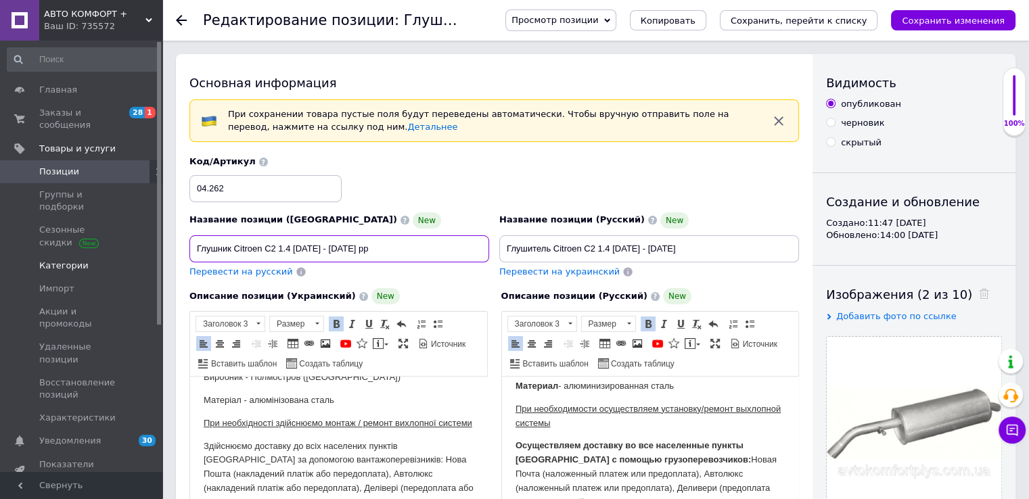
drag, startPoint x: 275, startPoint y: 247, endPoint x: 147, endPoint y: 243, distance: 127.9
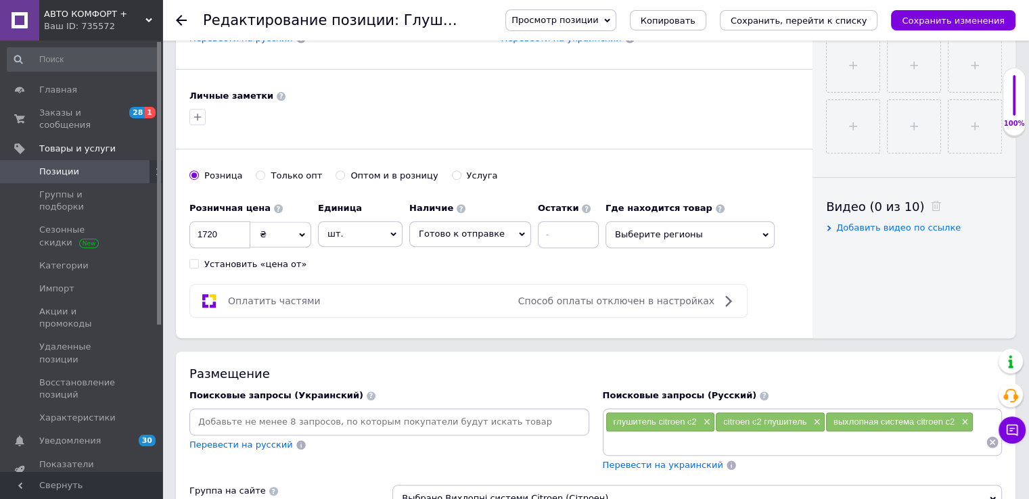
scroll to position [744, 0]
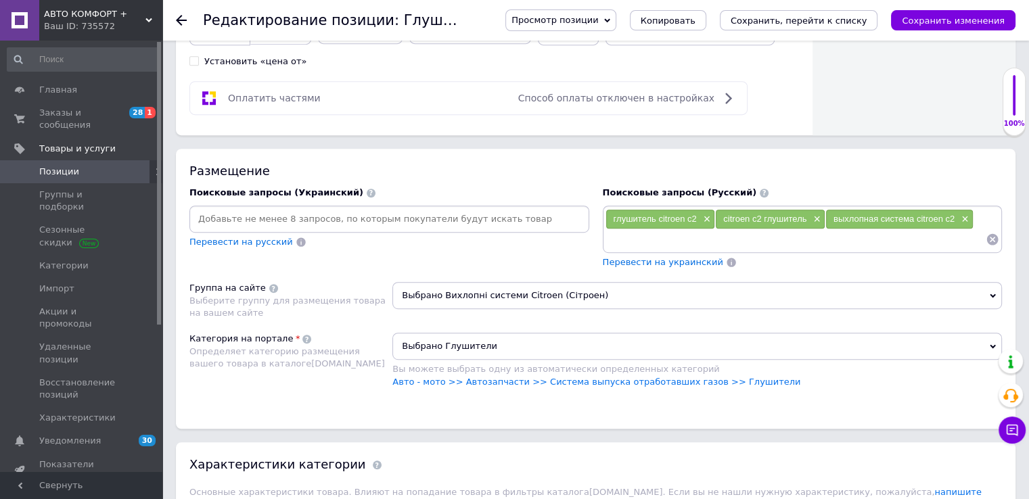
click at [284, 216] on input at bounding box center [389, 219] width 394 height 20
paste input "Глушник Citroen C2"
drag, startPoint x: 202, startPoint y: 216, endPoint x: 177, endPoint y: 216, distance: 25.0
click at [177, 215] on div "Размещение Поисковые запросы (Украинский) Глушник Citroen C2 Перевести на русск…" at bounding box center [595, 288] width 839 height 279
type input "глушник Citroen C2"
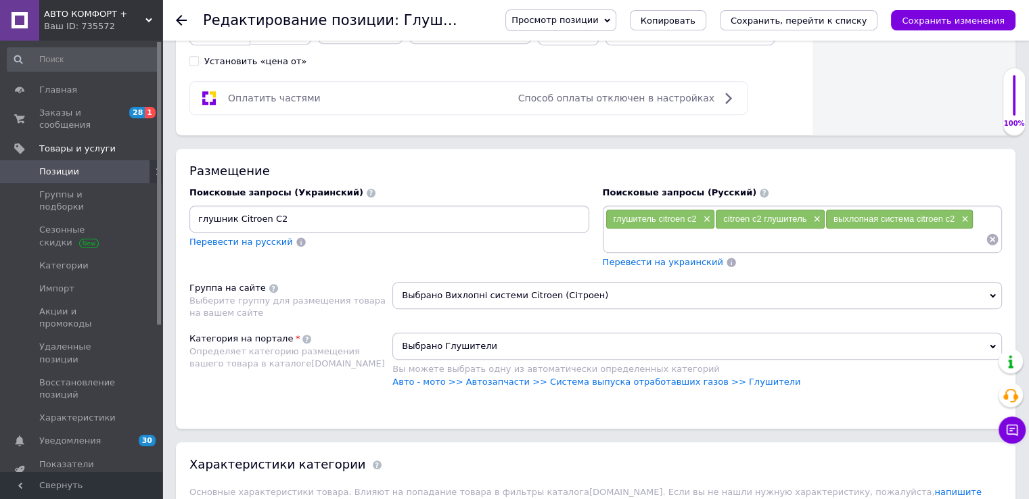
click at [290, 212] on input "глушник Citroen C2" at bounding box center [389, 219] width 394 height 20
paste input "Глушник Citroen C2"
drag, startPoint x: 336, startPoint y: 216, endPoint x: 288, endPoint y: 216, distance: 48.0
click at [288, 216] on div "глушник Citroen C2 × Глушник Citroen C2" at bounding box center [389, 219] width 394 height 20
type input "вихлопна Citroen C2"
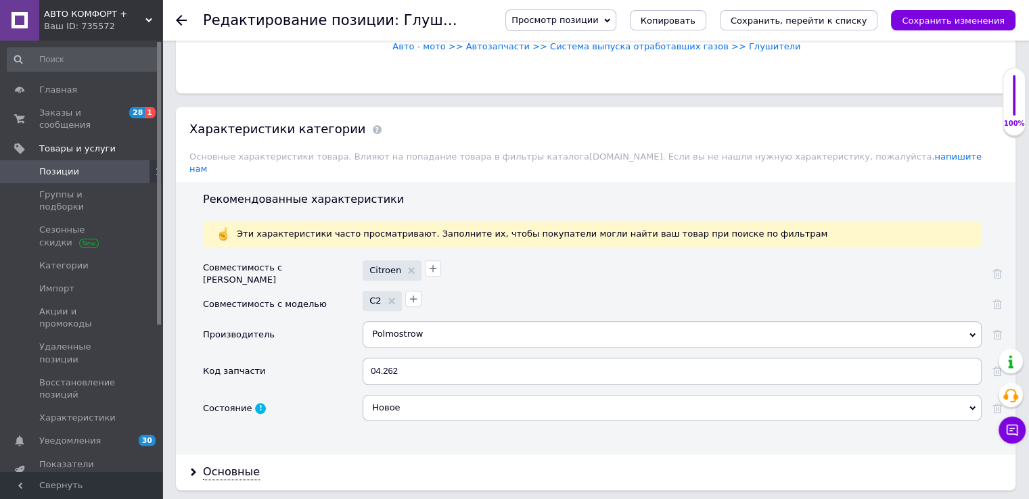
scroll to position [1150, 0]
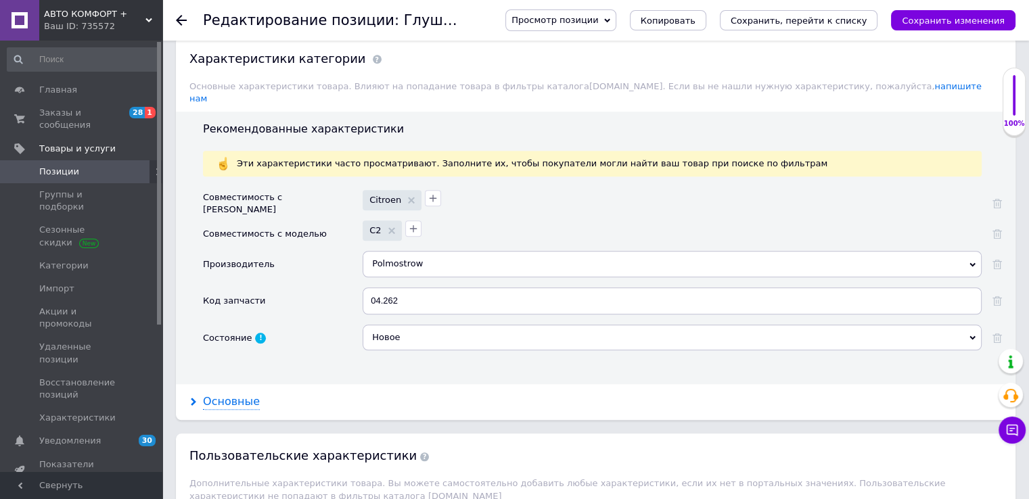
click at [237, 394] on div "Основные" at bounding box center [231, 402] width 57 height 16
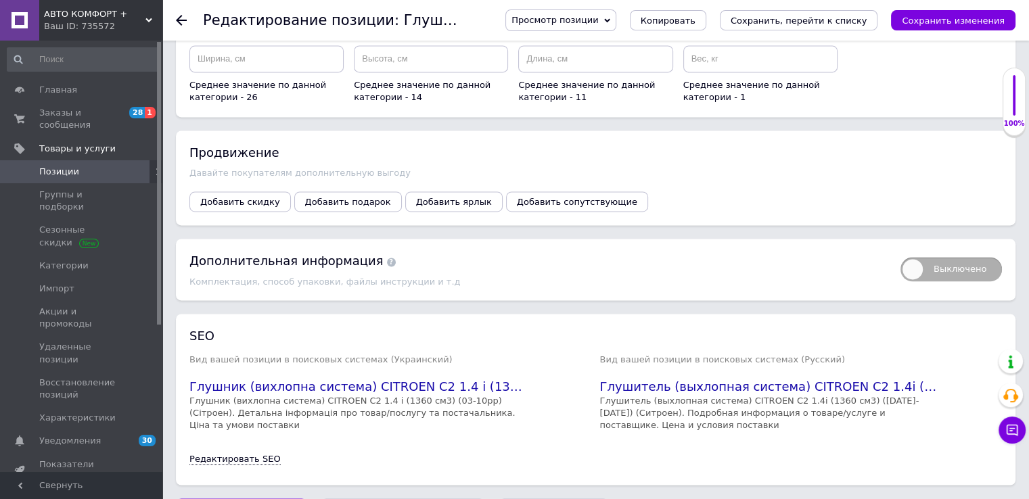
scroll to position [2062, 0]
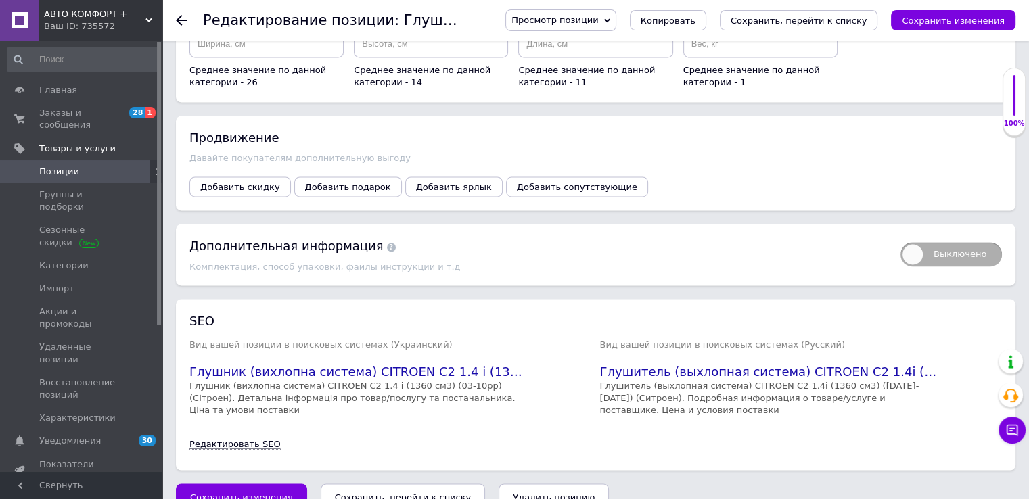
click at [255, 439] on link "Редактировать SEO" at bounding box center [234, 444] width 91 height 11
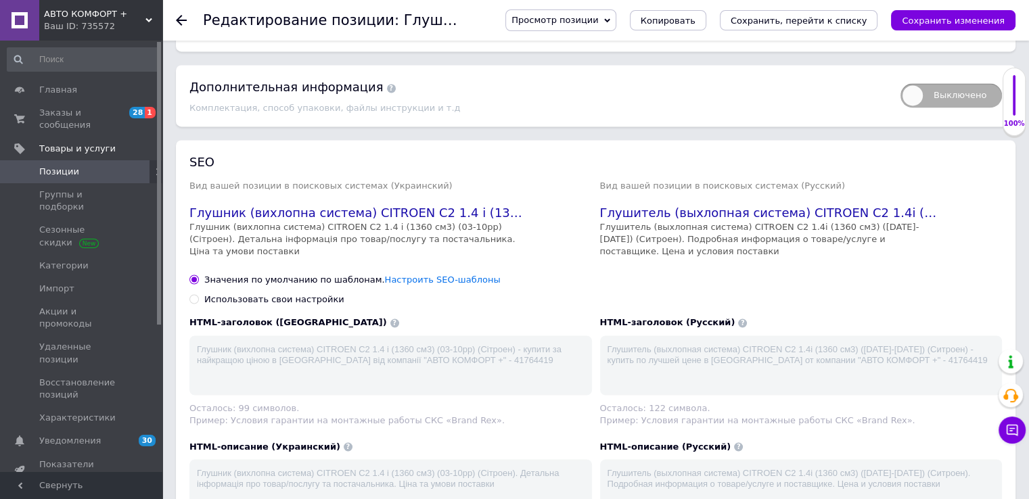
scroll to position [2339, 0]
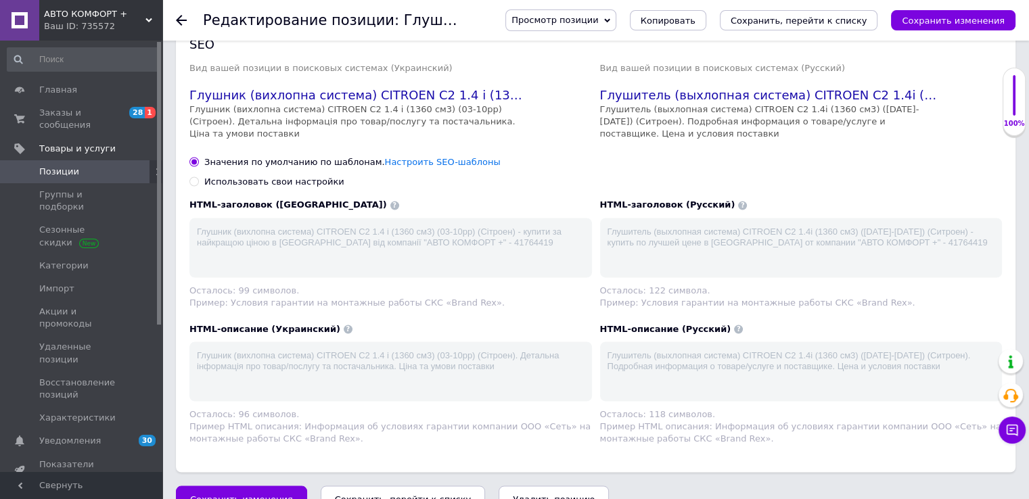
click at [264, 486] on button "Сохранить изменения" at bounding box center [241, 499] width 131 height 27
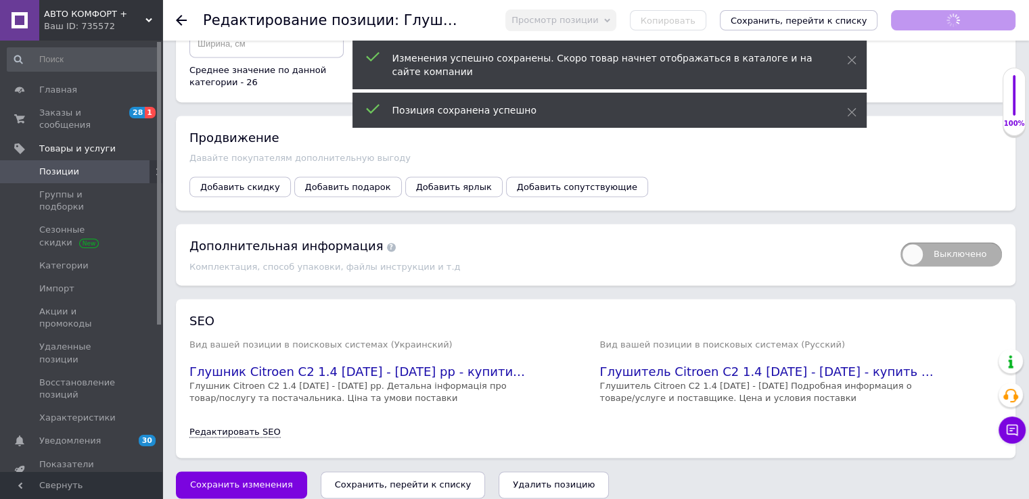
scroll to position [73, 0]
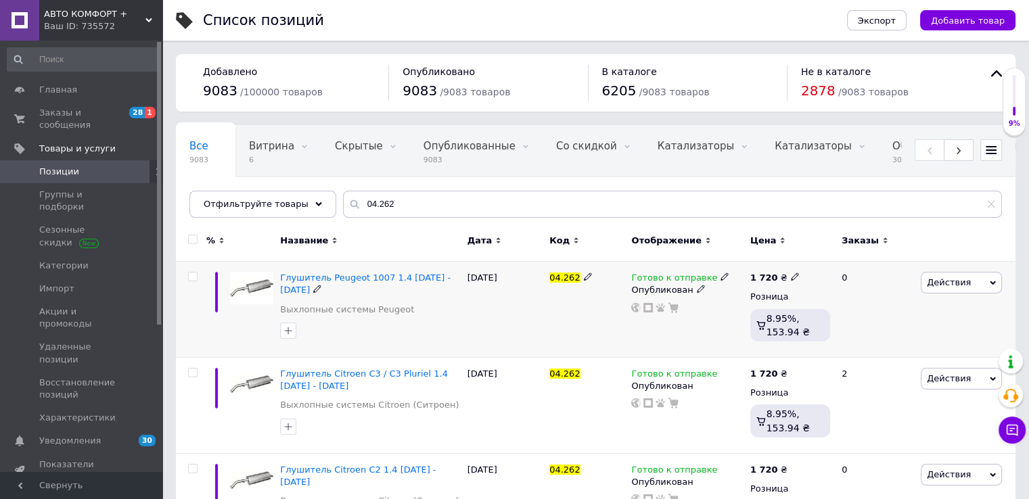
scroll to position [62, 0]
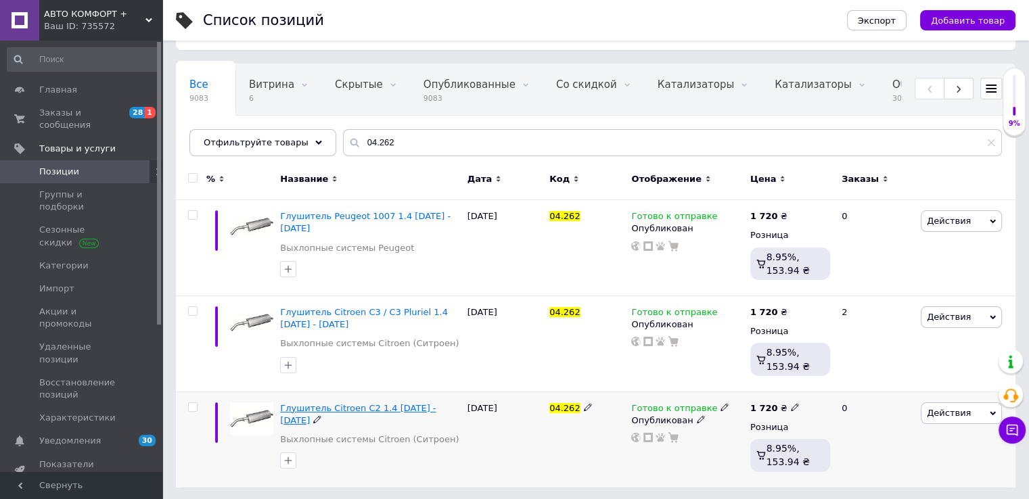
click at [354, 408] on span "Глушитель Citroen C2 1.4 [DATE] - [DATE]" at bounding box center [358, 414] width 156 height 22
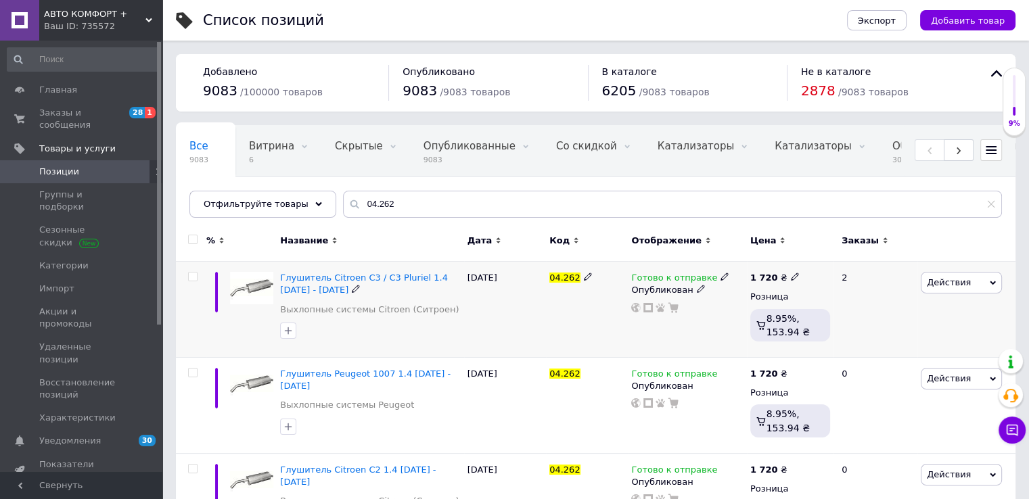
scroll to position [62, 0]
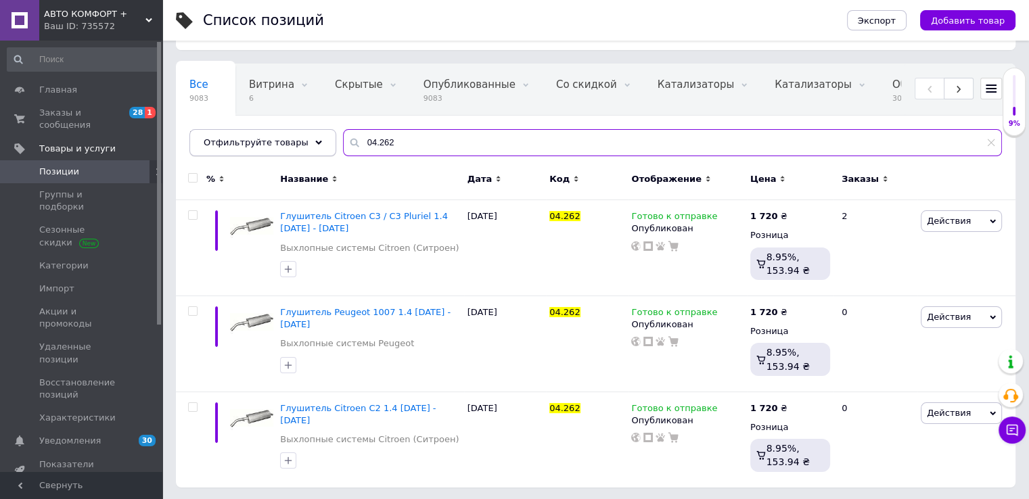
drag, startPoint x: 319, startPoint y: 134, endPoint x: 303, endPoint y: 134, distance: 15.6
click at [304, 134] on div "Отфильтруйте товары 04.262" at bounding box center [595, 142] width 812 height 27
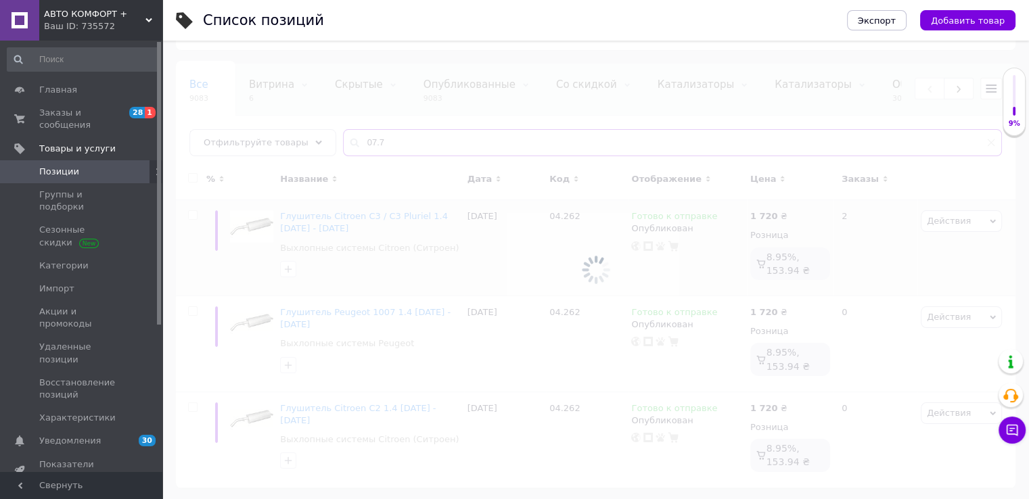
type input "07.78"
